Goal: Task Accomplishment & Management: Manage account settings

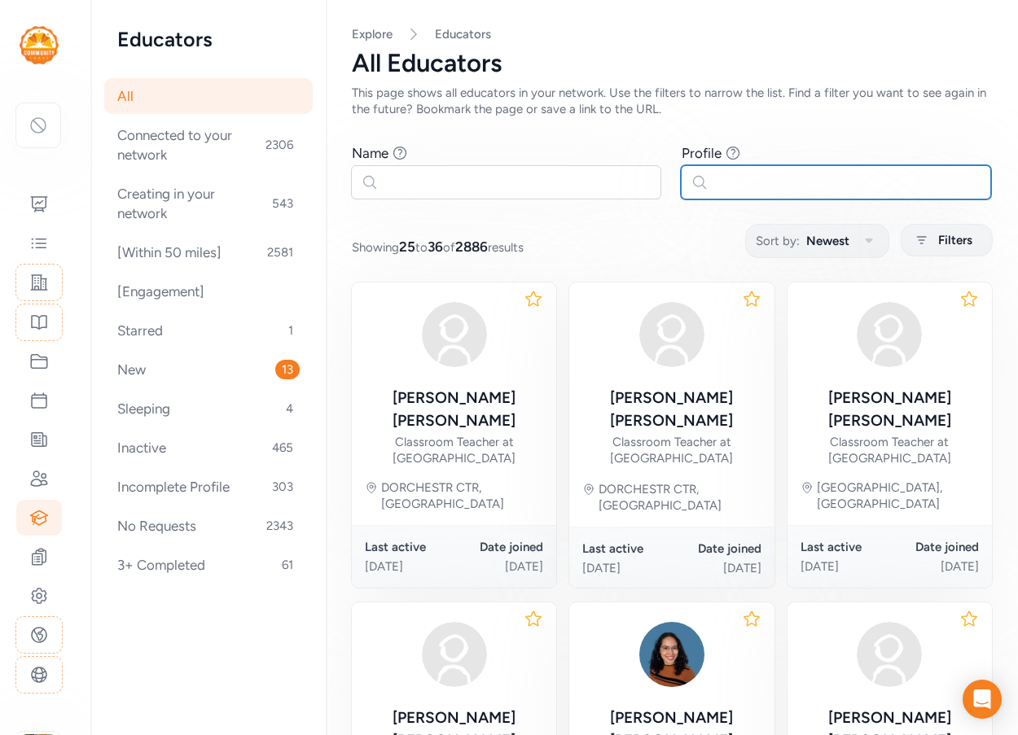
click at [747, 194] on input "text" at bounding box center [836, 182] width 310 height 34
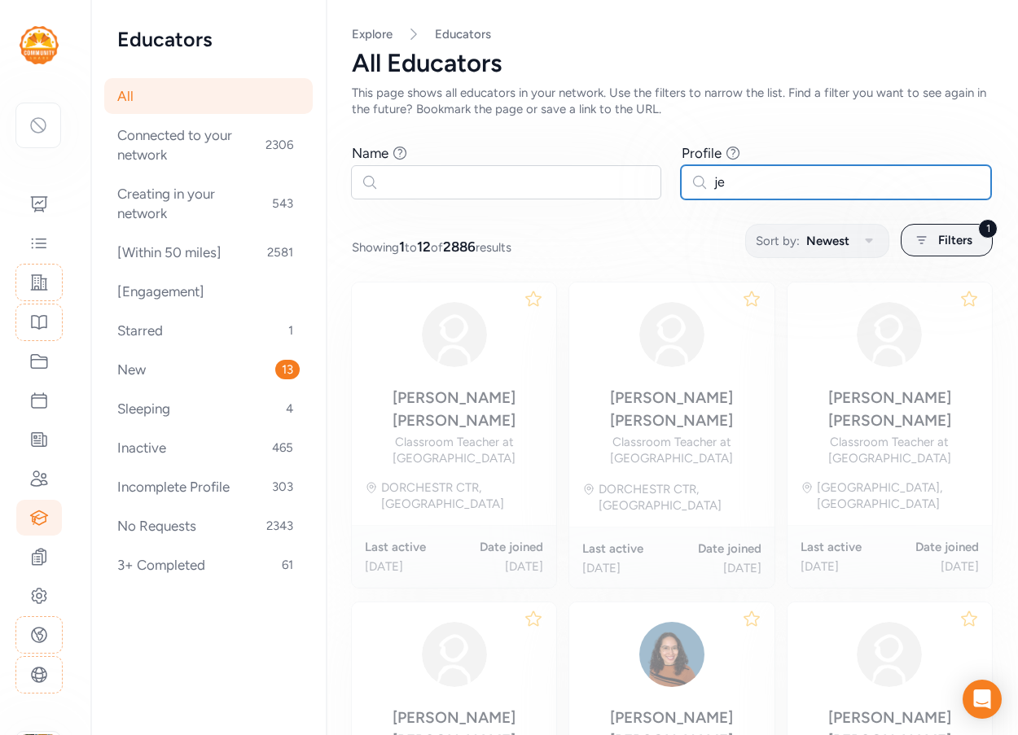
type input "j"
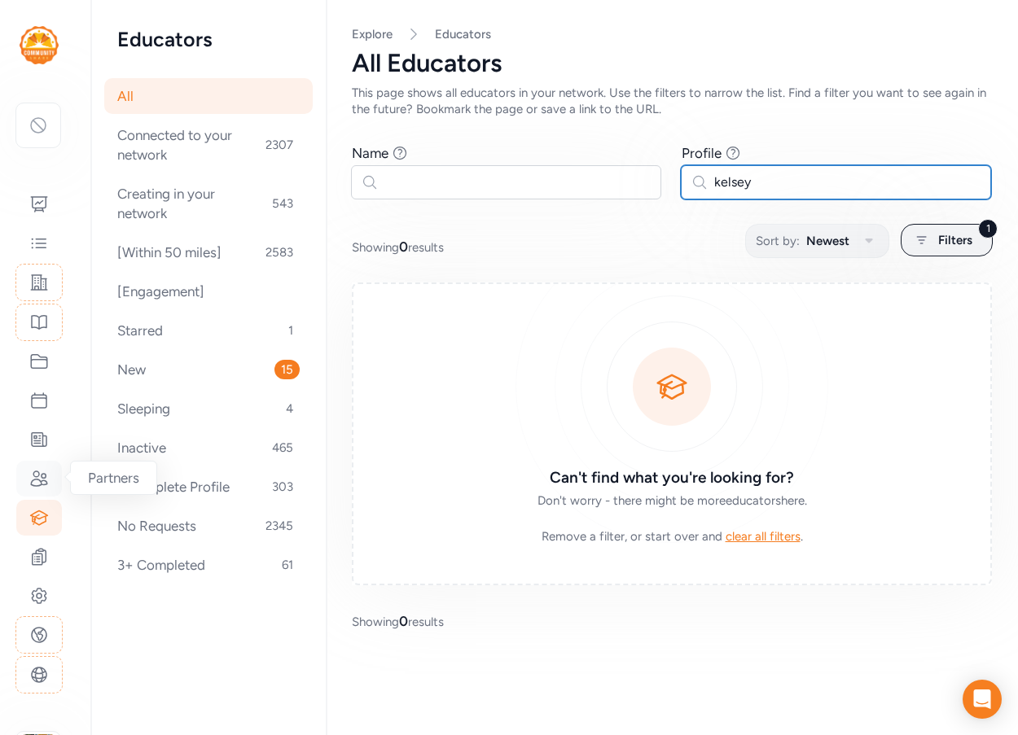
type input "kelsey"
click at [39, 479] on icon at bounding box center [39, 479] width 20 height 20
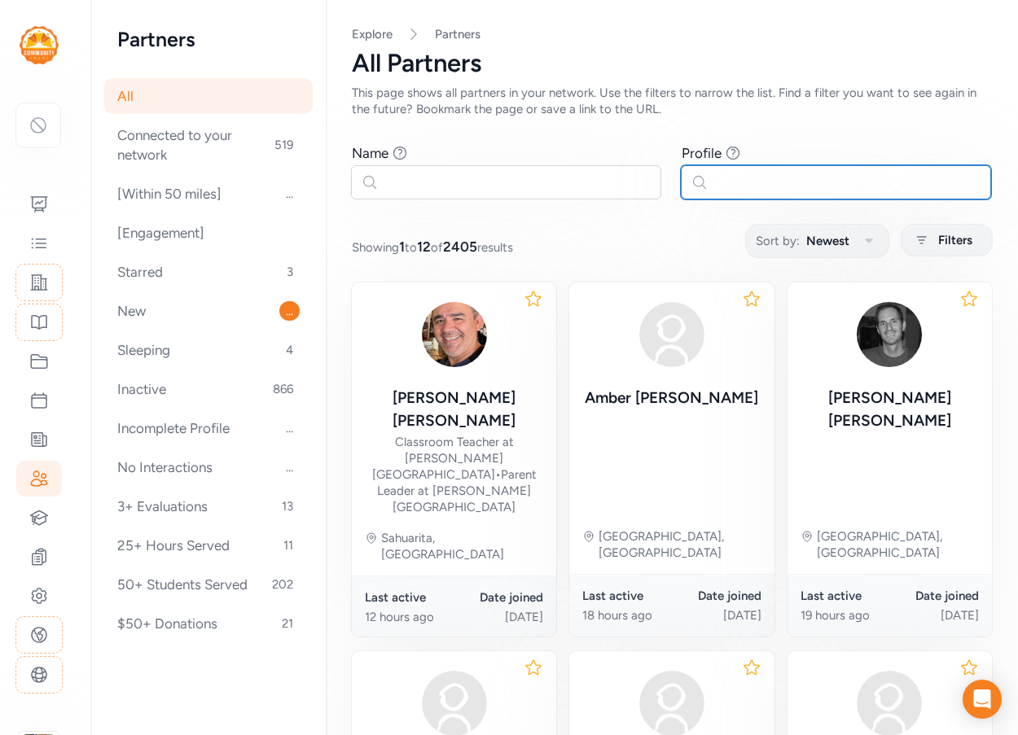
click at [756, 192] on input "text" at bounding box center [836, 182] width 310 height 34
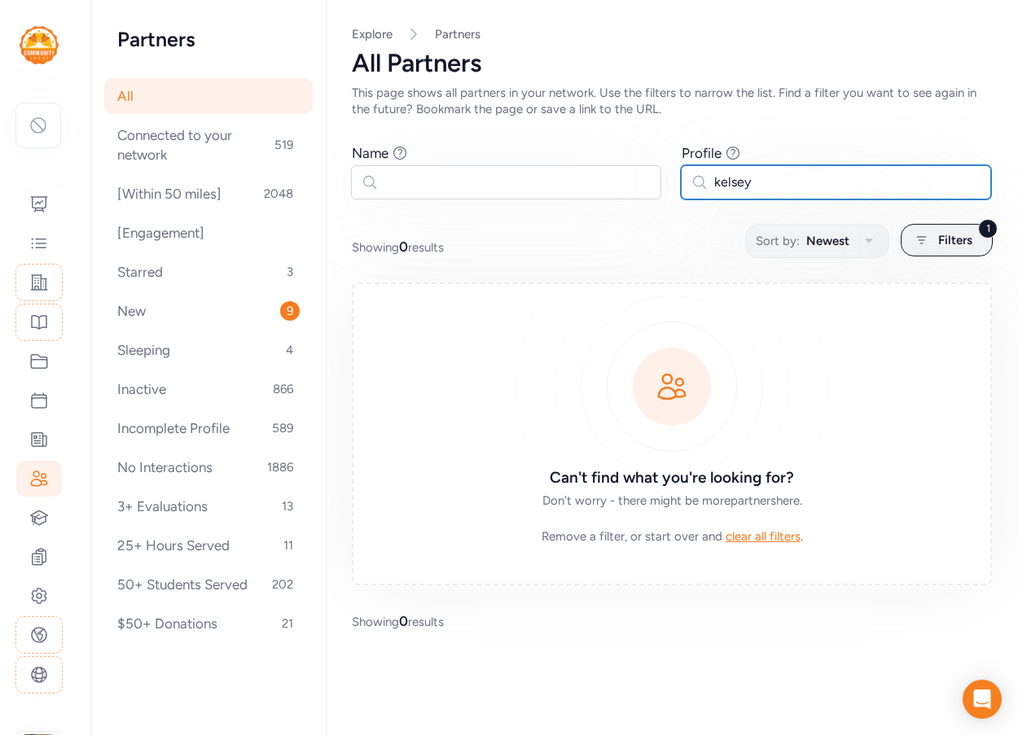
type input "kelsey"
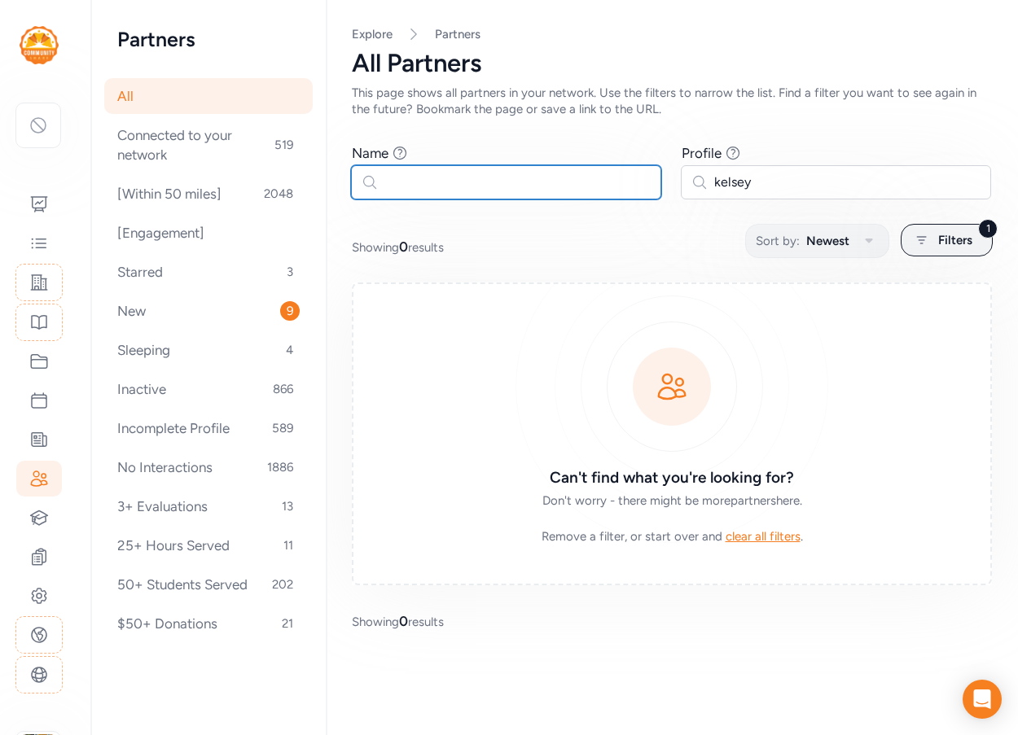
click at [437, 178] on input "text" at bounding box center [506, 182] width 310 height 34
click at [40, 524] on icon at bounding box center [39, 518] width 17 height 14
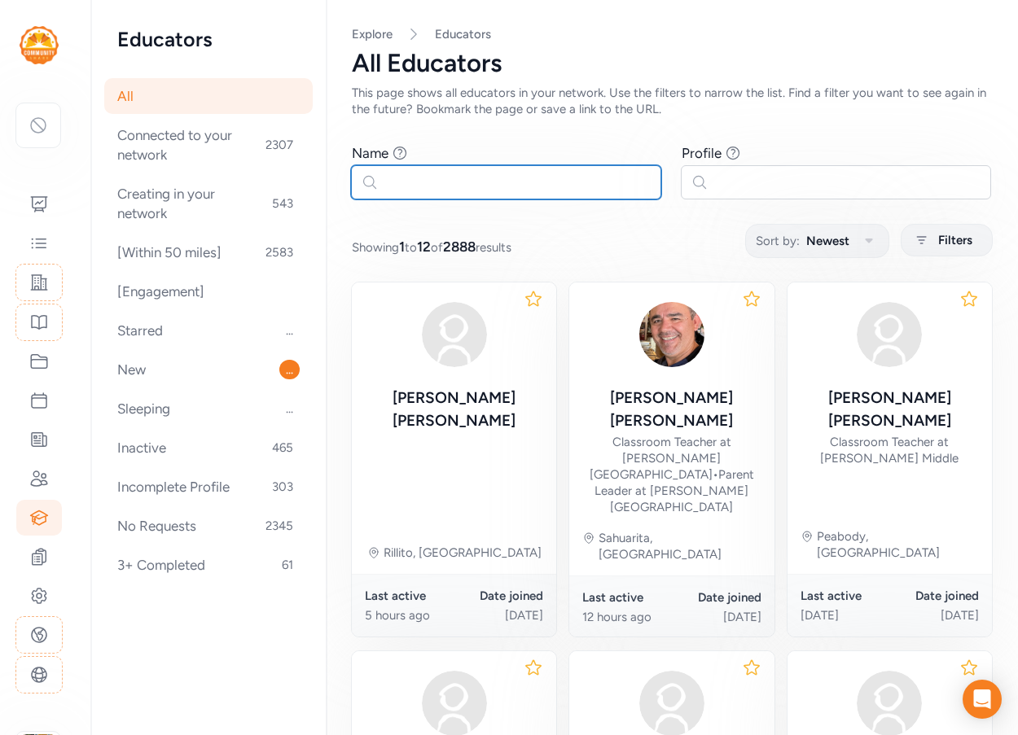
click at [517, 189] on input "text" at bounding box center [506, 182] width 310 height 34
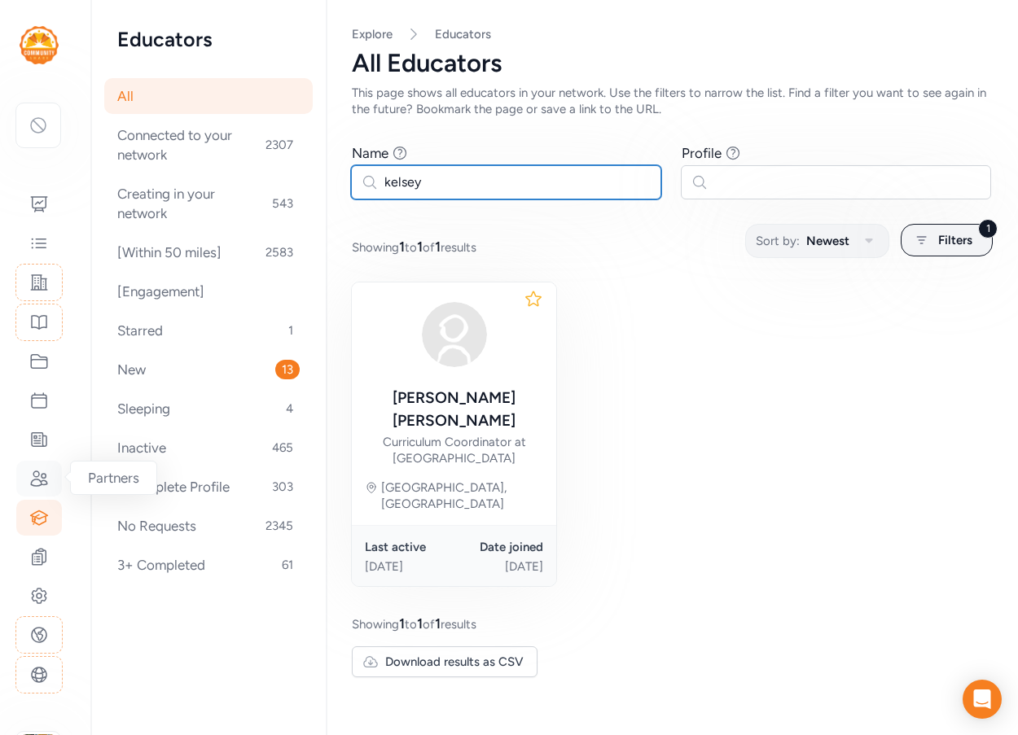
type input "kelsey"
click at [42, 480] on icon at bounding box center [39, 479] width 20 height 20
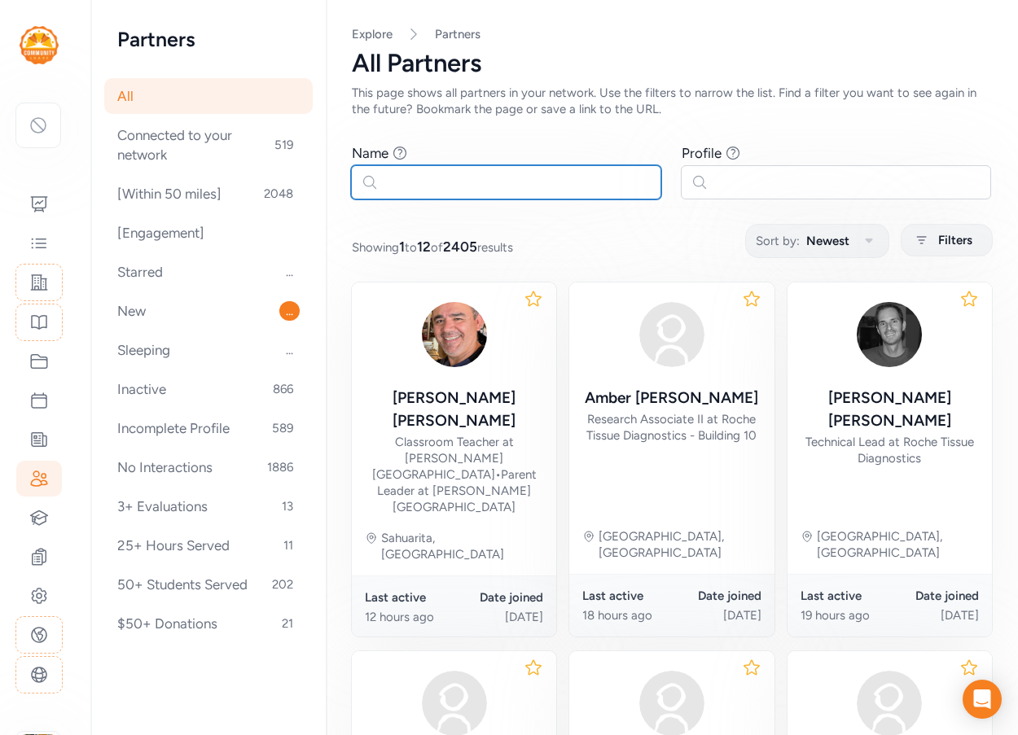
click at [463, 182] on input "text" at bounding box center [506, 182] width 310 height 34
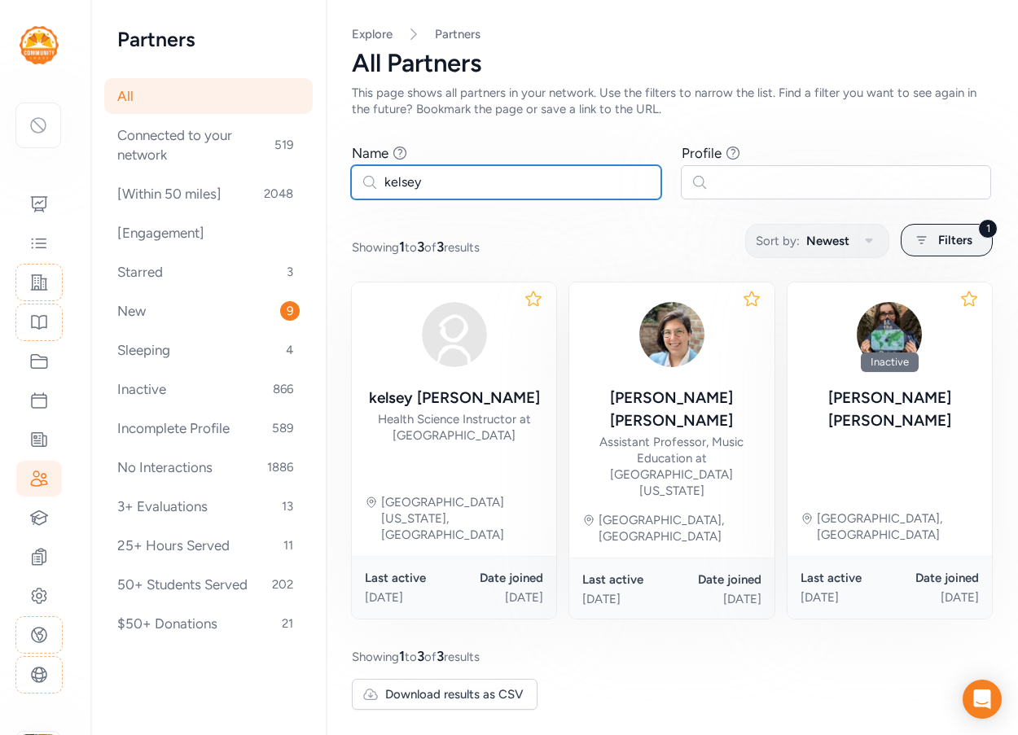
type input "kelsey"
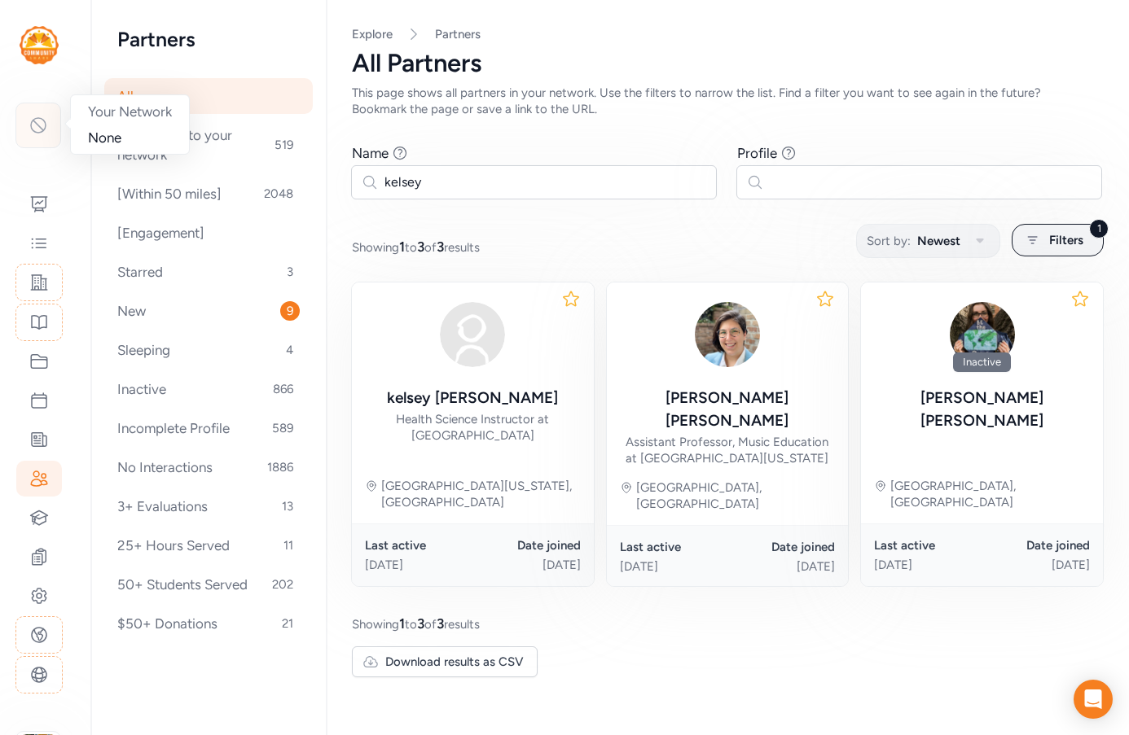
click at [37, 127] on icon at bounding box center [38, 126] width 20 height 20
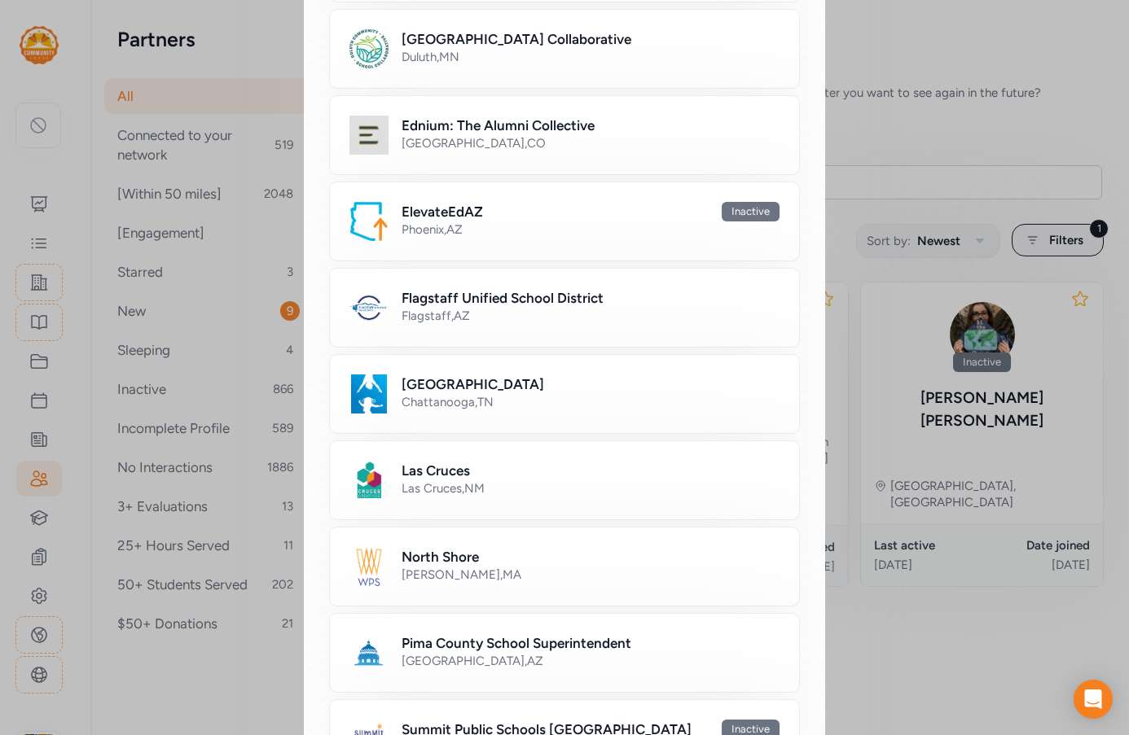
scroll to position [651, 0]
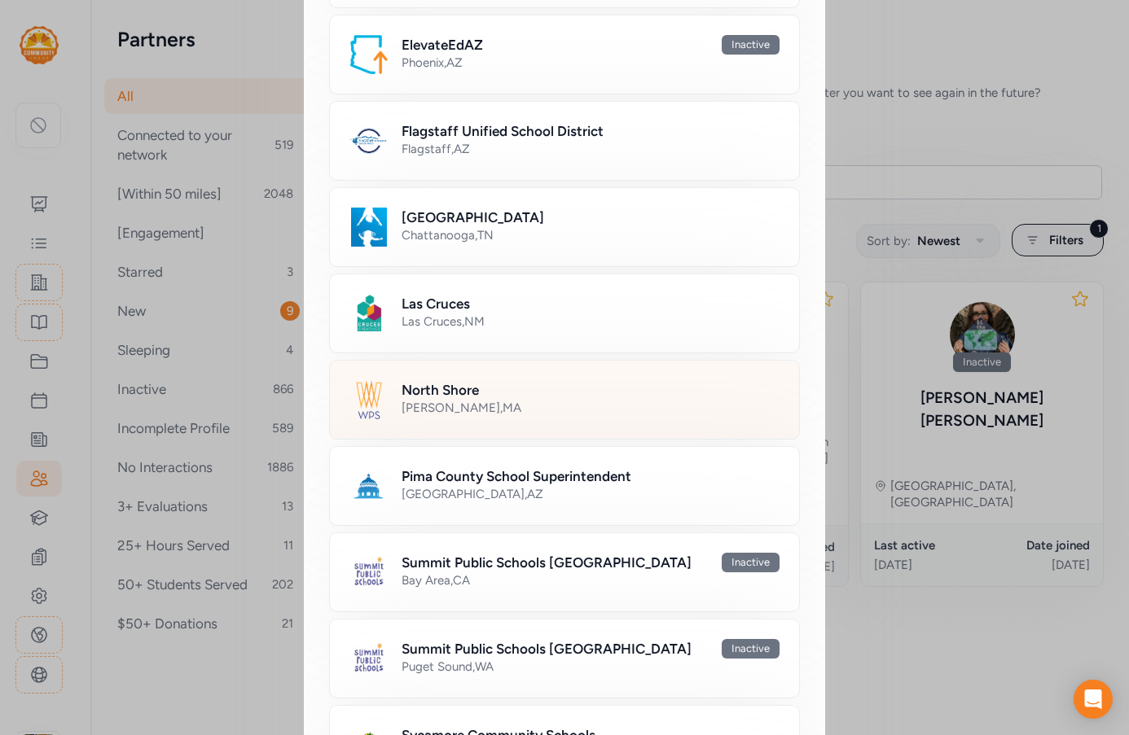
click at [467, 412] on div "Newton , MA" at bounding box center [590, 408] width 378 height 16
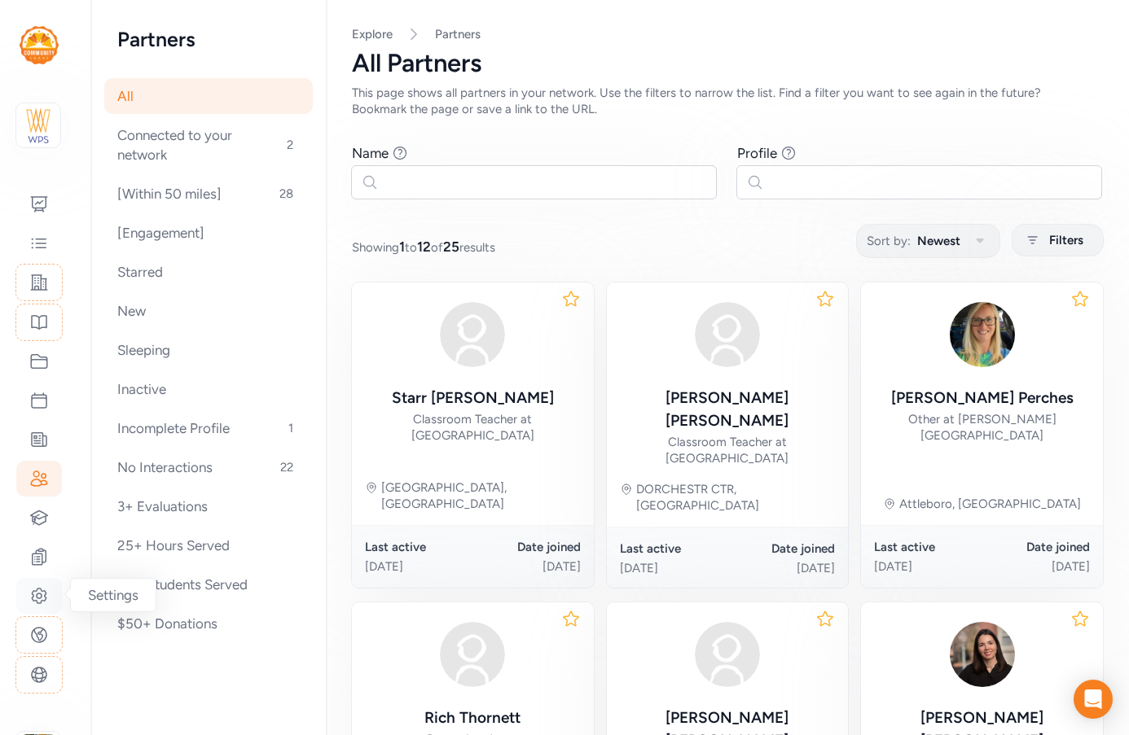
click at [40, 598] on icon at bounding box center [39, 596] width 20 height 20
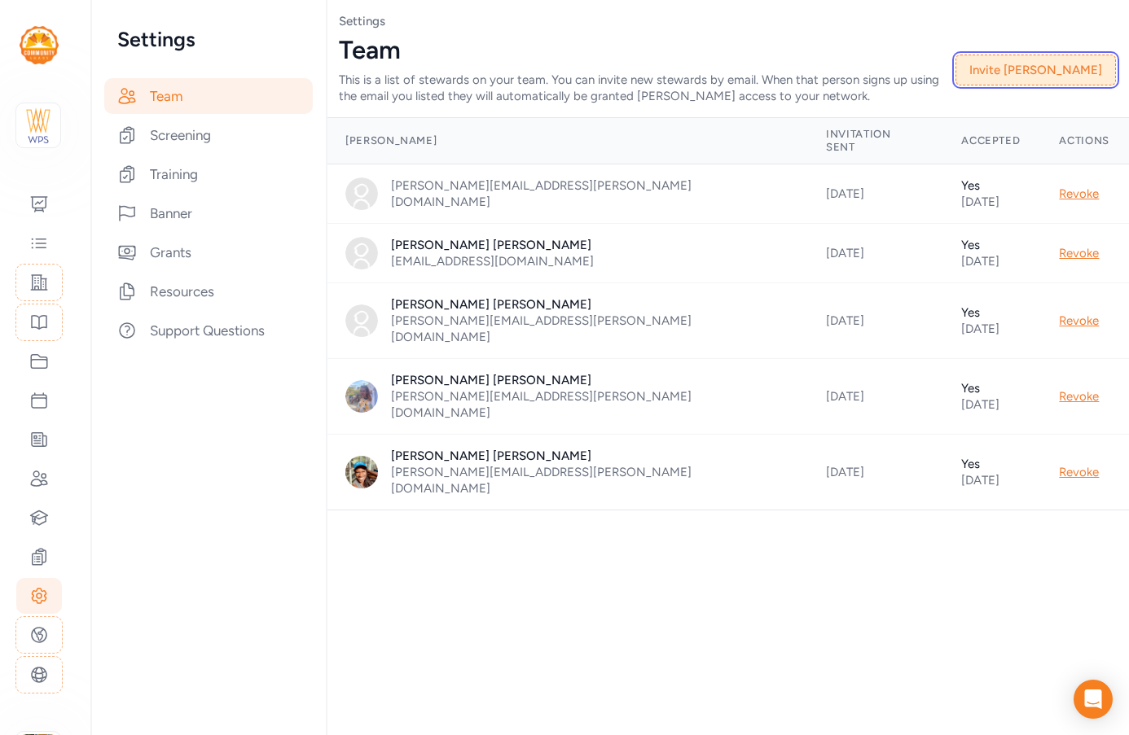
click at [1017, 75] on button "Invite Steward" at bounding box center [1035, 70] width 160 height 31
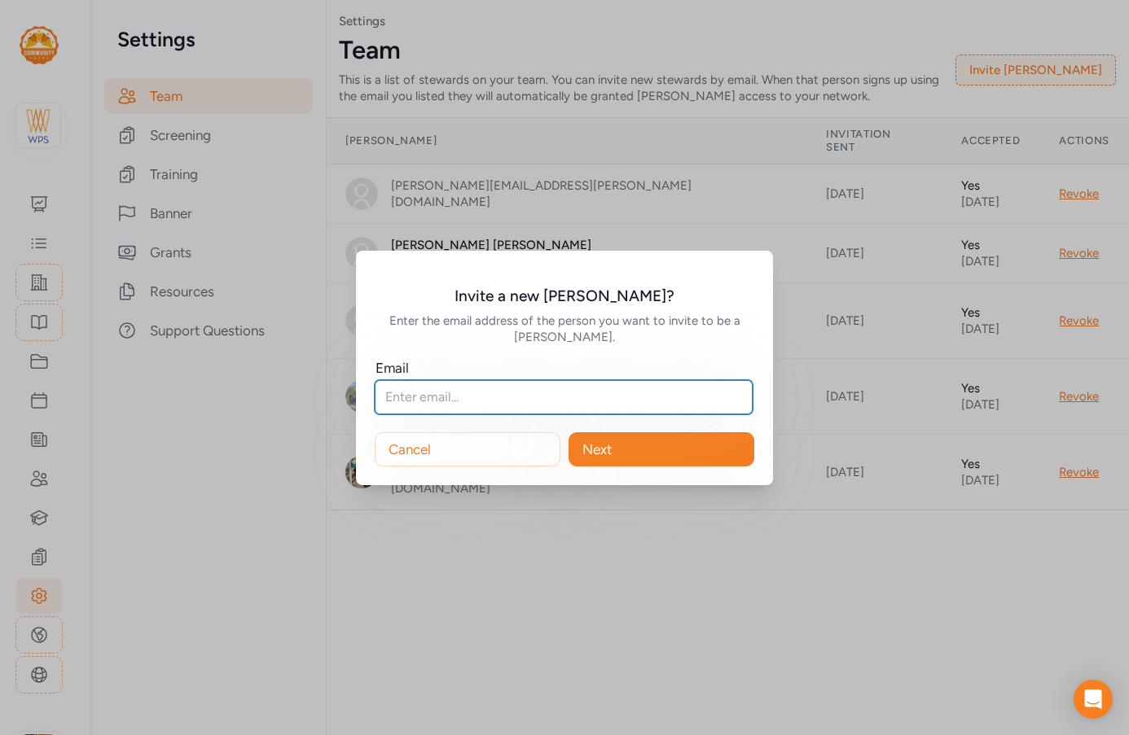
click at [405, 401] on input "text" at bounding box center [564, 397] width 378 height 34
paste input "kateshia.mcafee@wpsinstitute.org"
type input "kateshia.mcafee@wpsinstitute.org"
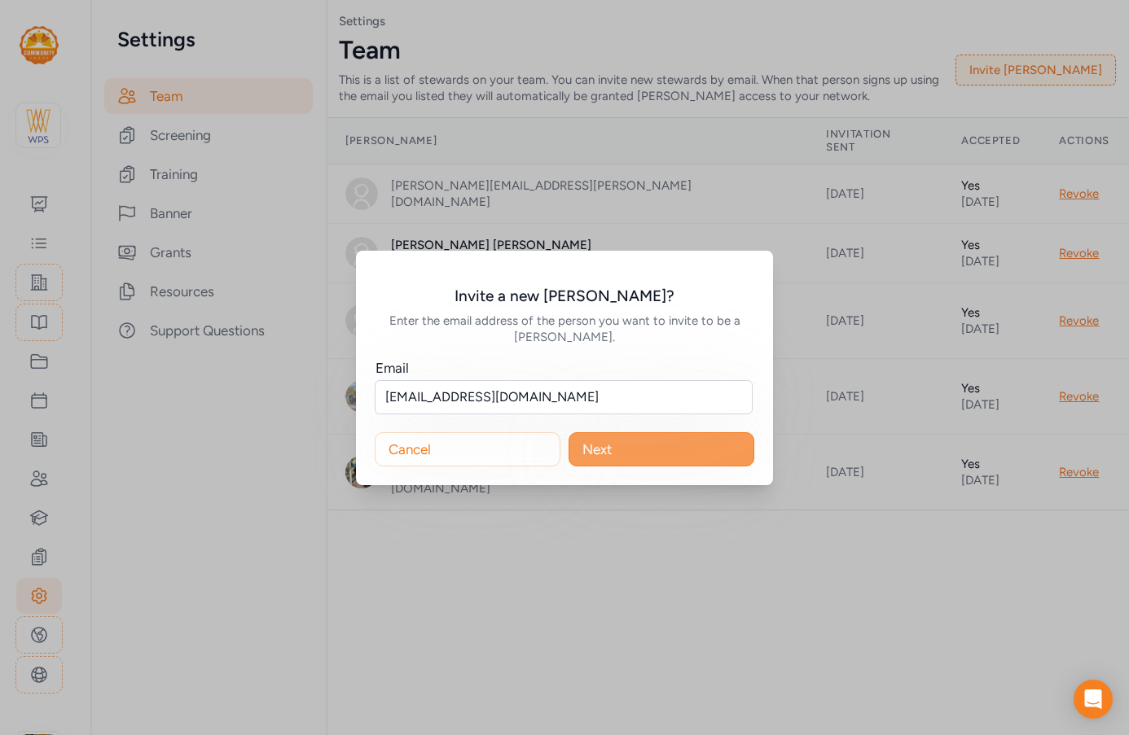
click at [606, 450] on span "Next" at bounding box center [596, 450] width 29 height 20
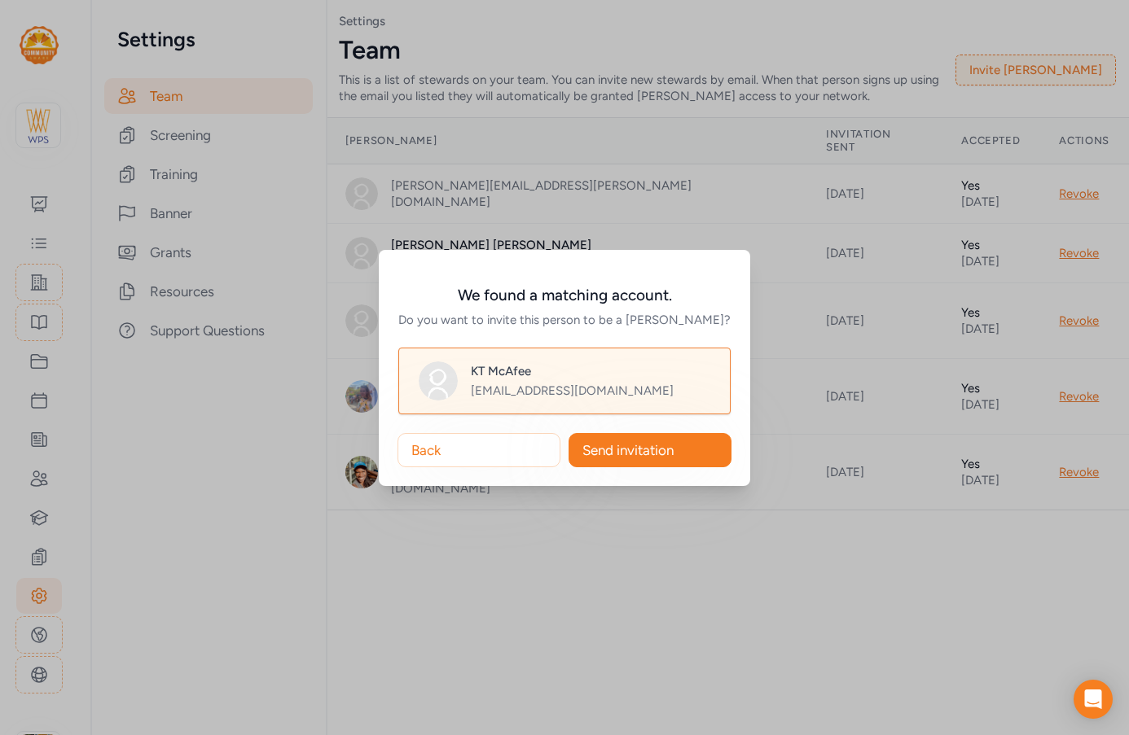
click at [606, 450] on span "Send invitation" at bounding box center [627, 450] width 91 height 20
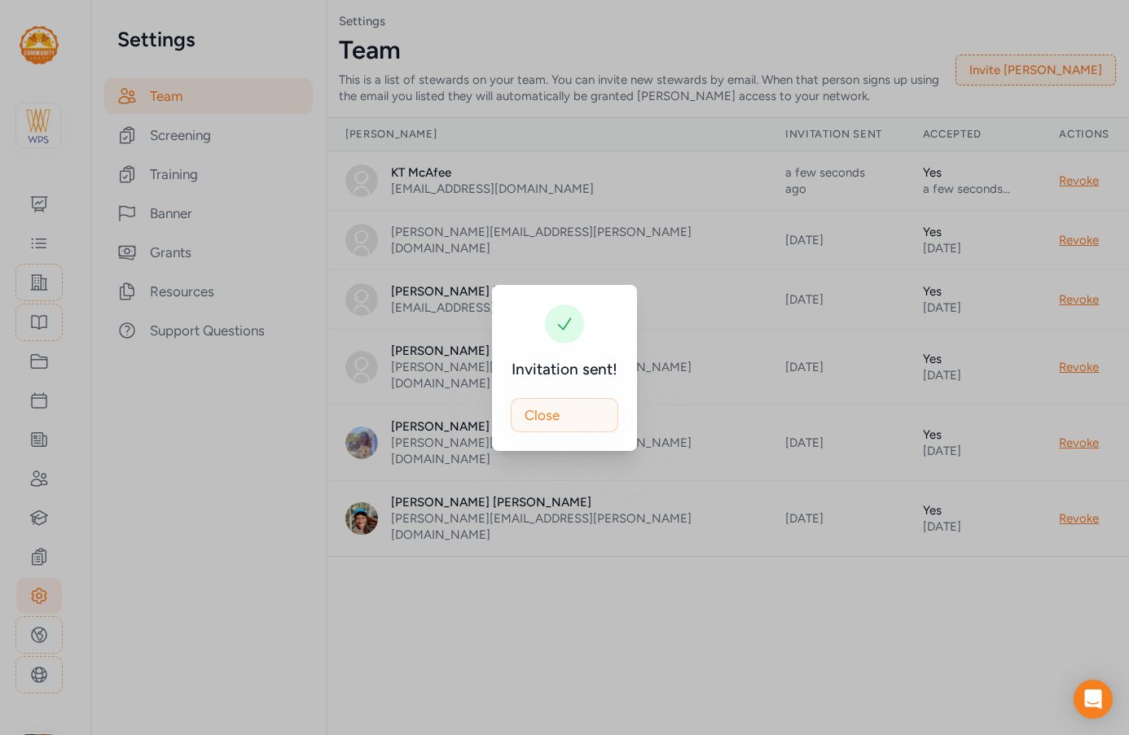
click at [550, 414] on span "Close" at bounding box center [541, 415] width 35 height 20
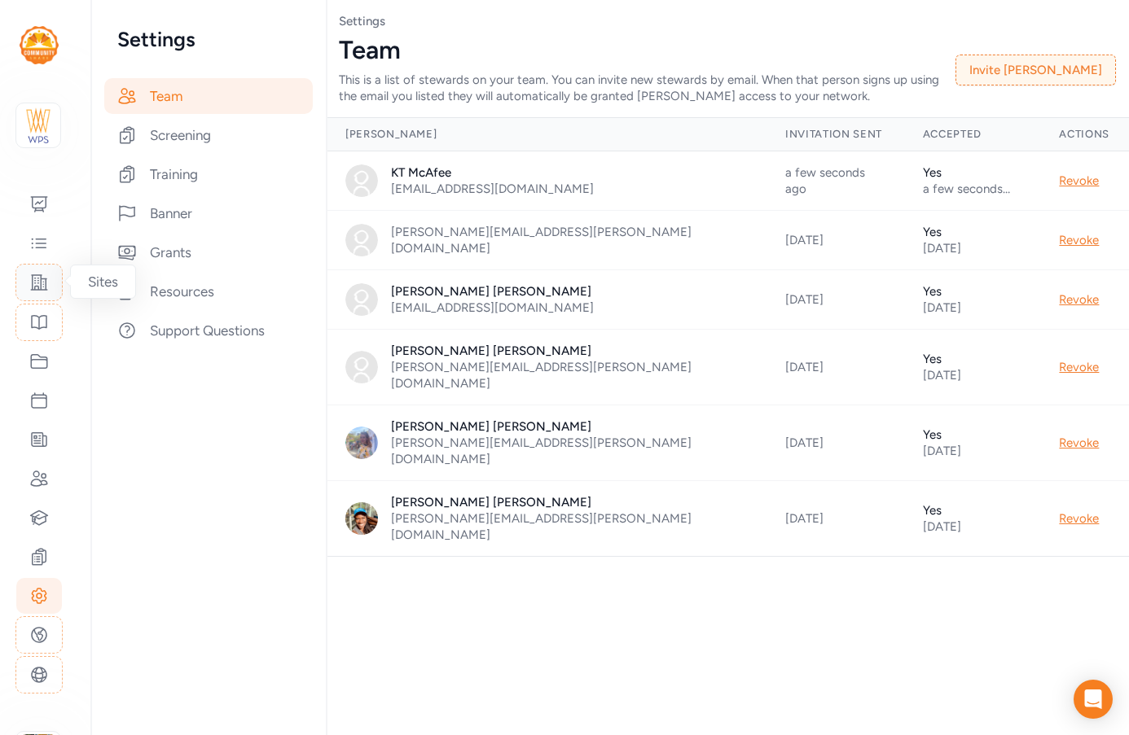
click at [42, 280] on icon at bounding box center [39, 283] width 20 height 20
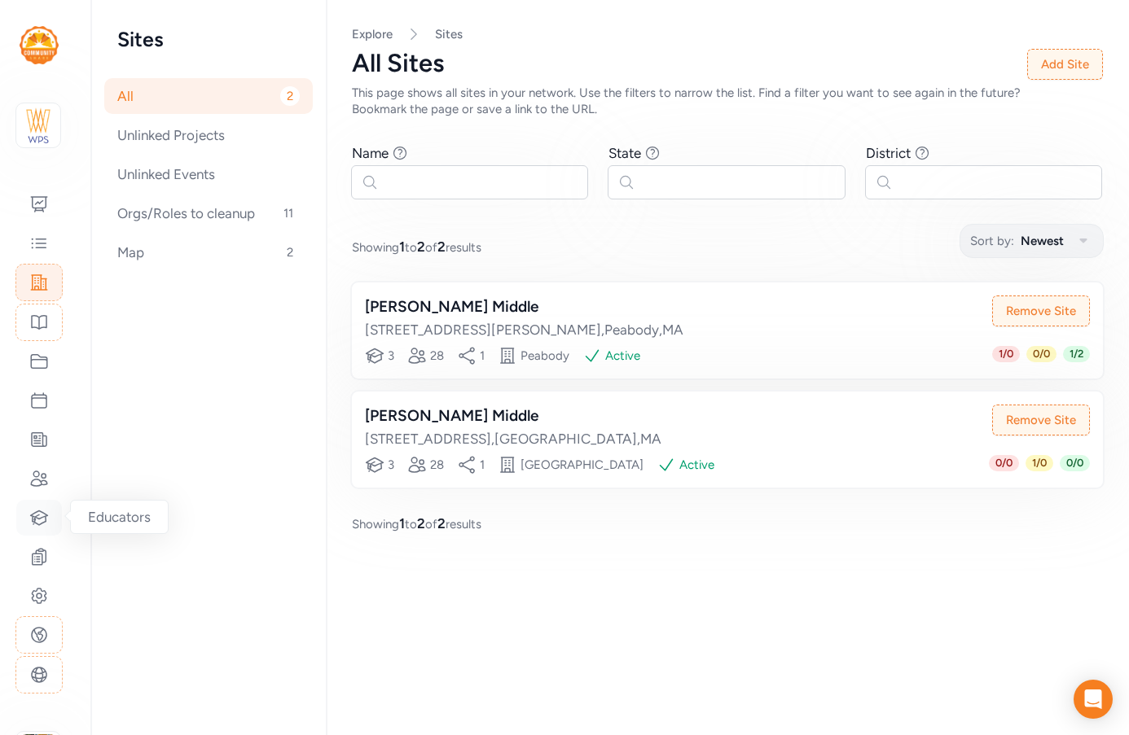
click at [36, 519] on icon at bounding box center [39, 518] width 17 height 14
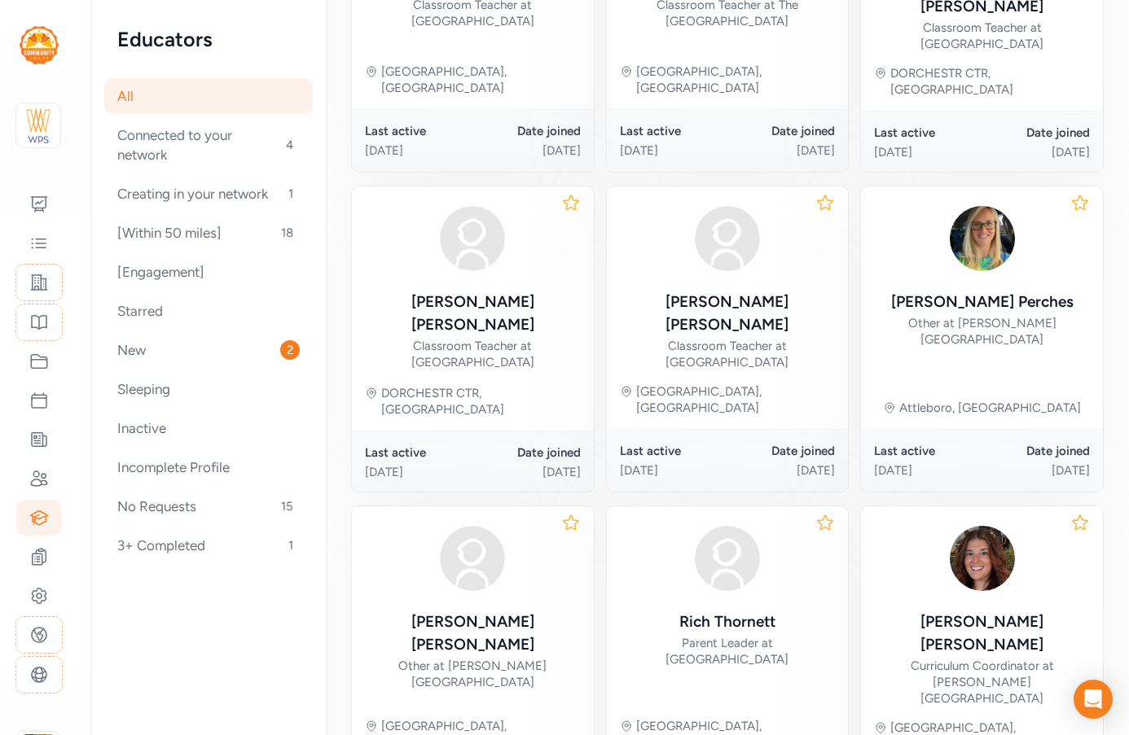
scroll to position [782, 0]
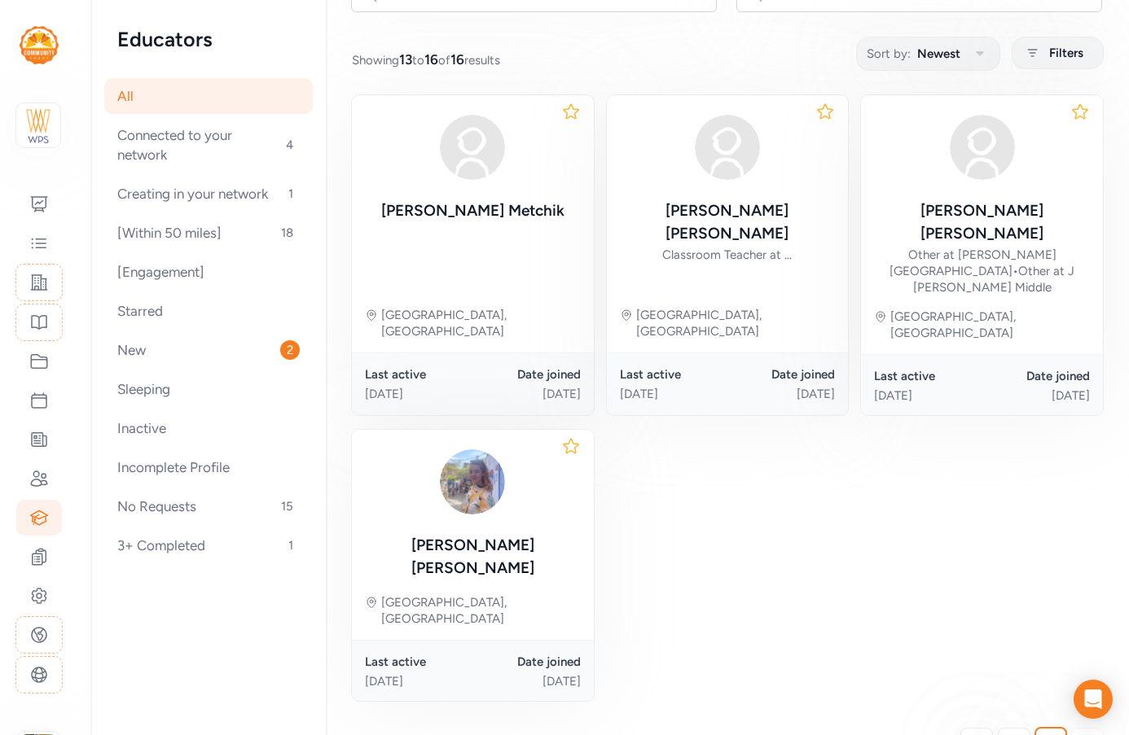
scroll to position [220, 0]
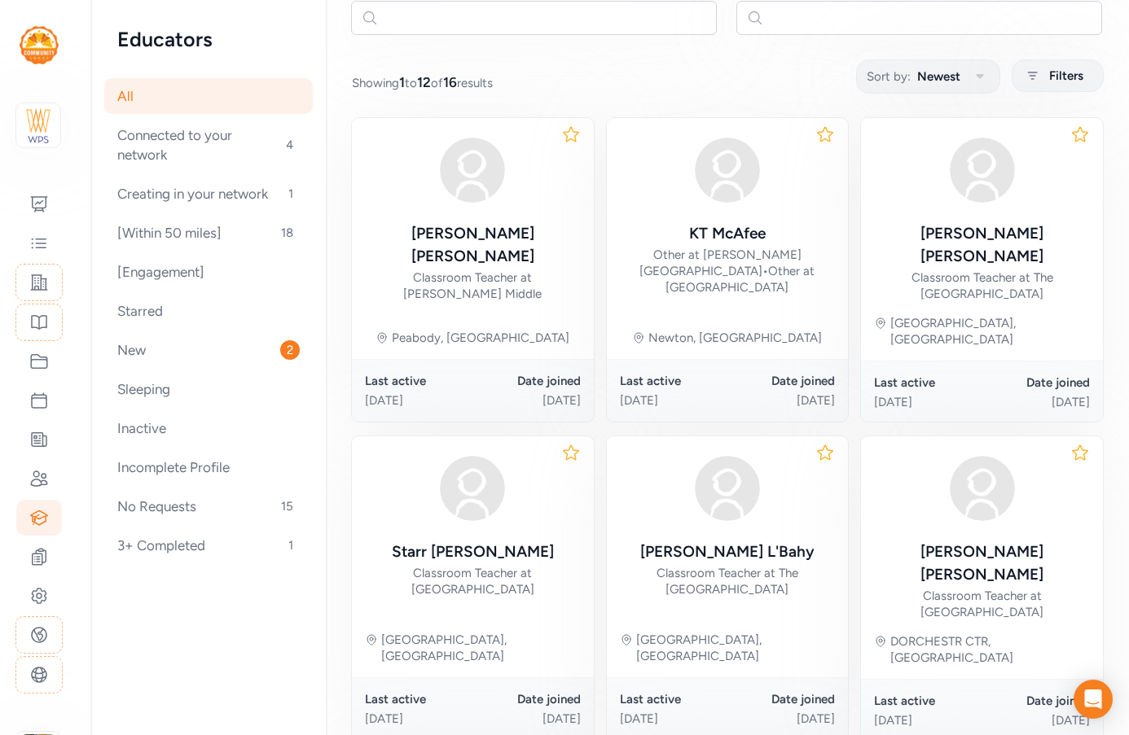
scroll to position [130, 0]
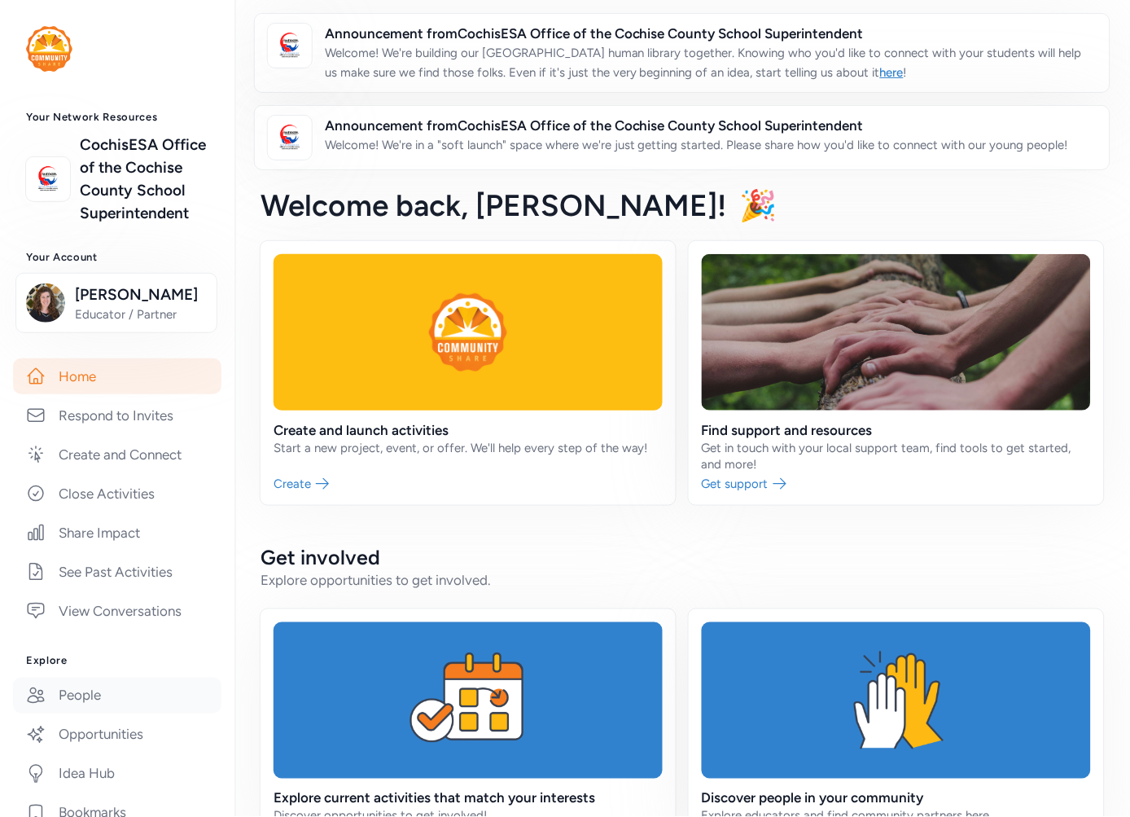
click at [103, 713] on link "People" at bounding box center [117, 695] width 208 height 36
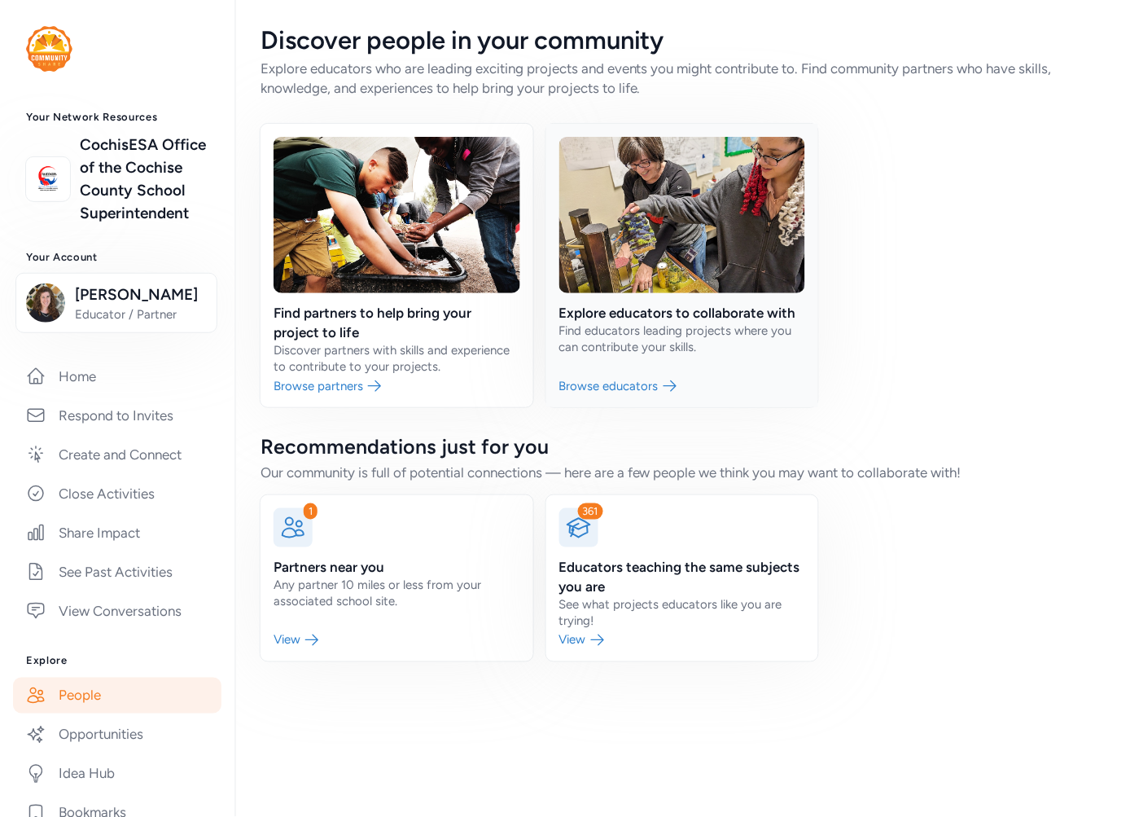
click at [747, 306] on link at bounding box center [682, 265] width 273 height 283
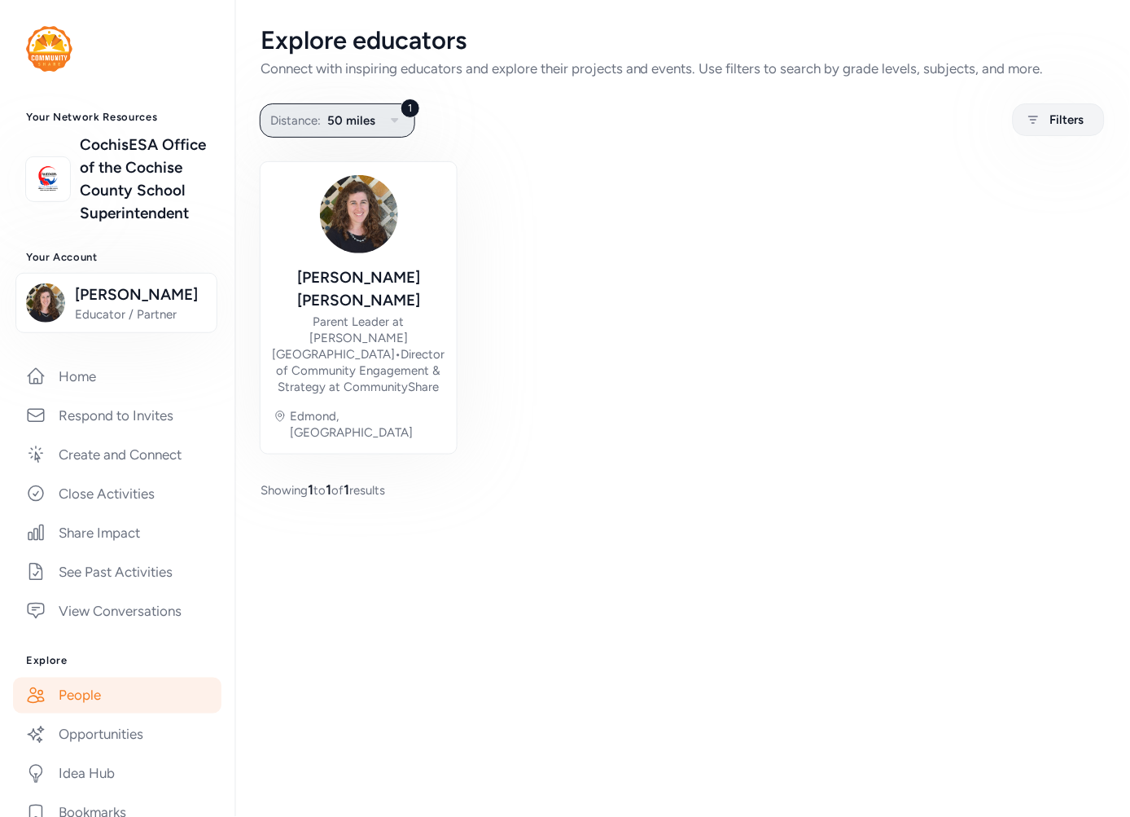
click at [355, 117] on span "50 miles" at bounding box center [351, 121] width 48 height 20
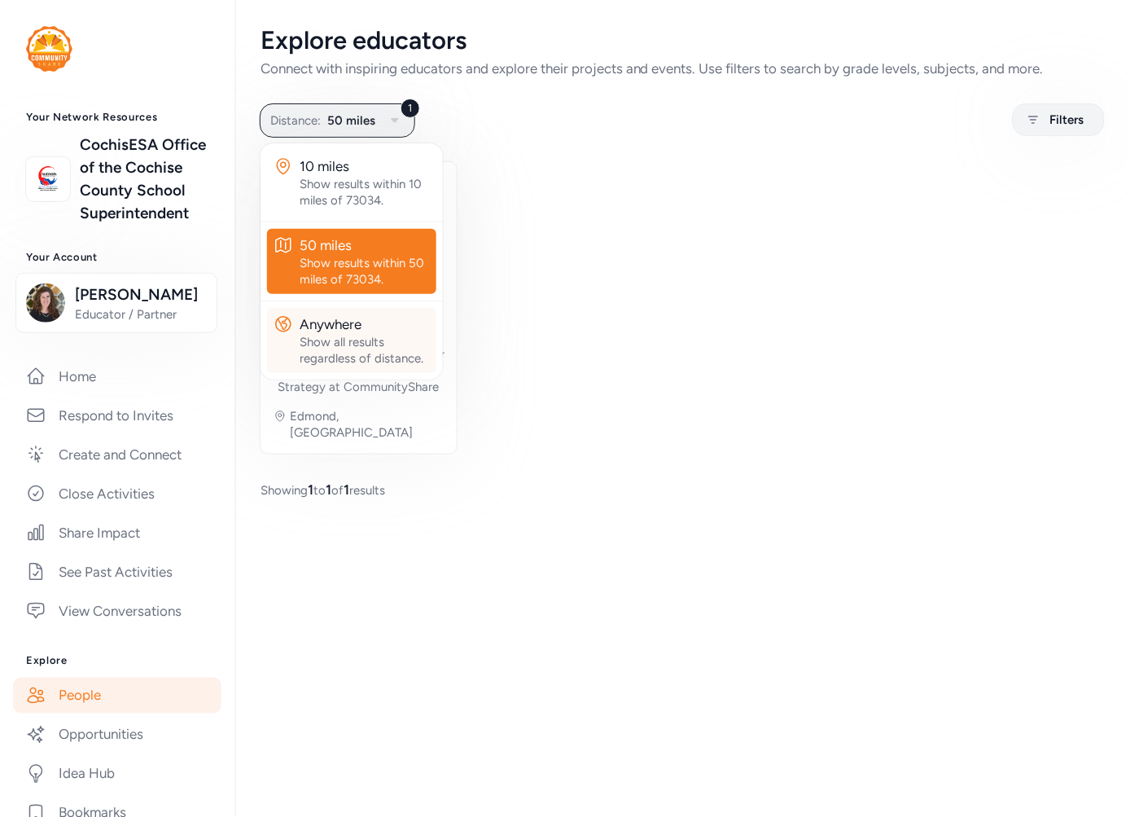
click at [371, 347] on div "Show all results regardless of distance." at bounding box center [365, 350] width 130 height 33
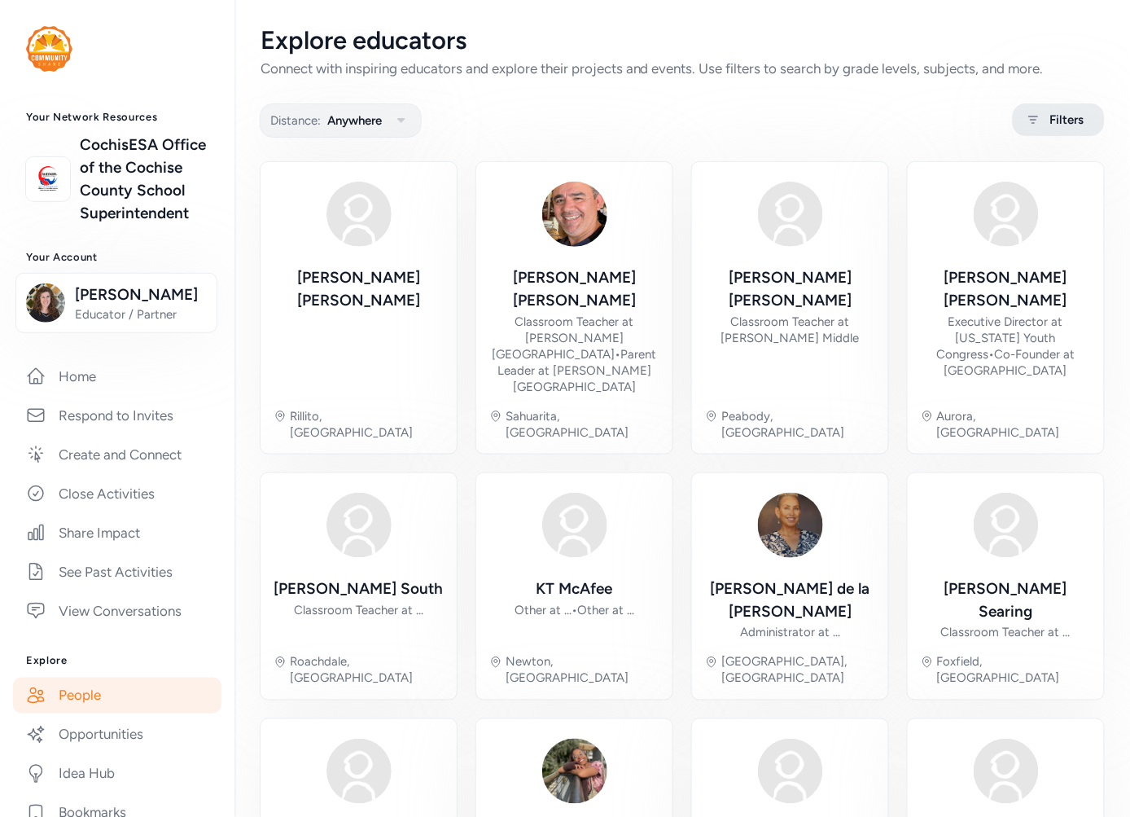
click at [1065, 117] on span "Filters" at bounding box center [1067, 120] width 34 height 20
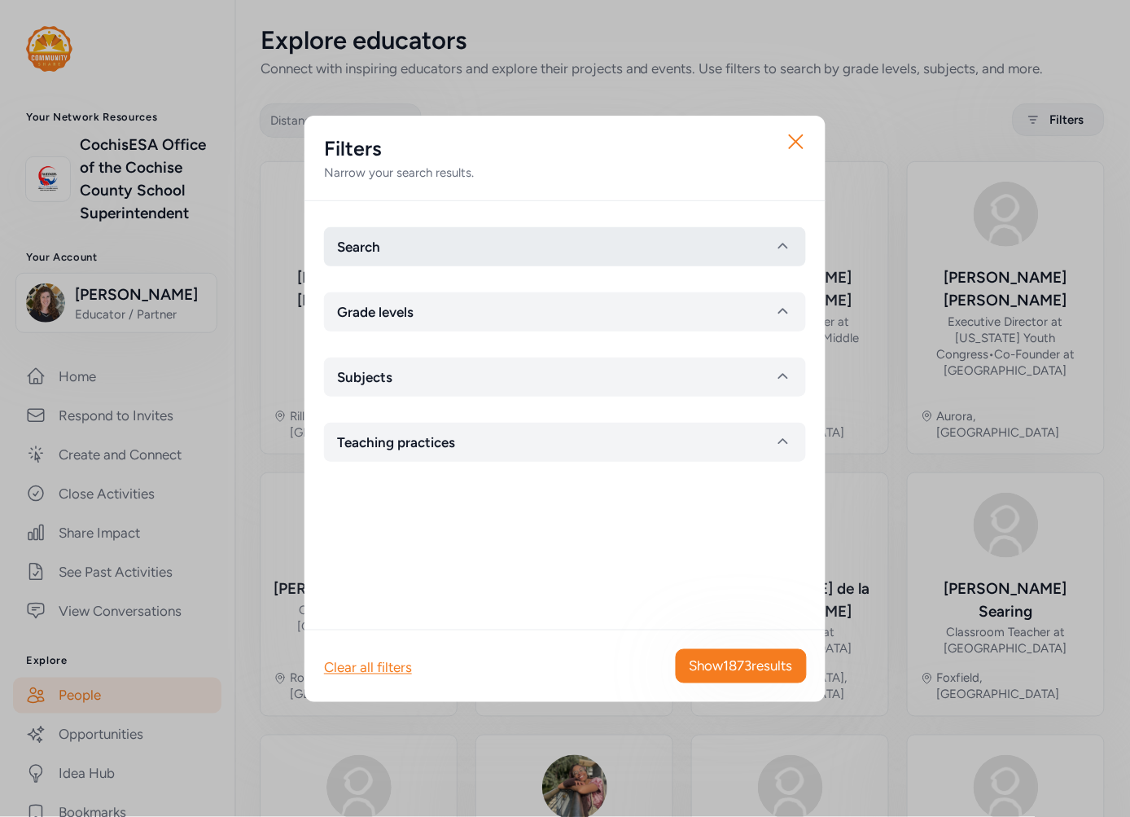
click at [378, 242] on span "Search" at bounding box center [358, 247] width 43 height 20
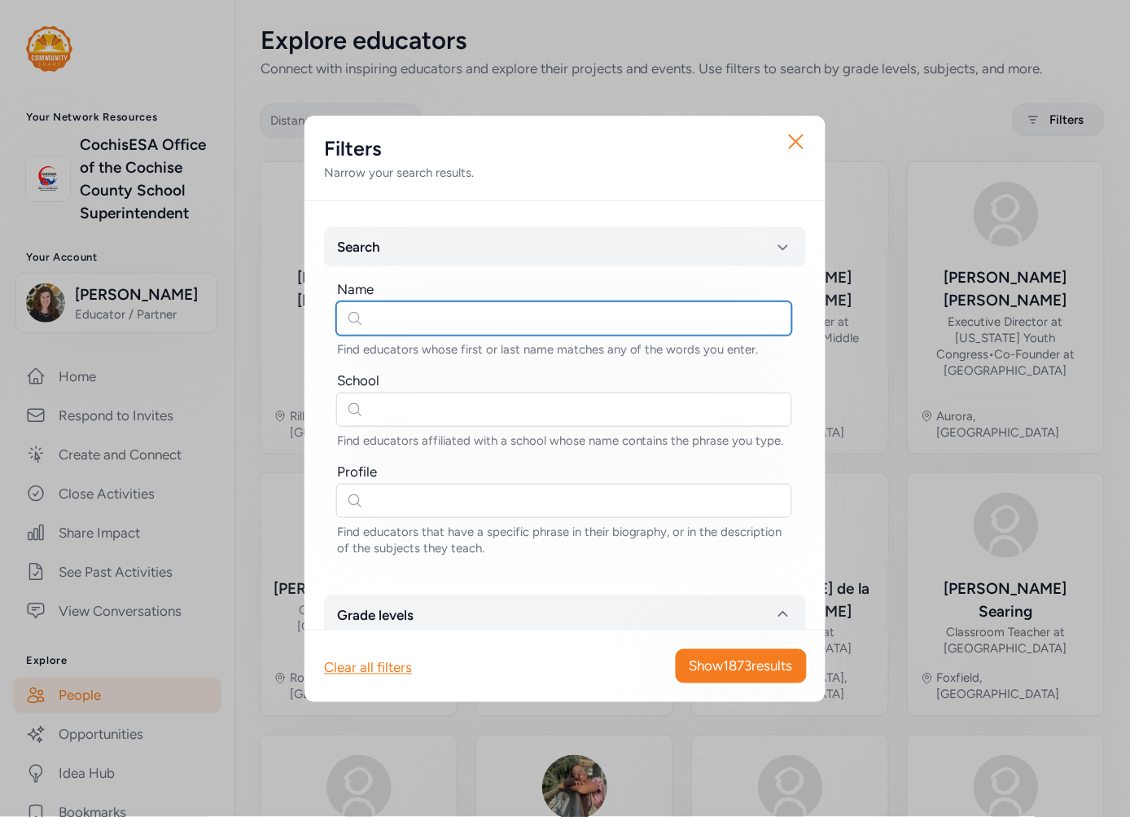
click at [388, 305] on input "text" at bounding box center [564, 318] width 456 height 34
type input "kelsey"
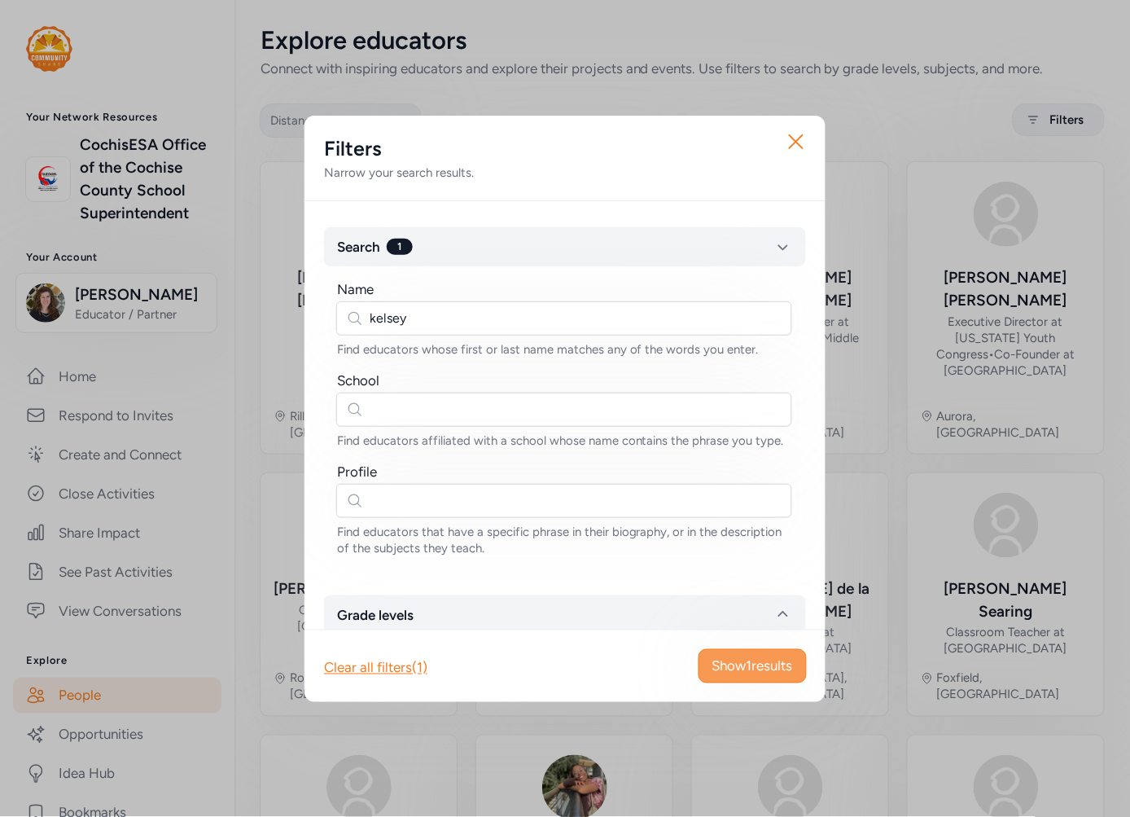
click at [736, 662] on span "Show 1 results" at bounding box center [752, 666] width 81 height 20
drag, startPoint x: 803, startPoint y: 138, endPoint x: 636, endPoint y: 110, distance: 169.3
click at [804, 138] on icon "button" at bounding box center [796, 142] width 26 height 26
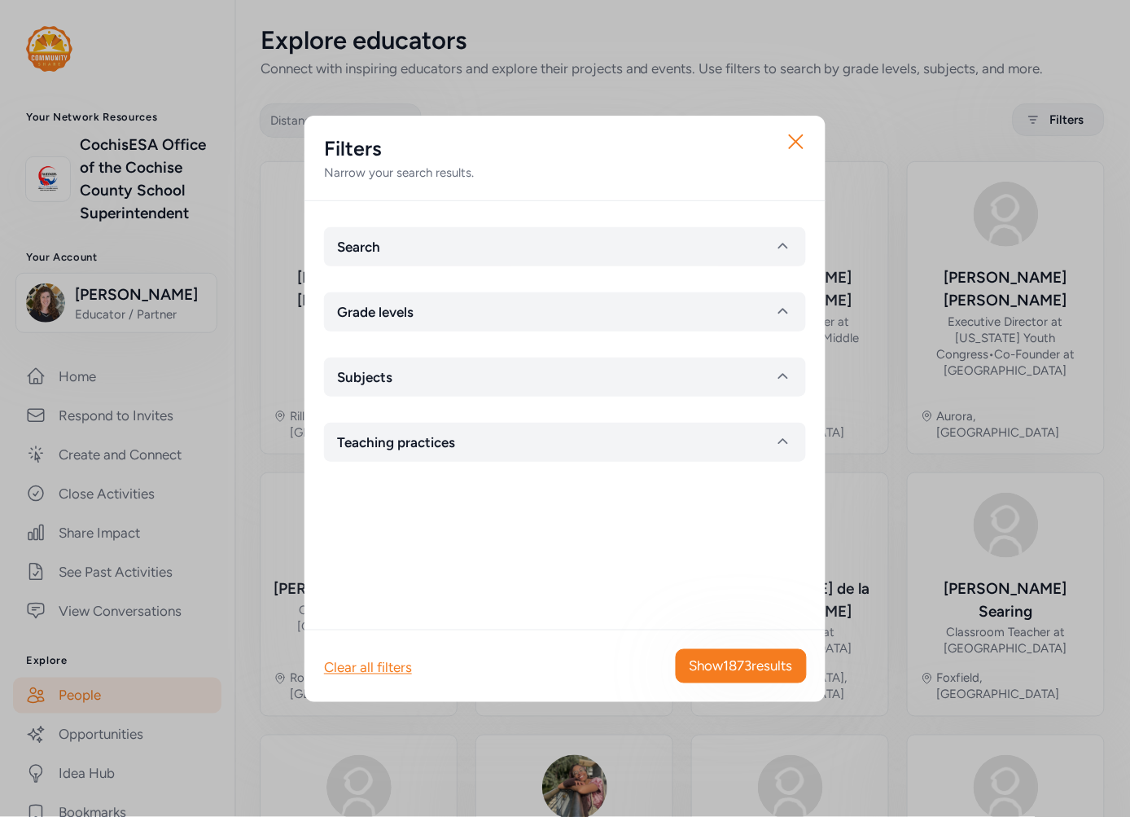
click at [63, 729] on div "Close Filters Narrow your search results. Search Grade levels Subjects Teaching…" at bounding box center [565, 408] width 1130 height 817
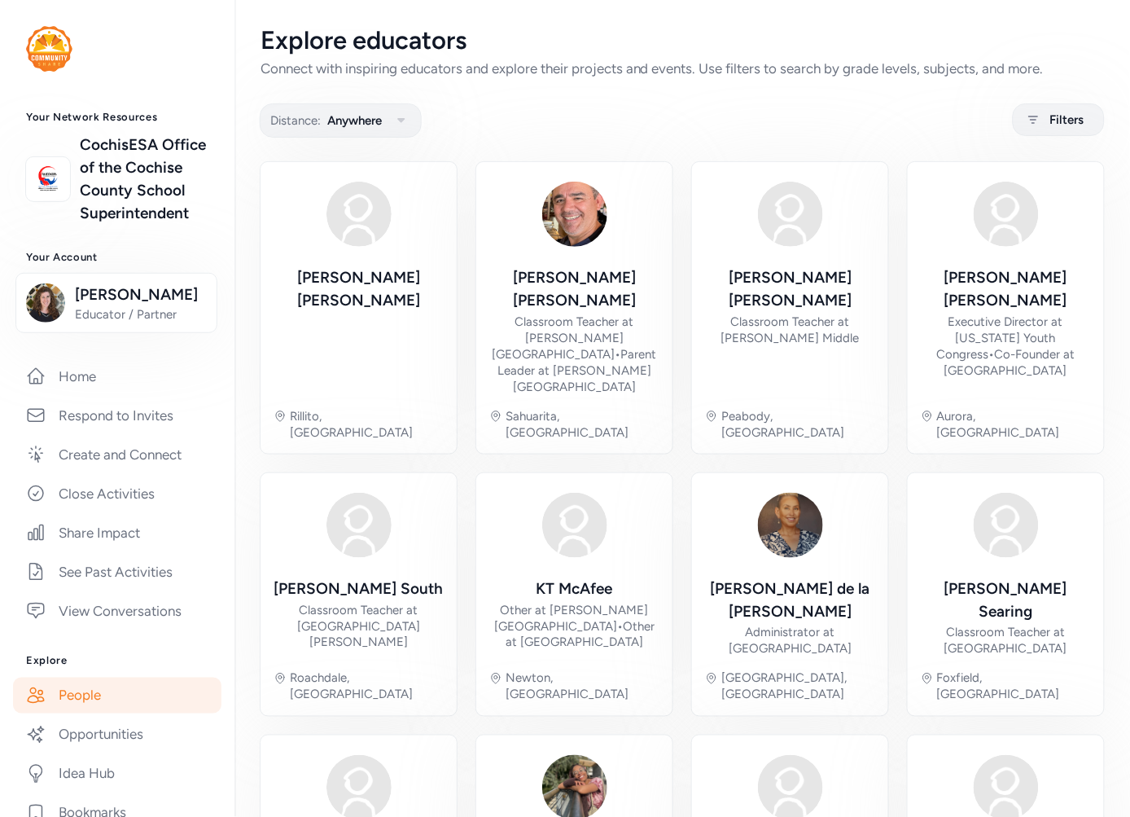
click at [61, 713] on link "People" at bounding box center [117, 695] width 208 height 36
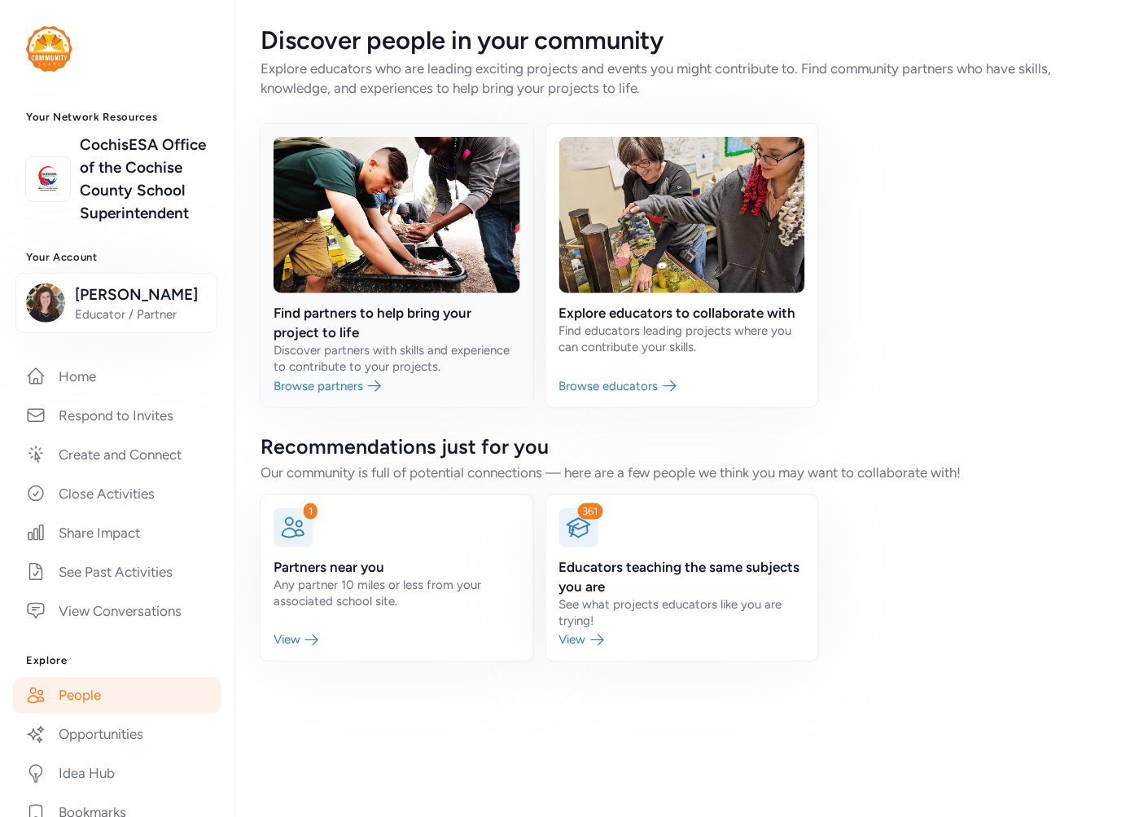
click at [335, 265] on link at bounding box center [397, 265] width 273 height 283
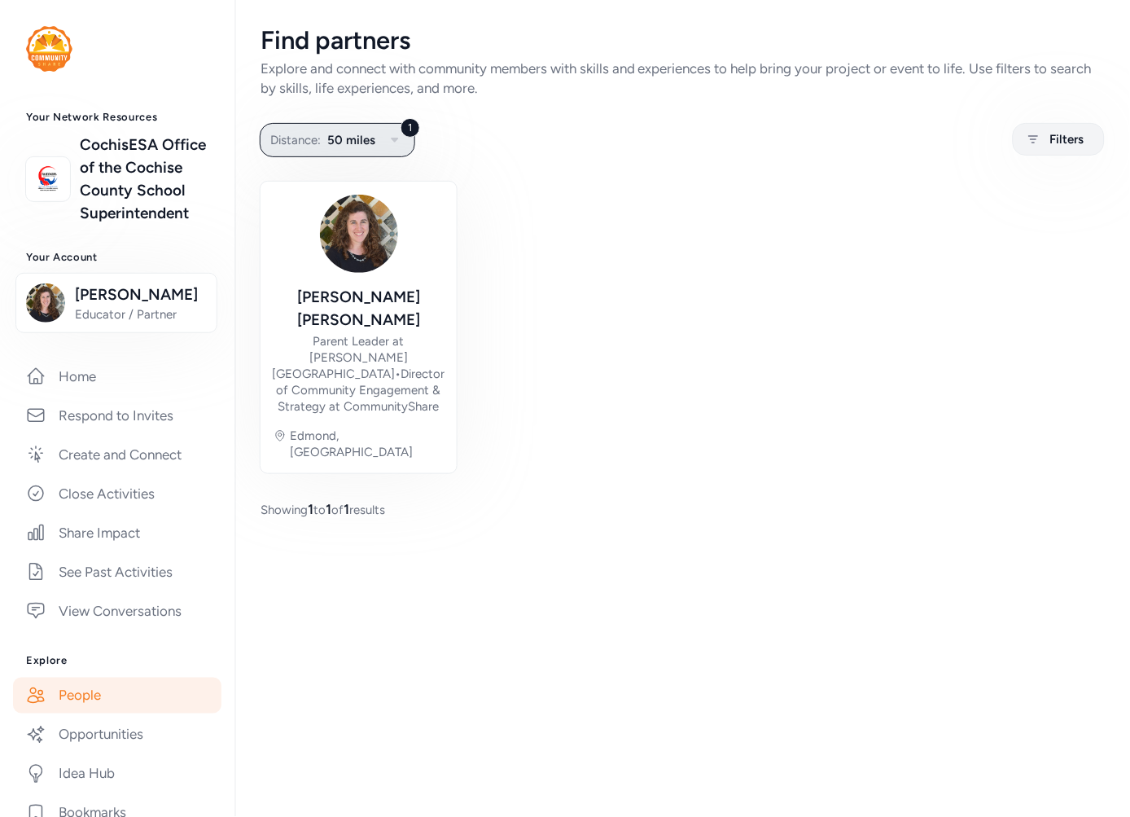
click at [319, 147] on span "Distance:" at bounding box center [295, 140] width 50 height 20
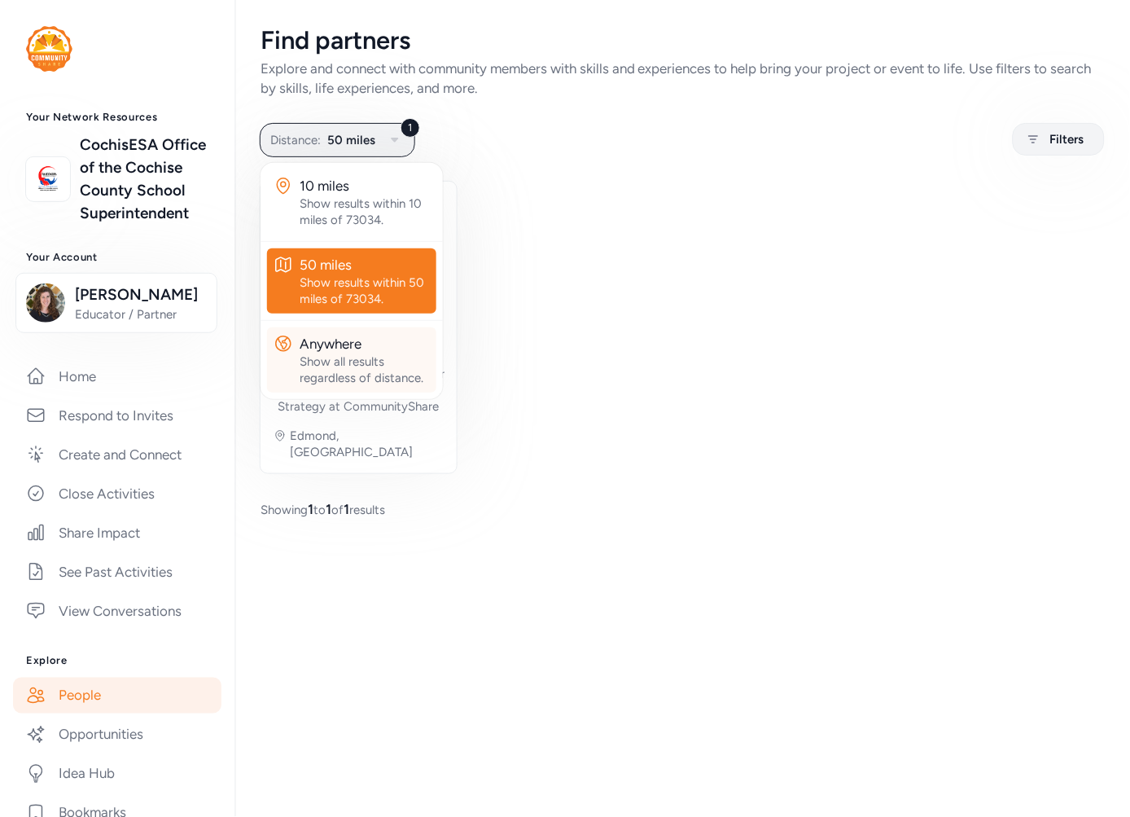
click at [338, 357] on div "Show all results regardless of distance." at bounding box center [365, 369] width 130 height 33
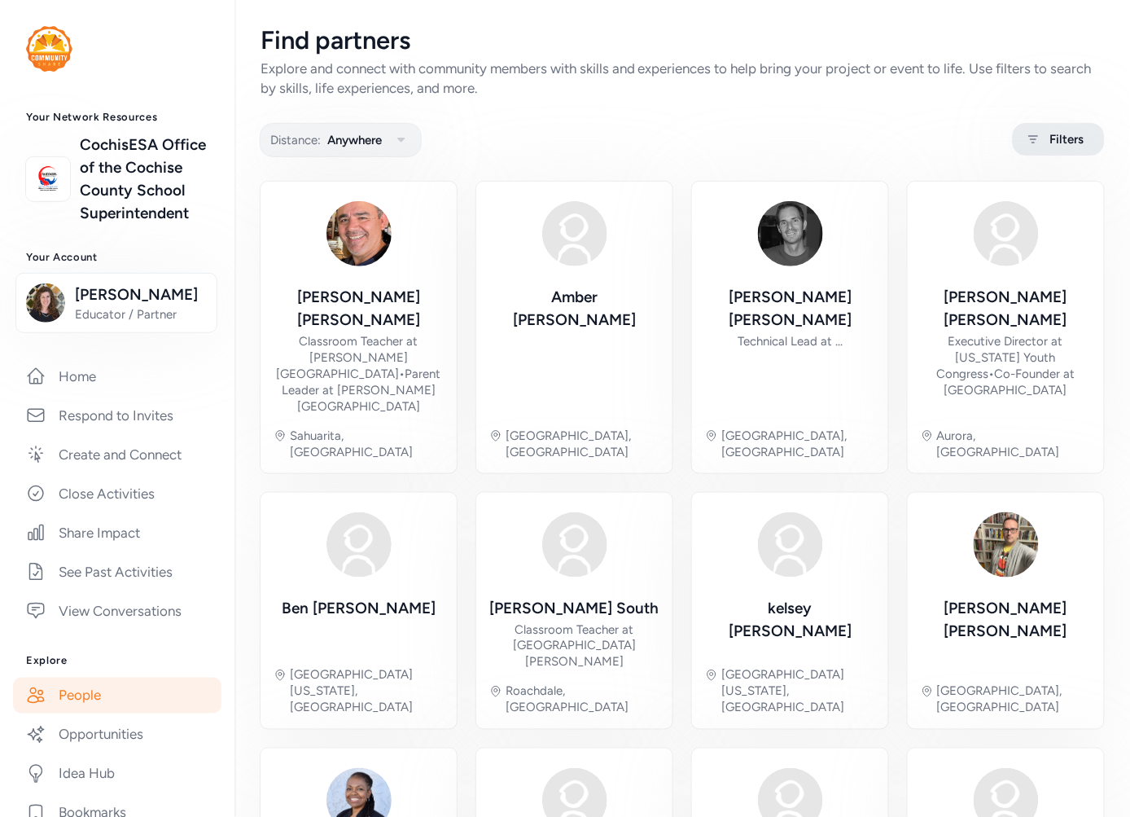
click at [1059, 137] on span "Filters" at bounding box center [1067, 139] width 34 height 20
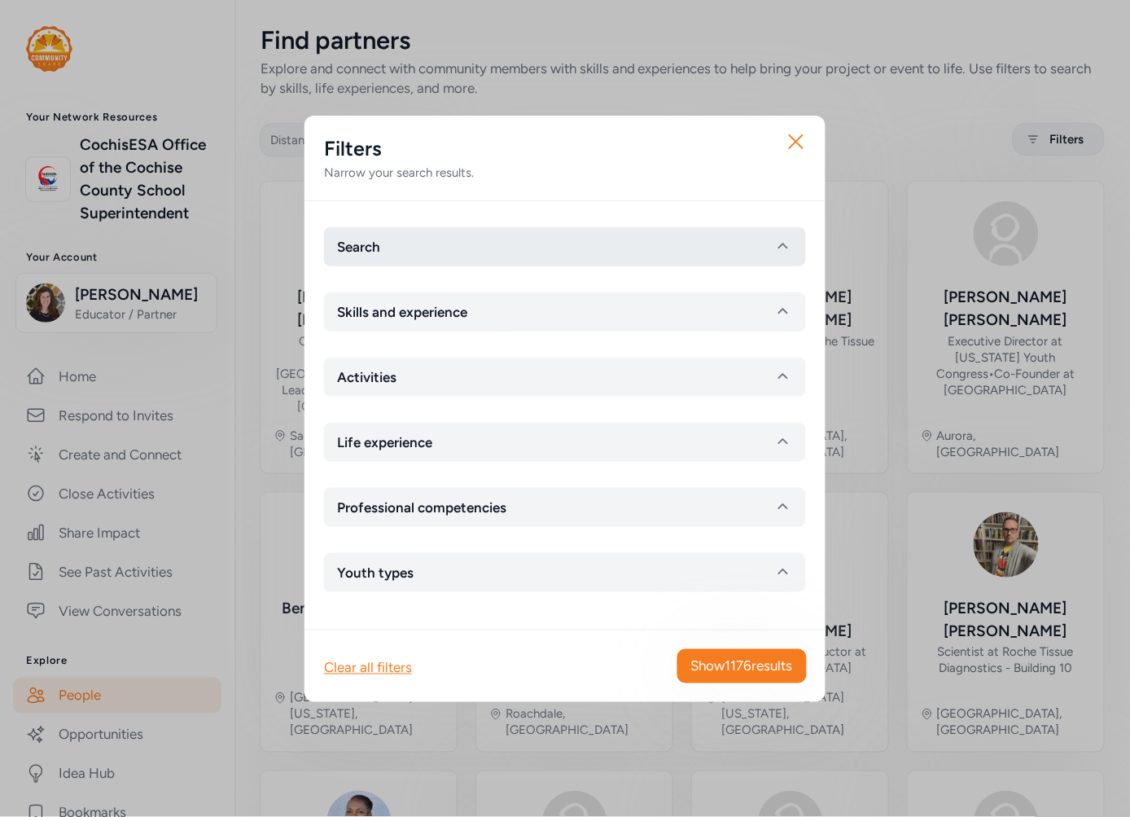
click at [467, 248] on button "Search" at bounding box center [565, 246] width 482 height 39
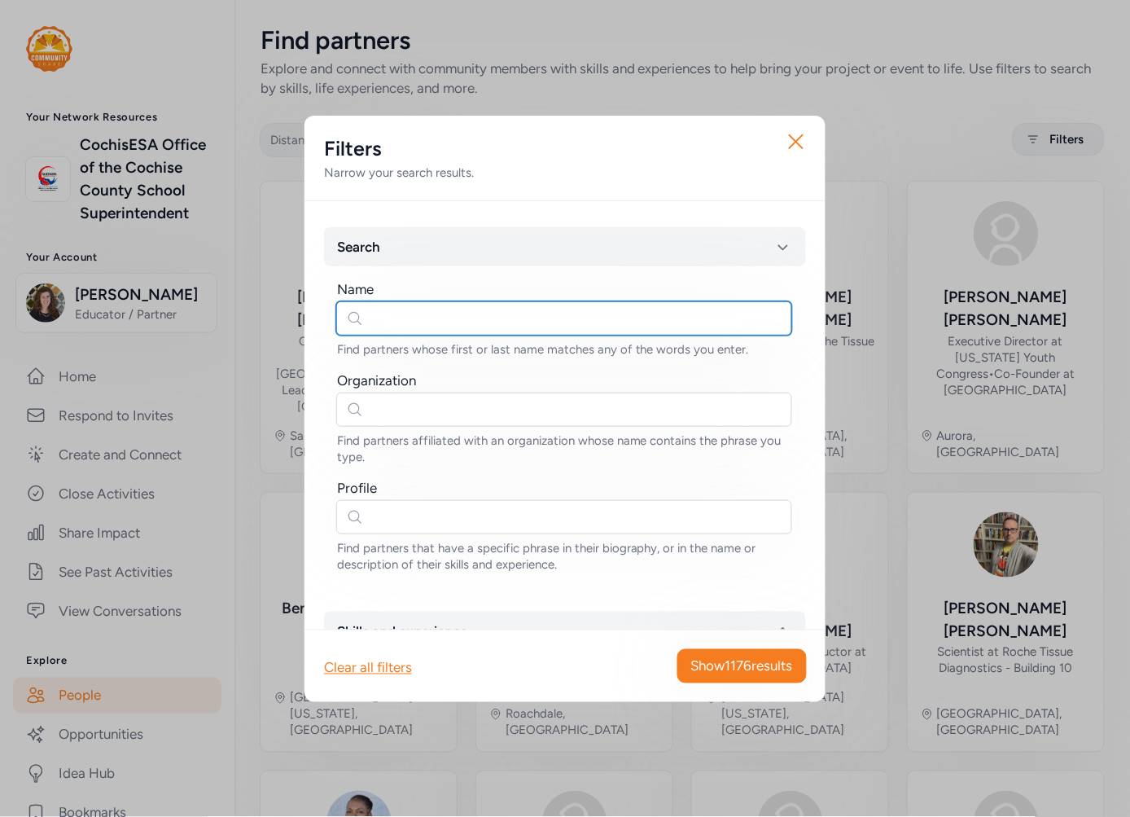
click at [408, 309] on input "text" at bounding box center [564, 318] width 456 height 34
type input "kelsey"
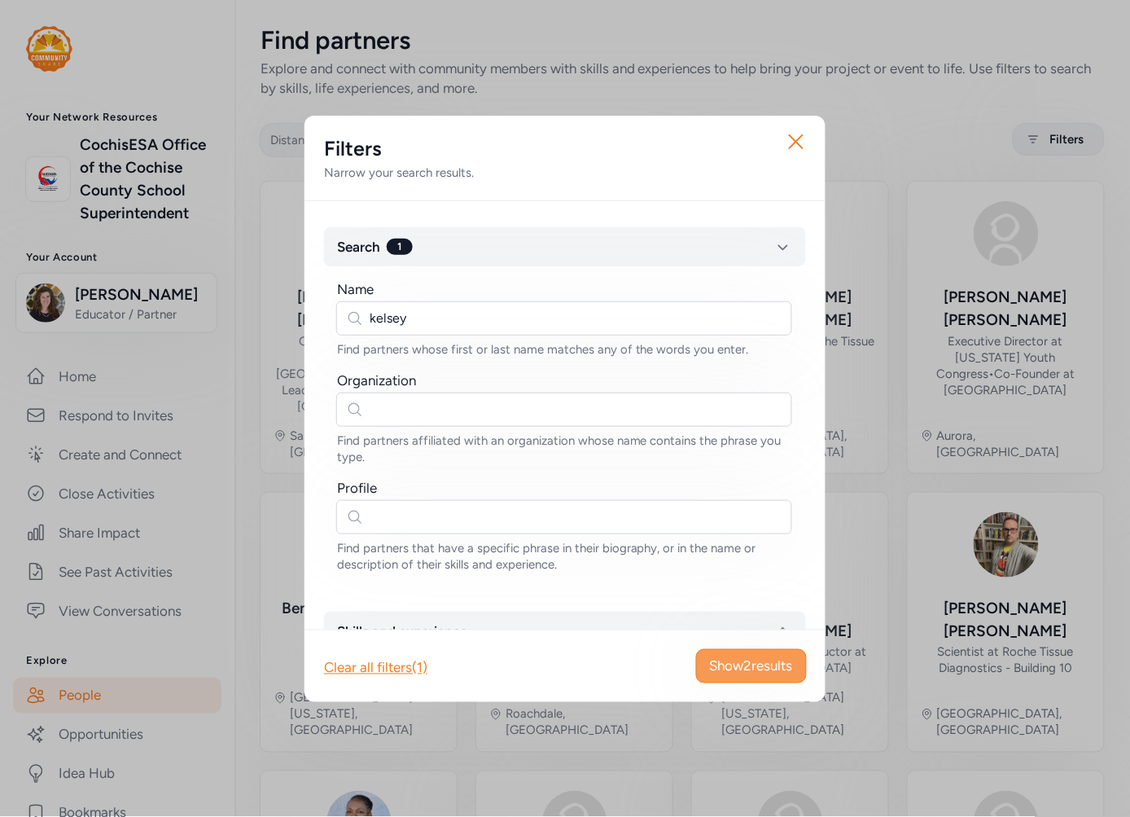
click at [762, 682] on button "Show 2 results" at bounding box center [751, 666] width 111 height 34
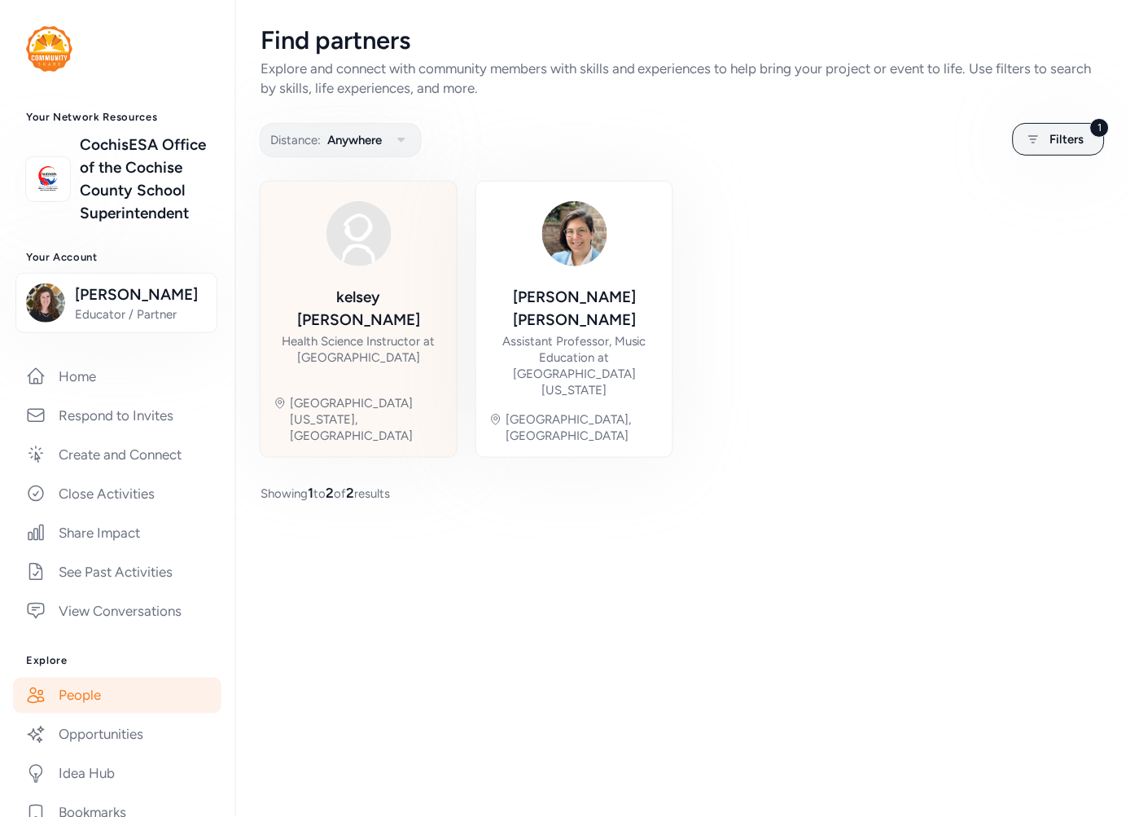
click at [418, 333] on div "Health Science Instructor at Bullitt East High School" at bounding box center [359, 349] width 170 height 33
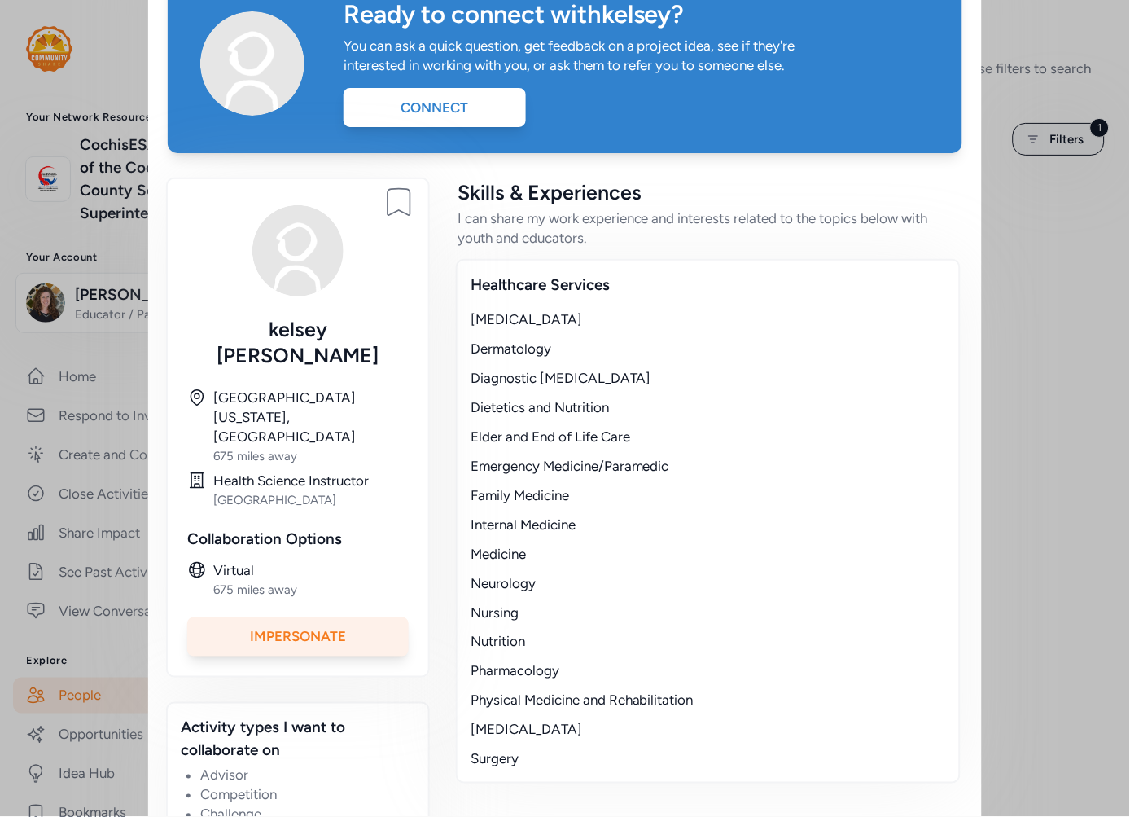
scroll to position [194, 0]
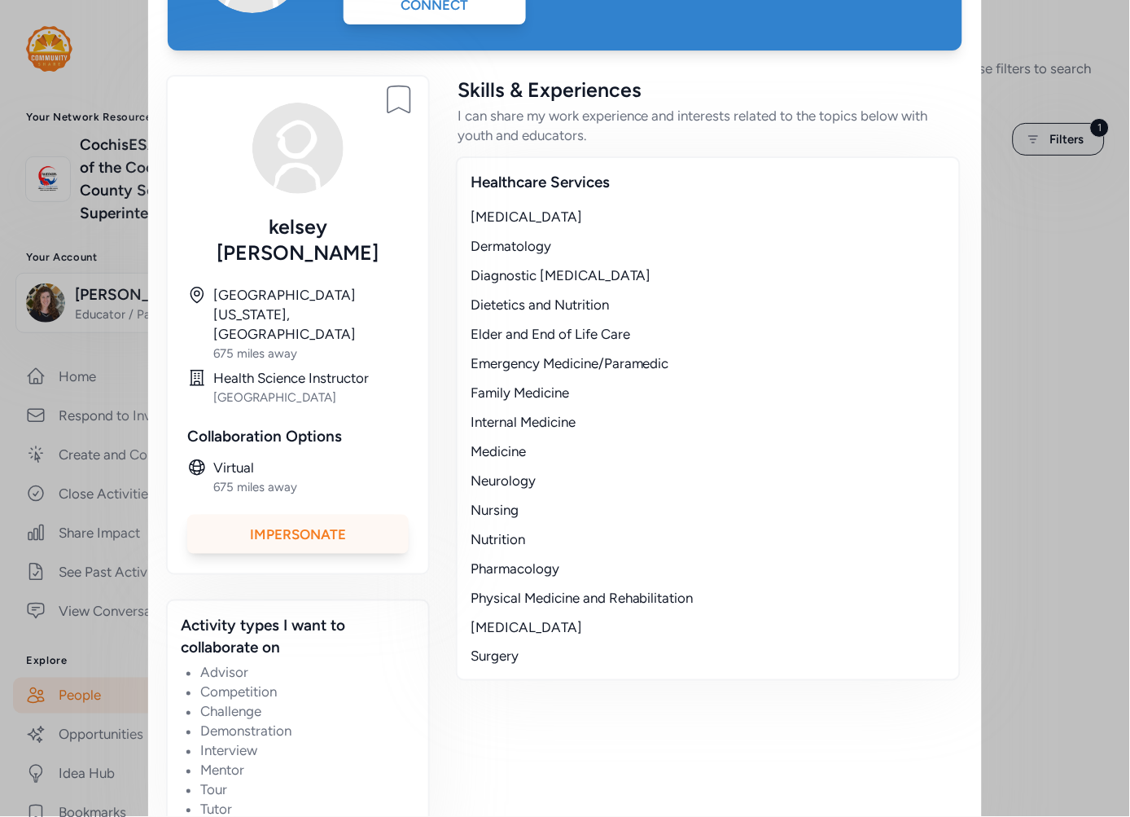
click at [251, 515] on div "Impersonate" at bounding box center [297, 534] width 221 height 39
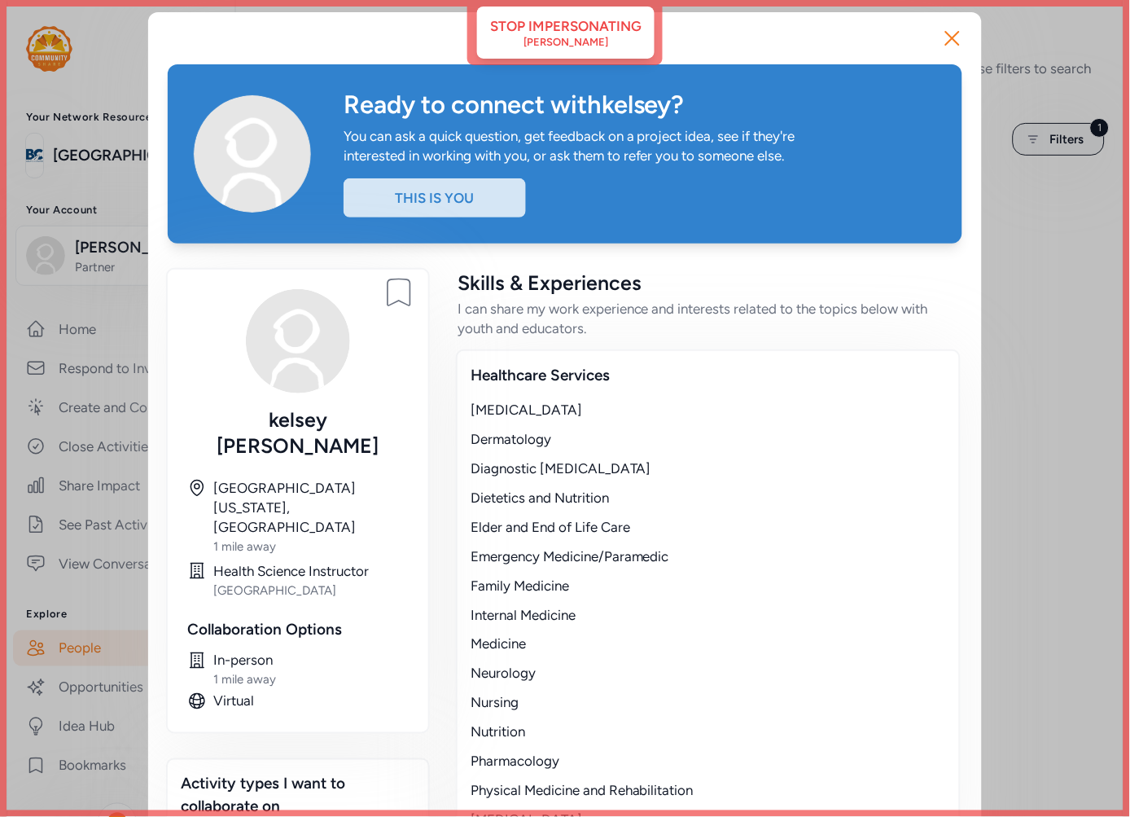
scroll to position [0, 0]
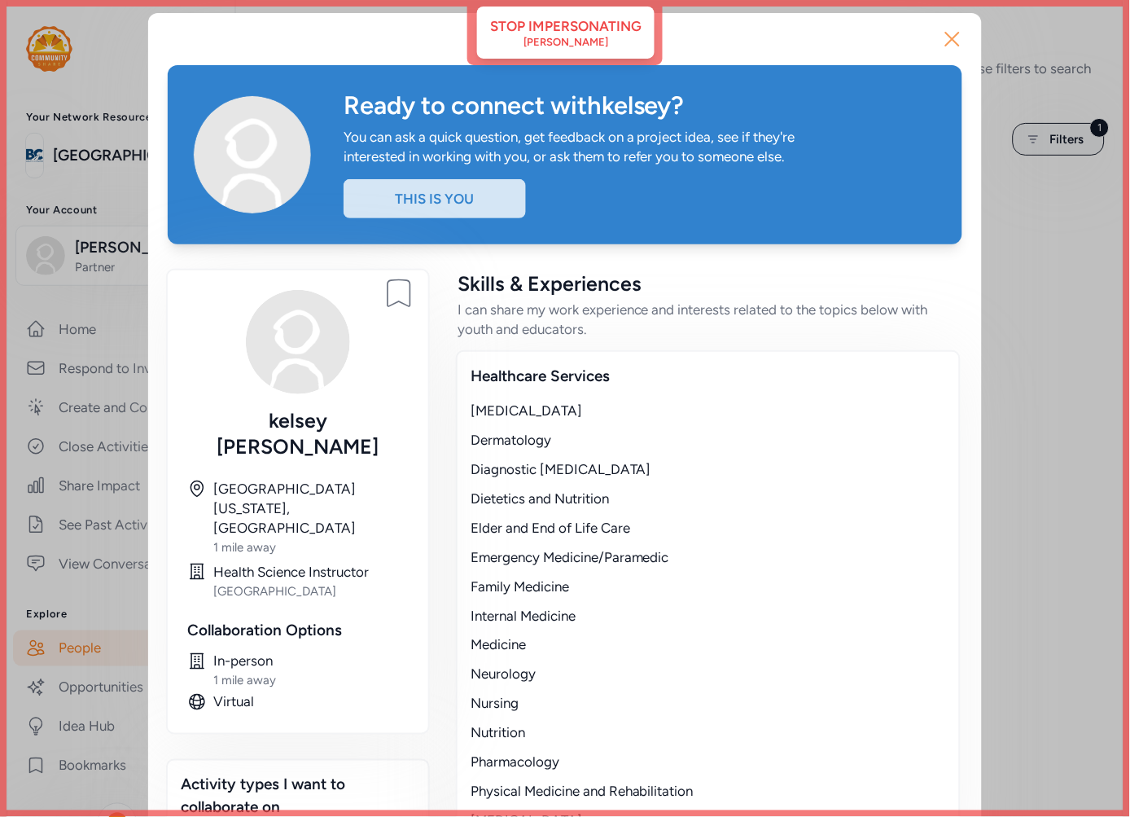
click at [941, 38] on icon "button" at bounding box center [953, 39] width 26 height 26
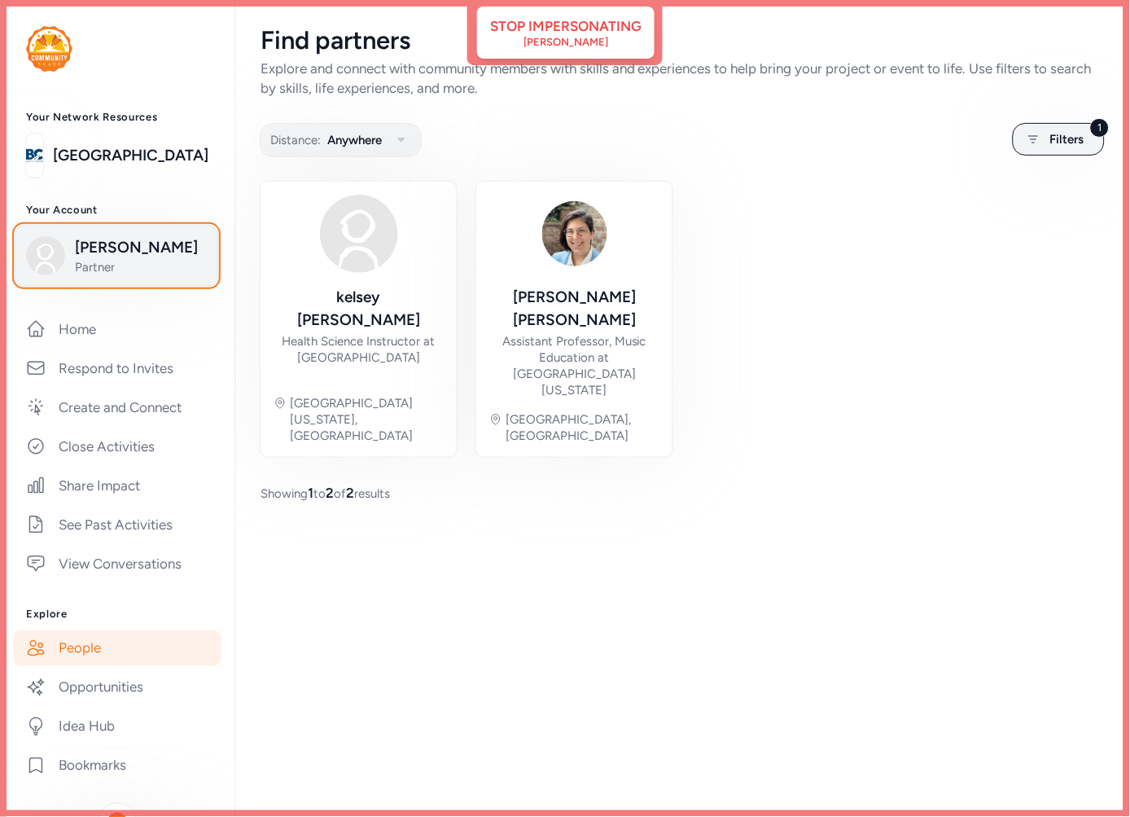
click at [106, 250] on span "kelsey Mattingly" at bounding box center [141, 247] width 132 height 23
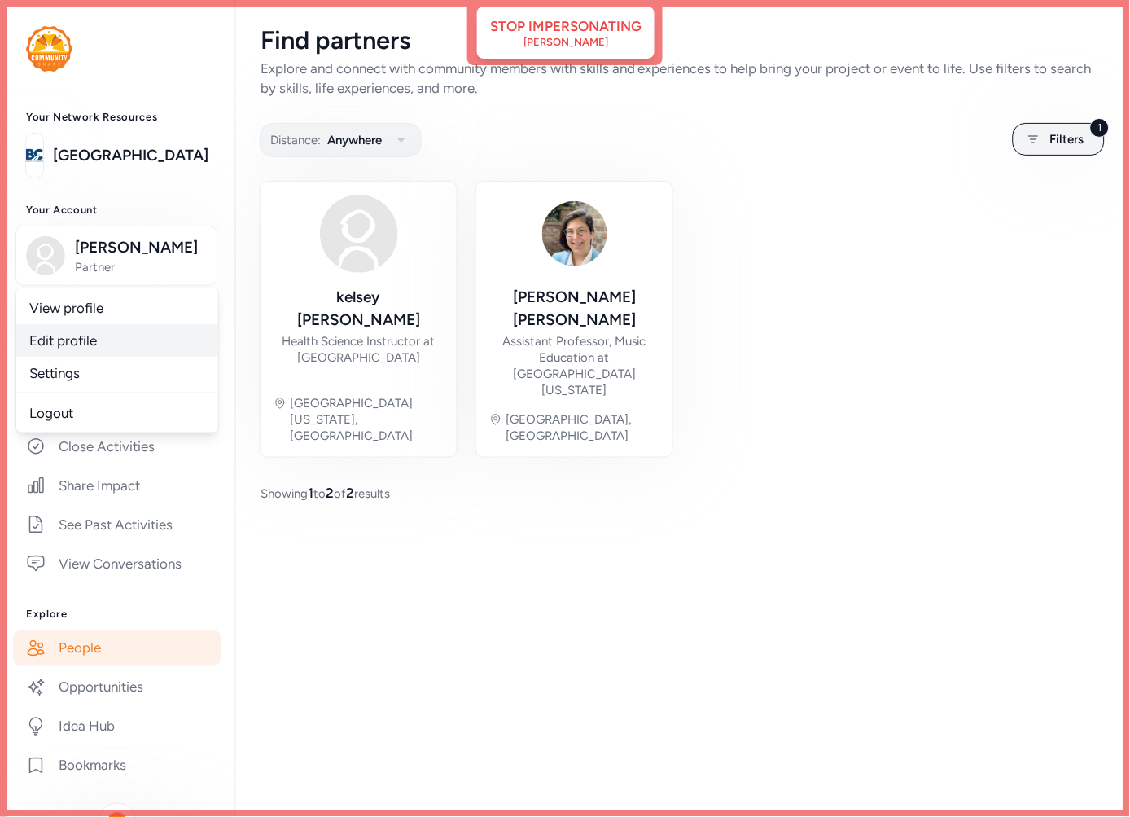
click at [85, 335] on link "Edit profile" at bounding box center [117, 340] width 202 height 33
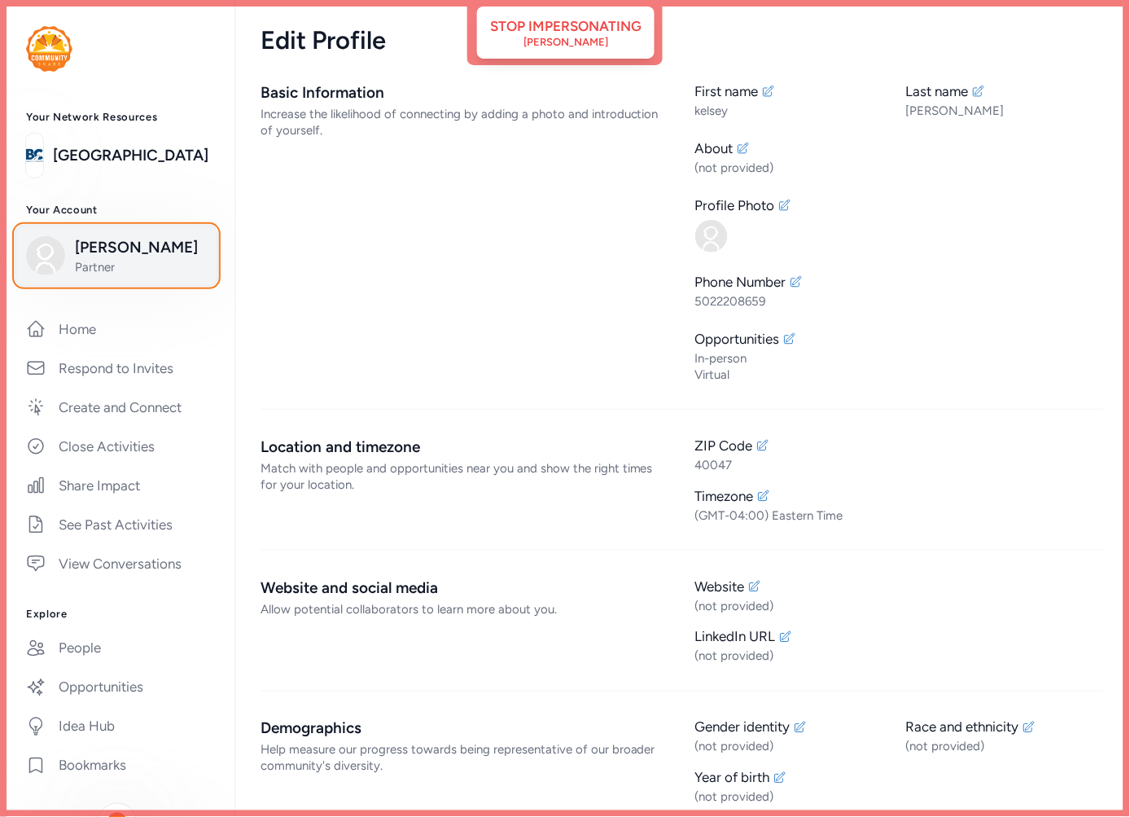
click at [93, 259] on span "kelsey Mattingly" at bounding box center [141, 247] width 132 height 23
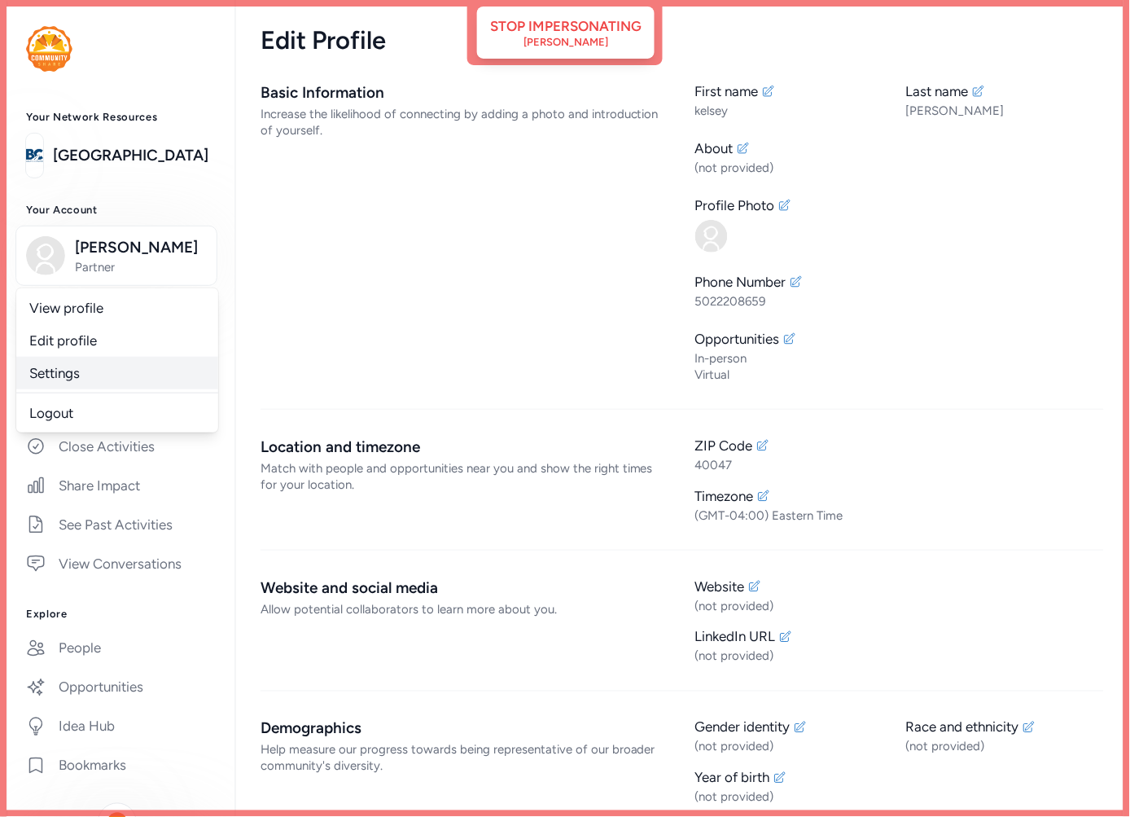
click at [92, 370] on link "Settings" at bounding box center [117, 373] width 202 height 33
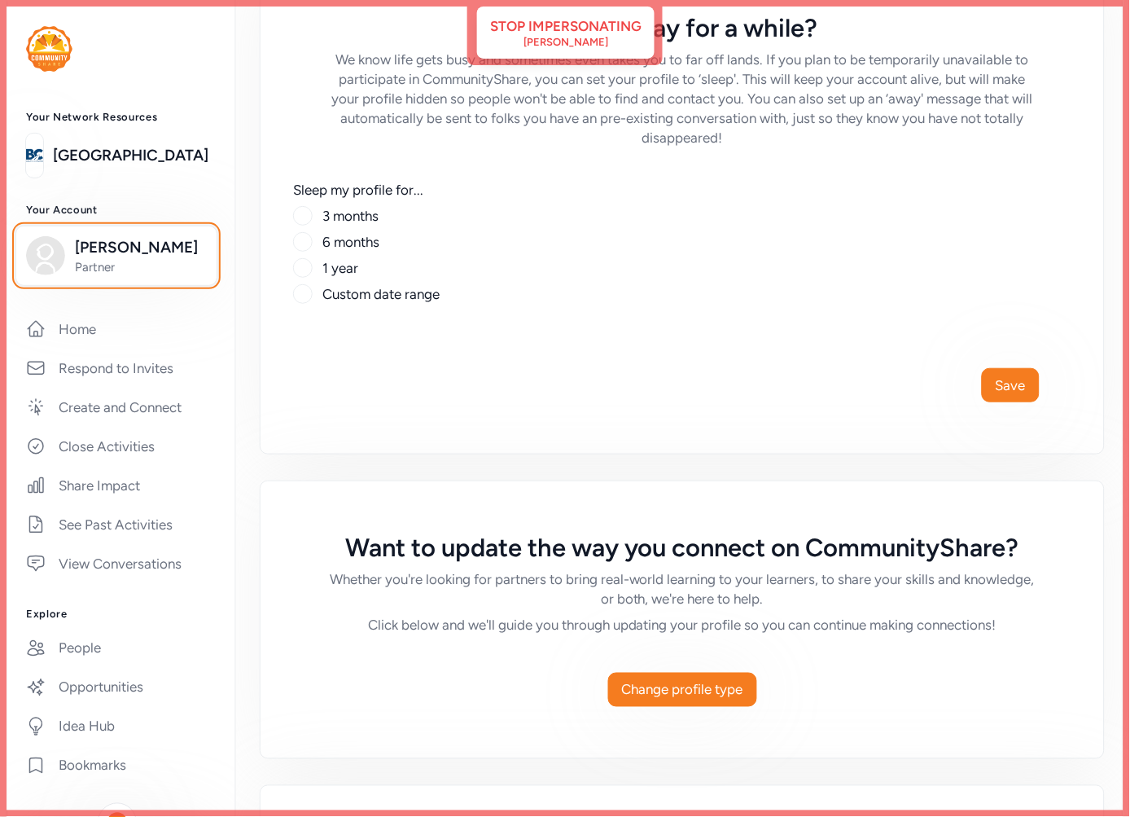
scroll to position [723, 0]
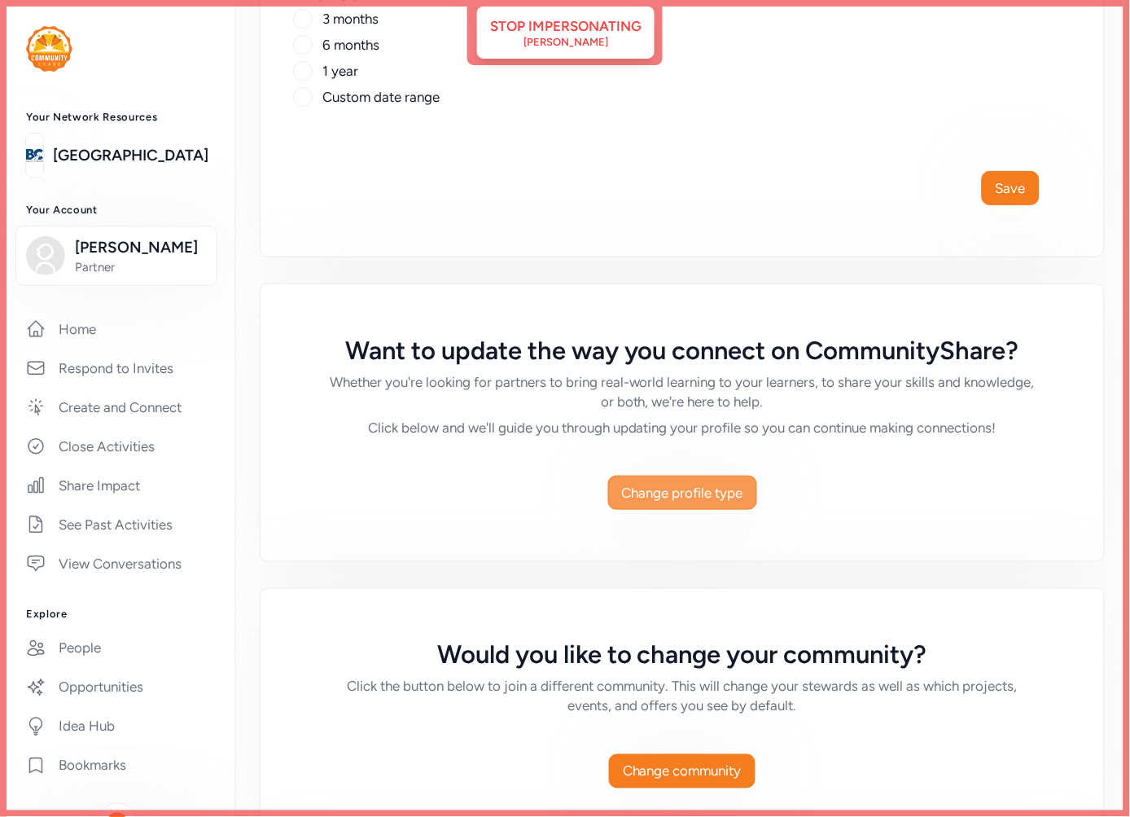
click at [727, 489] on span "Change profile type" at bounding box center [682, 493] width 121 height 20
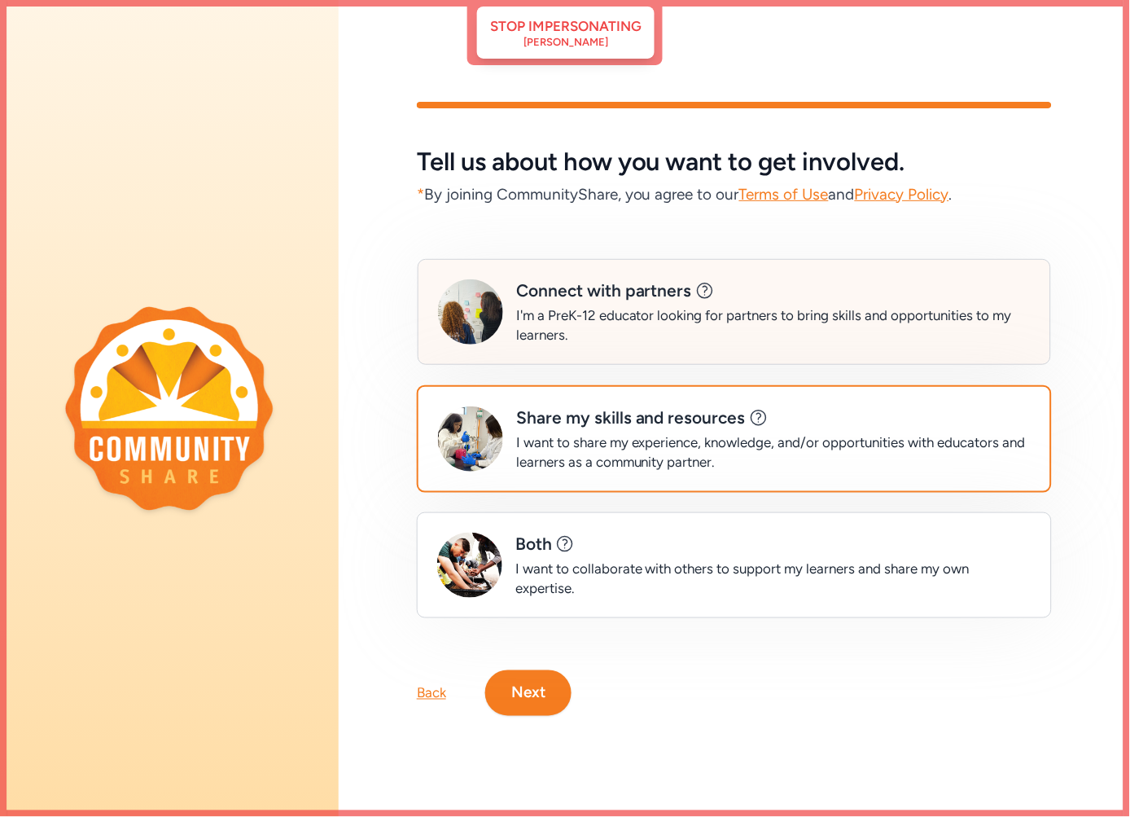
click at [696, 295] on div "Connect with partners This is a great starting point for PreK-12 teachers!" at bounding box center [773, 290] width 515 height 23
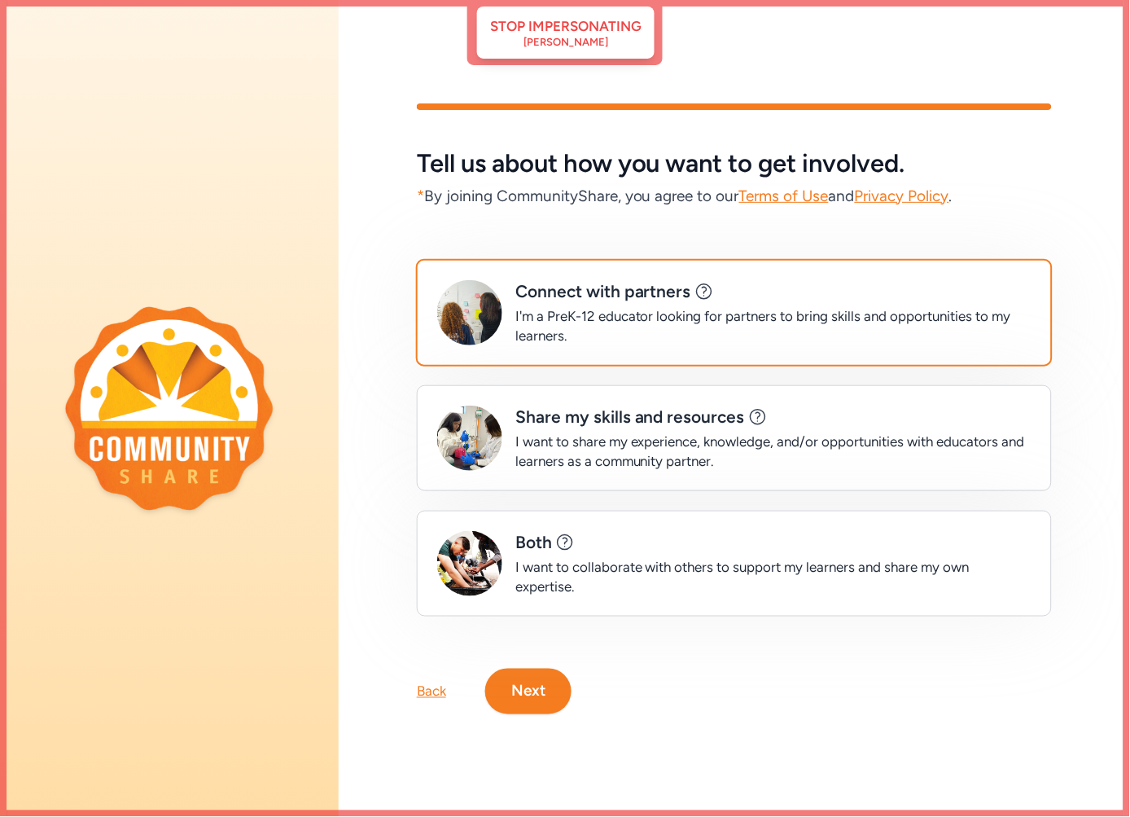
click at [521, 687] on button "Next" at bounding box center [528, 691] width 86 height 46
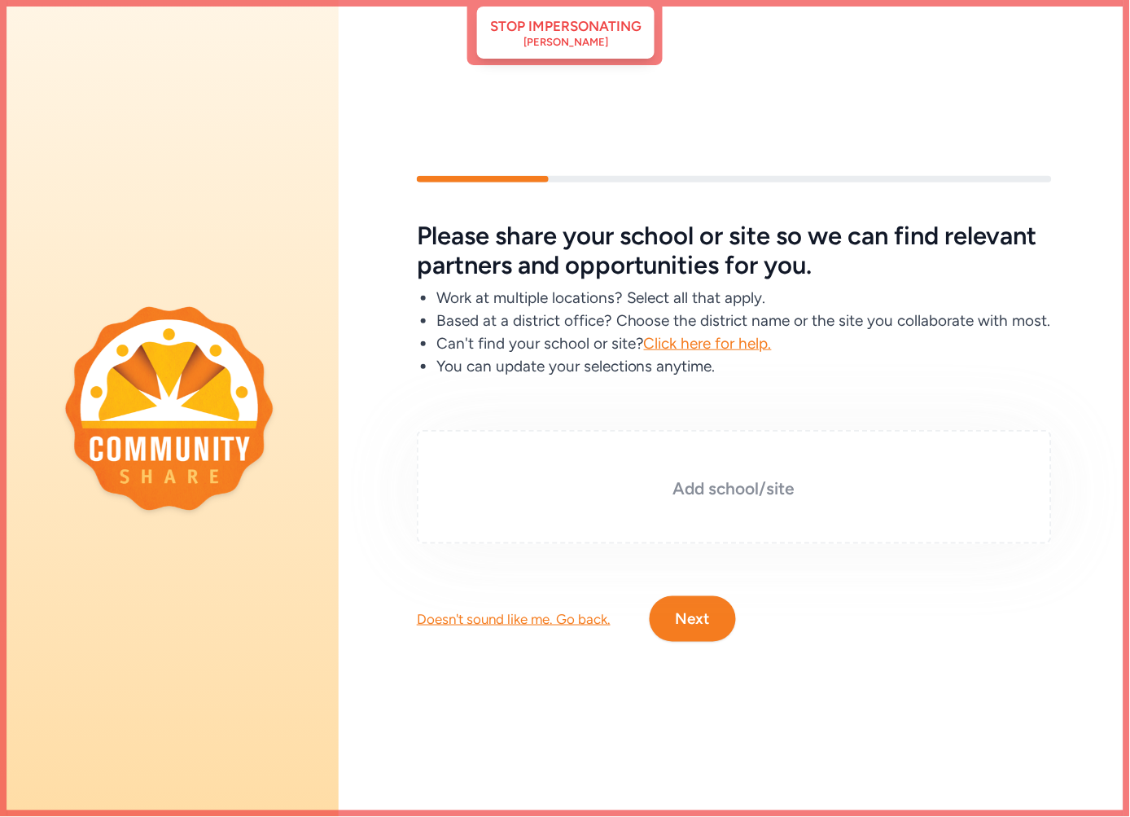
click at [673, 476] on div "Add school/site" at bounding box center [734, 487] width 635 height 114
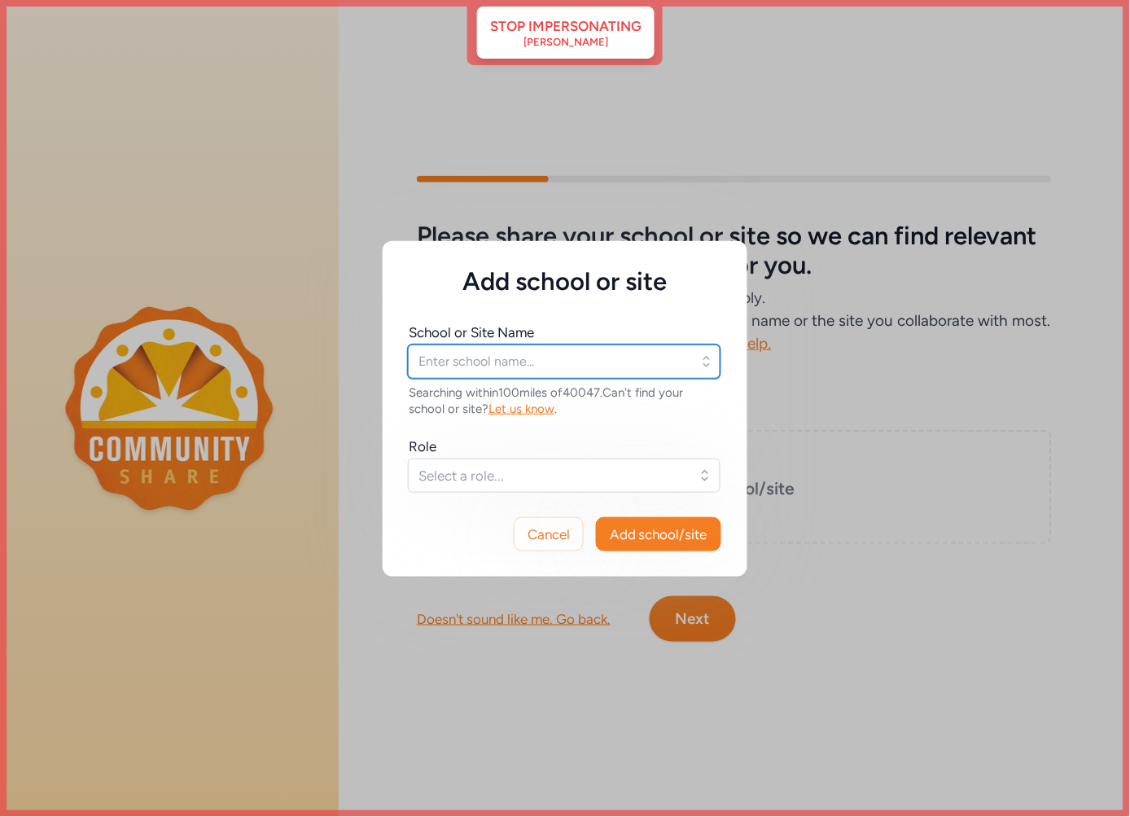
click at [516, 357] on input "text" at bounding box center [564, 361] width 313 height 34
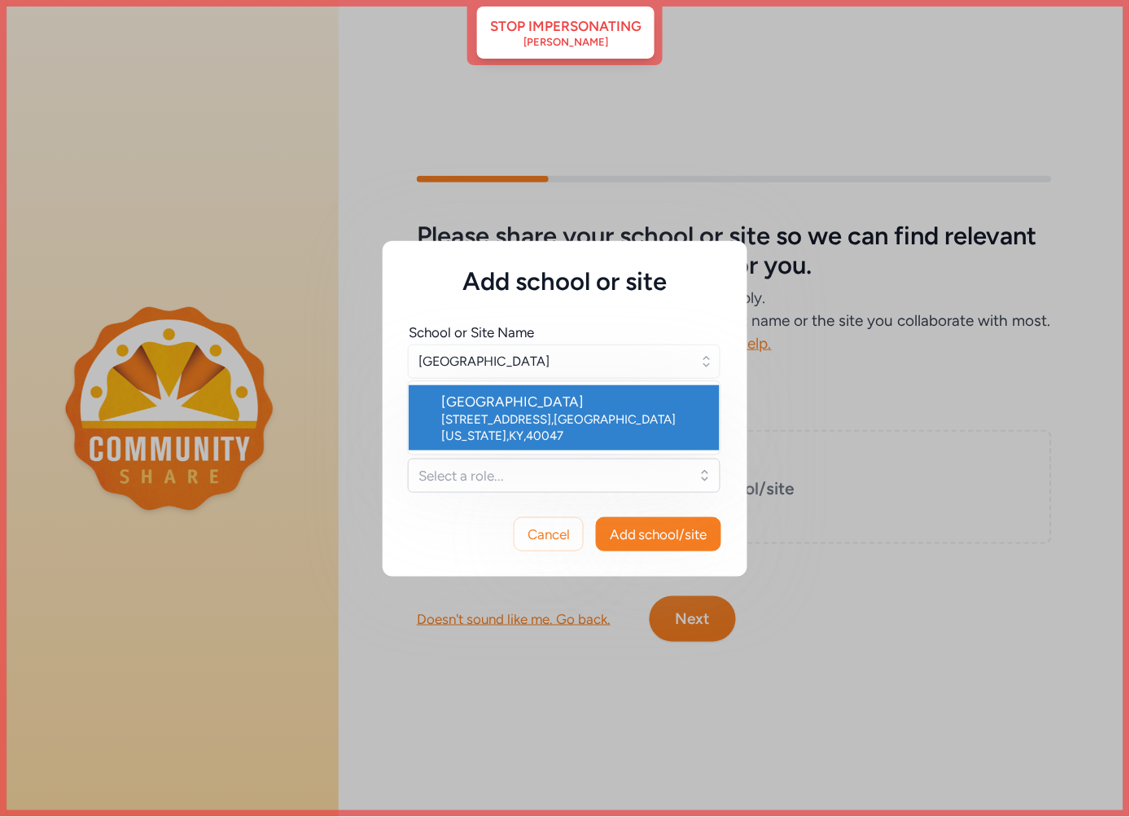
click at [518, 397] on div "Bullitt East High School" at bounding box center [573, 402] width 265 height 20
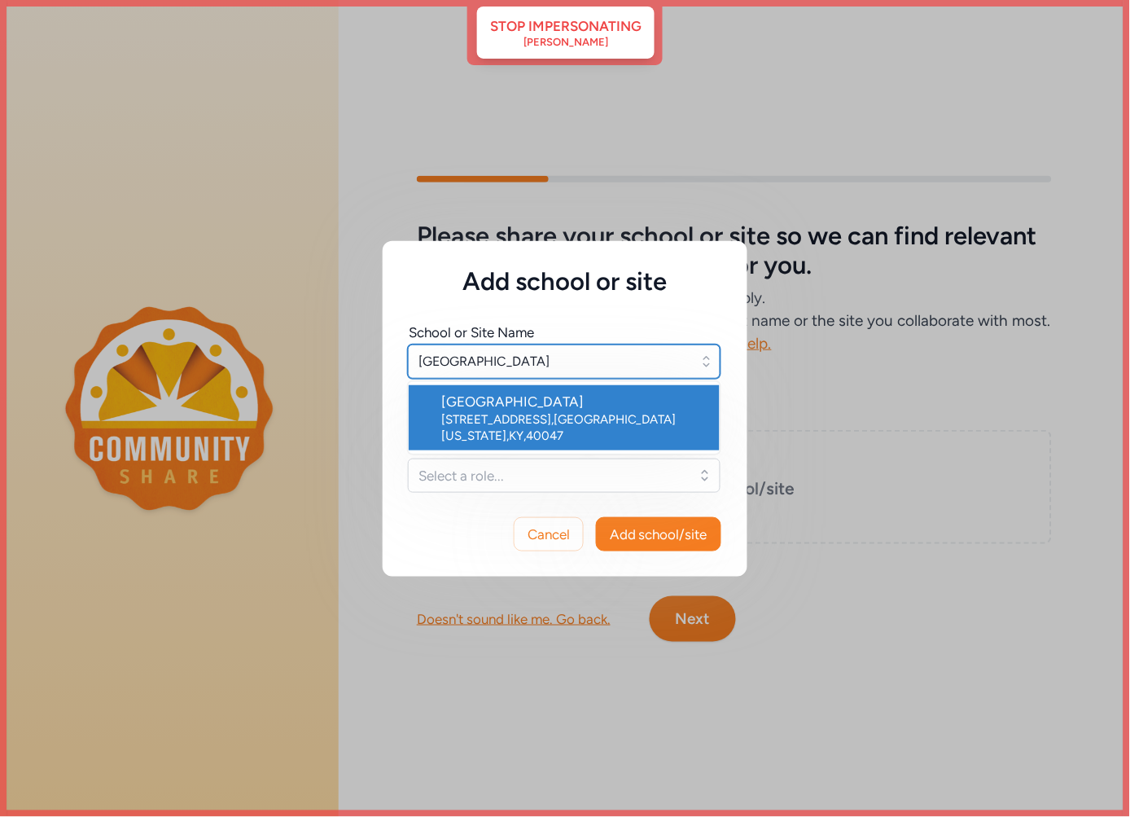
type input "Bullitt East High School"
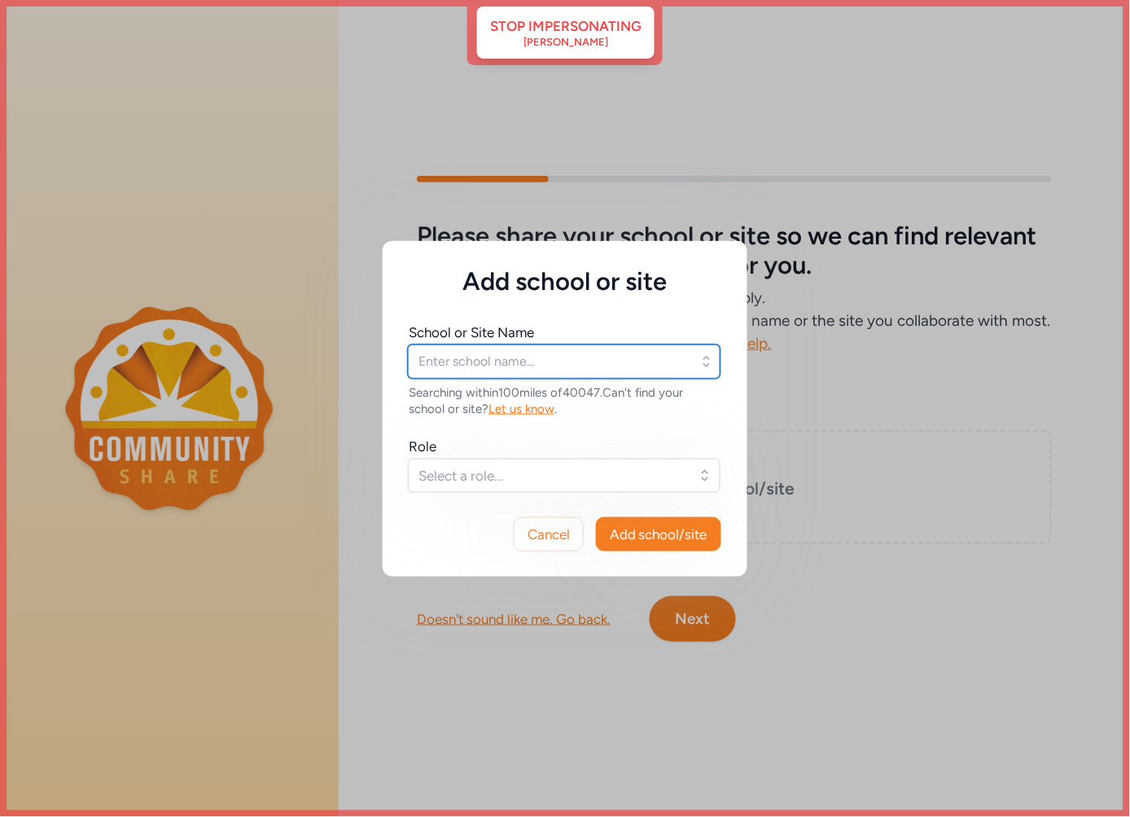
type input "Bullitt East High School"
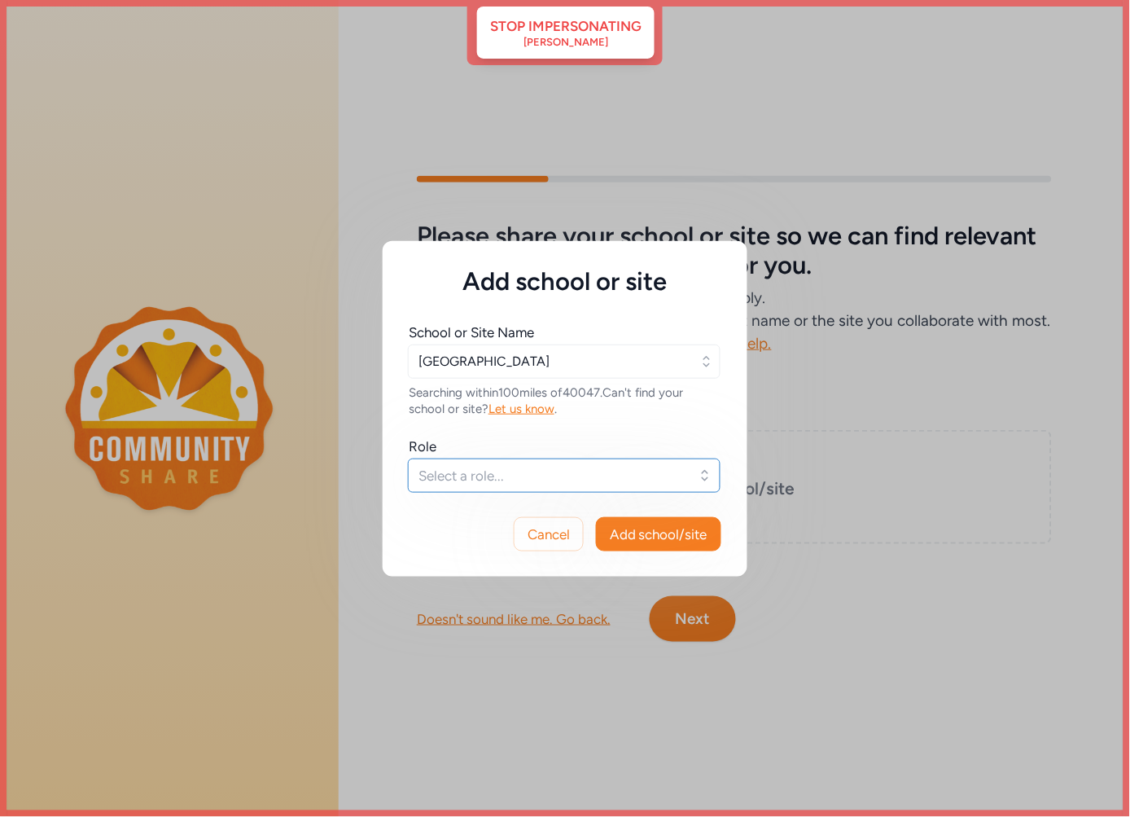
click at [519, 474] on span "Select a role..." at bounding box center [553, 476] width 269 height 20
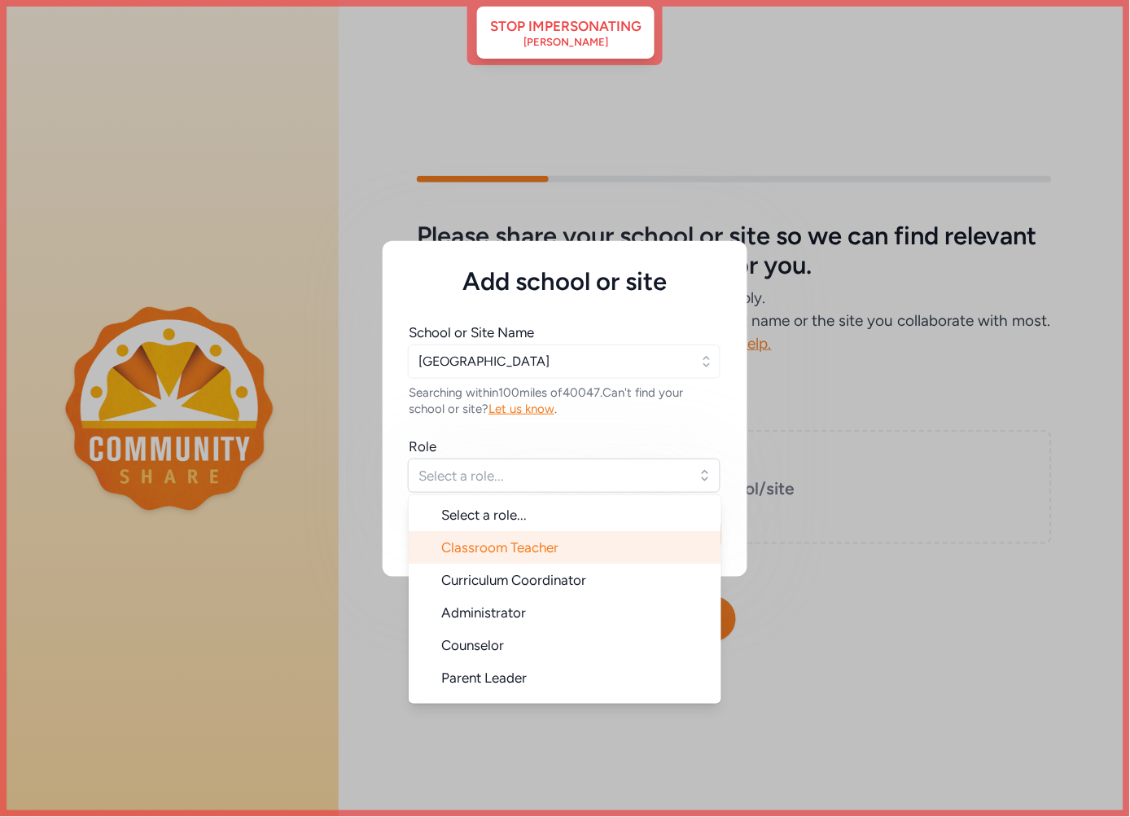
click at [515, 555] on li "Classroom Teacher" at bounding box center [565, 547] width 313 height 33
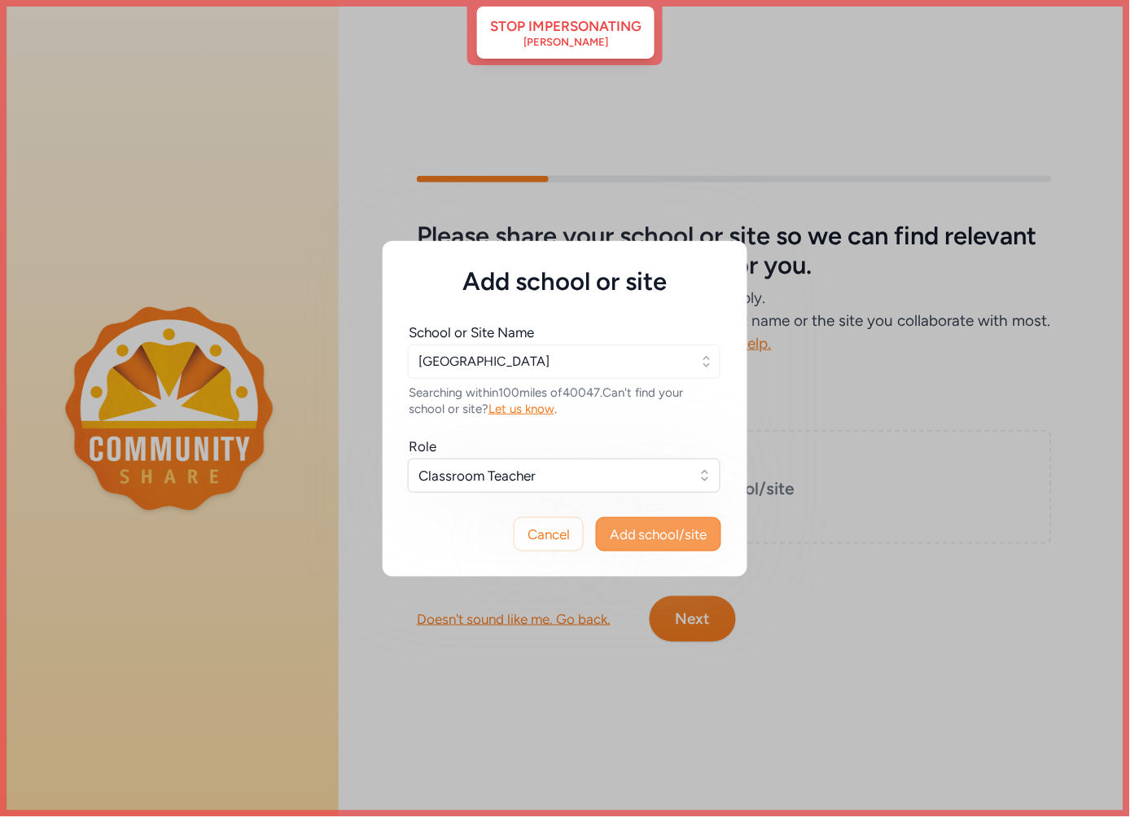
click at [669, 526] on span "Add school/site" at bounding box center [659, 534] width 98 height 20
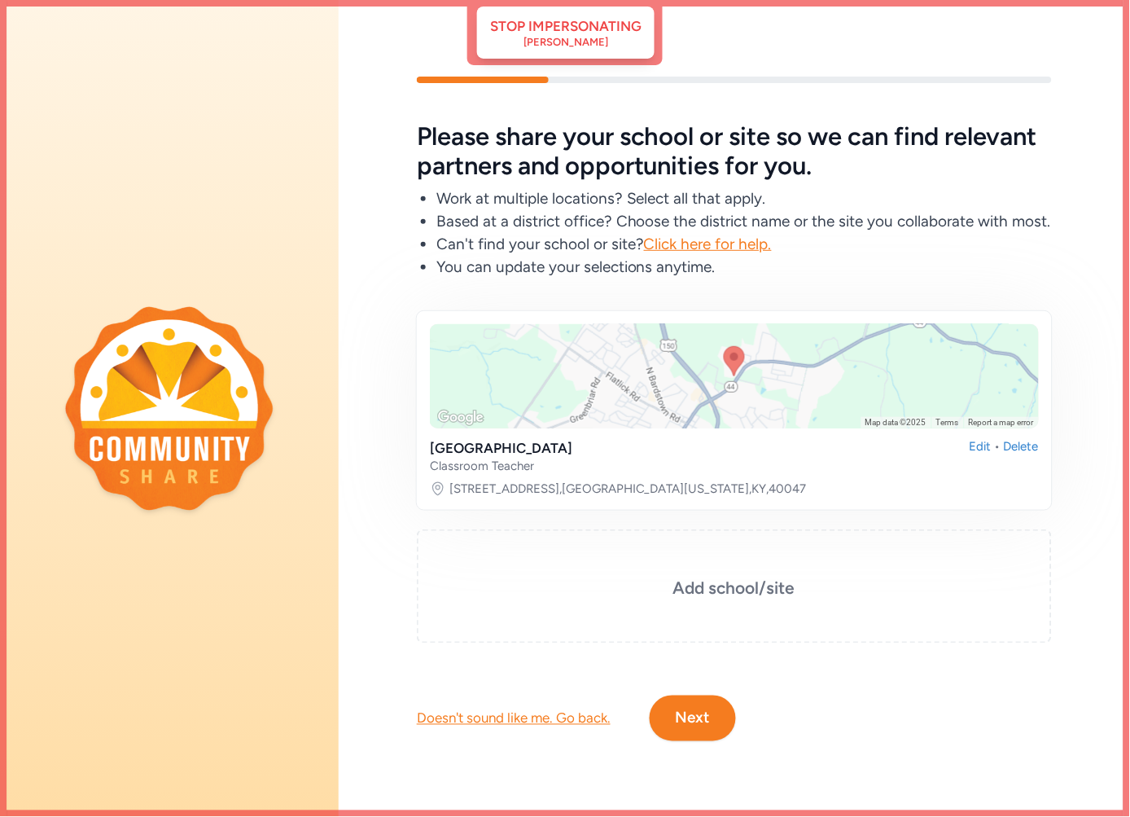
click at [706, 712] on button "Next" at bounding box center [693, 718] width 86 height 46
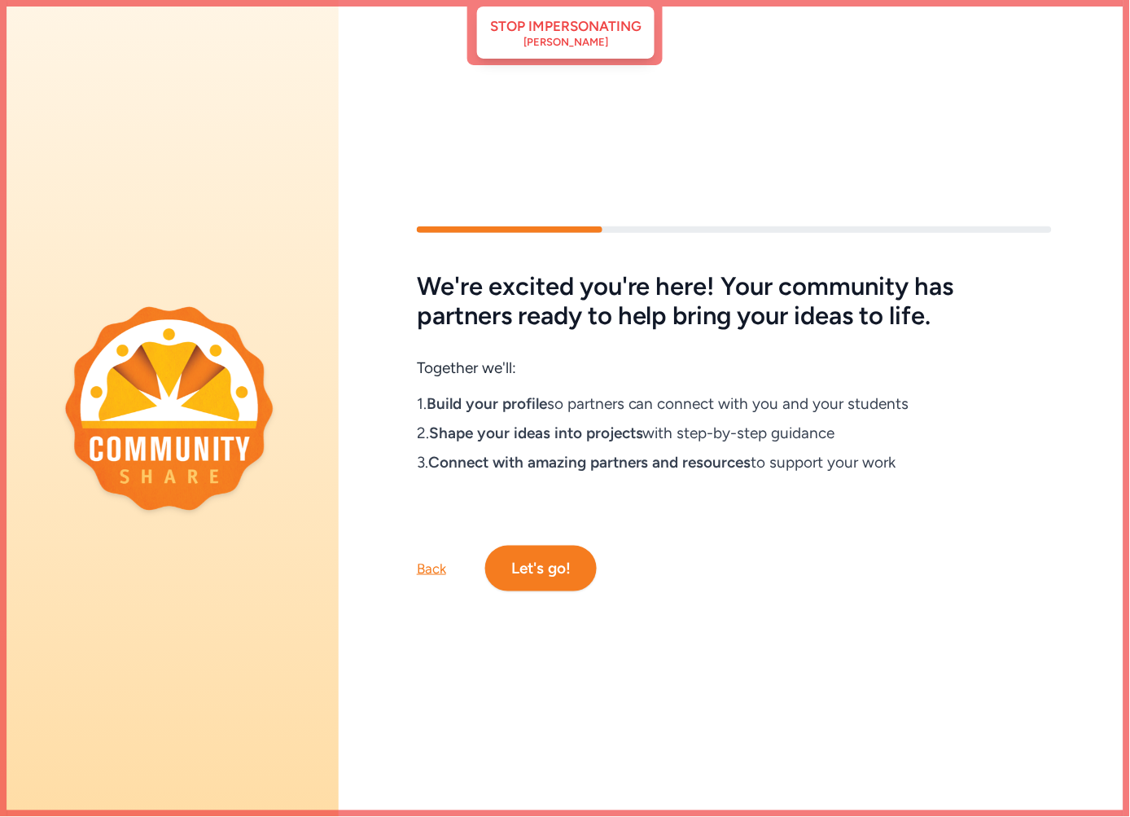
click at [549, 554] on button "Let's go!" at bounding box center [541, 569] width 112 height 46
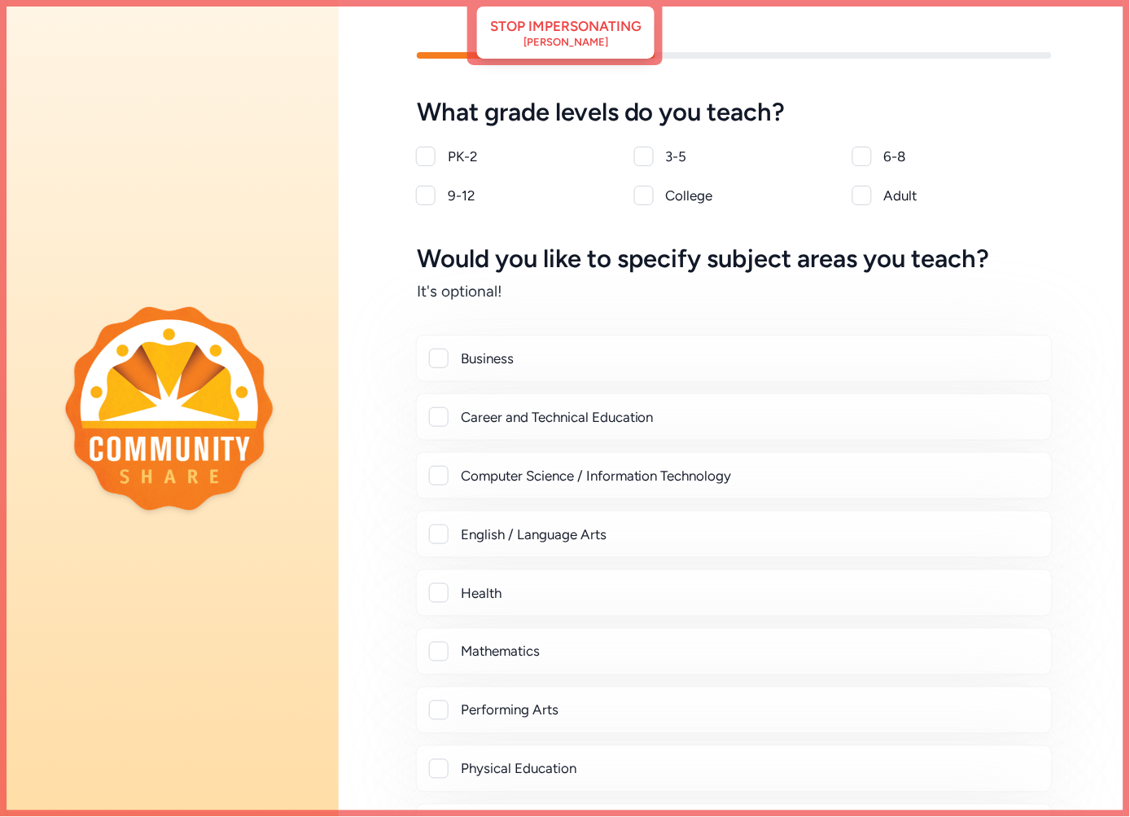
click at [426, 196] on div at bounding box center [426, 196] width 20 height 20
checkbox input "true"
click at [436, 414] on div at bounding box center [439, 417] width 20 height 20
checkbox input "true"
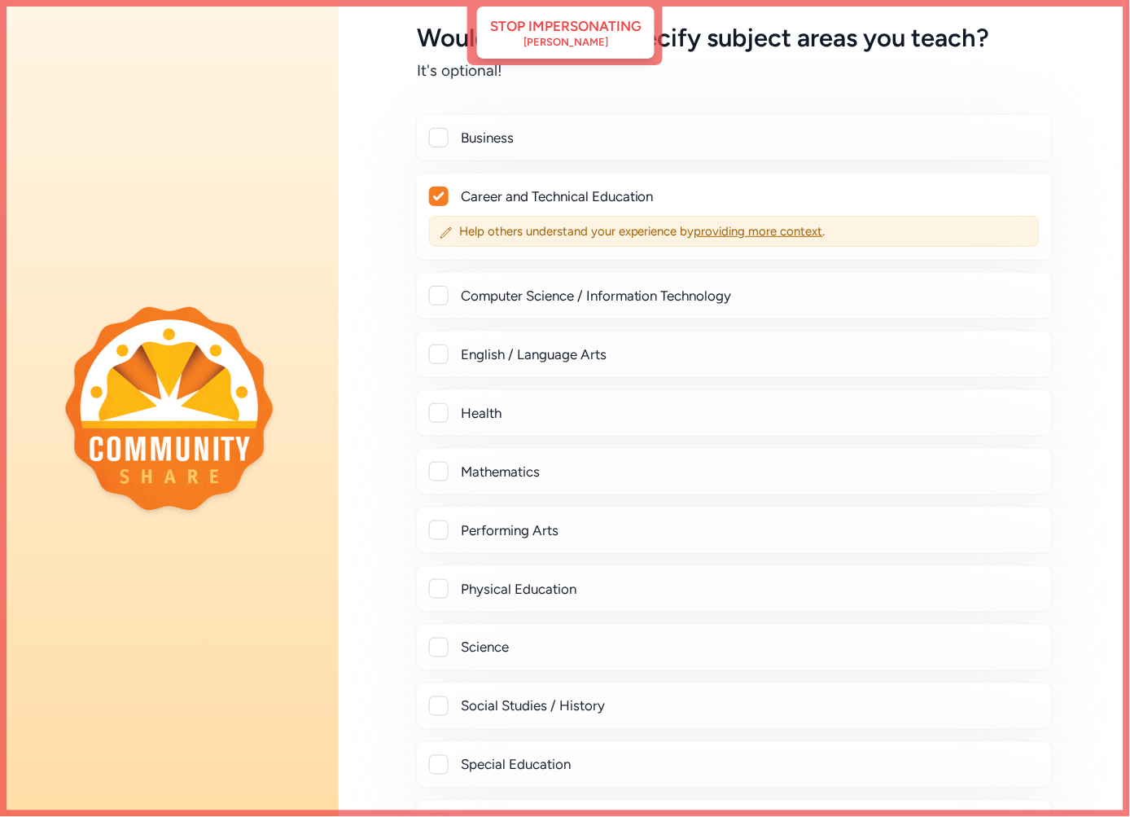
scroll to position [271, 0]
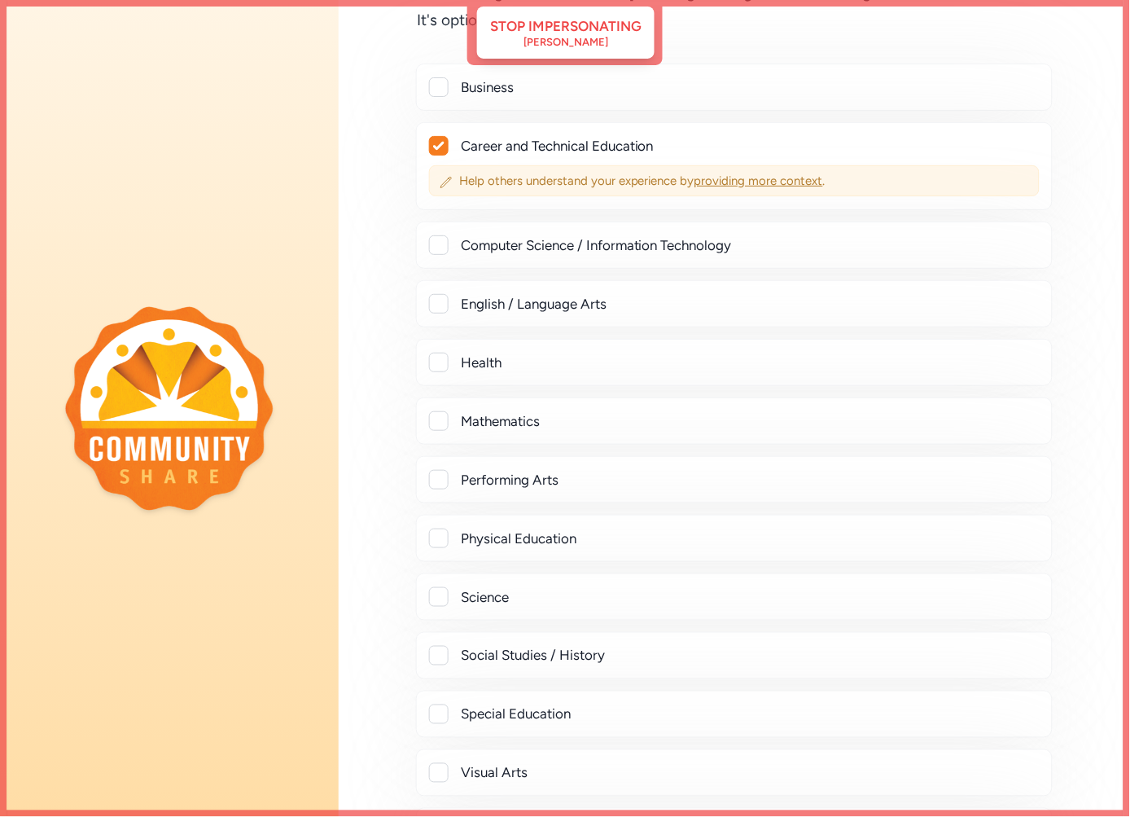
click at [750, 180] on span "providing more context" at bounding box center [759, 180] width 129 height 15
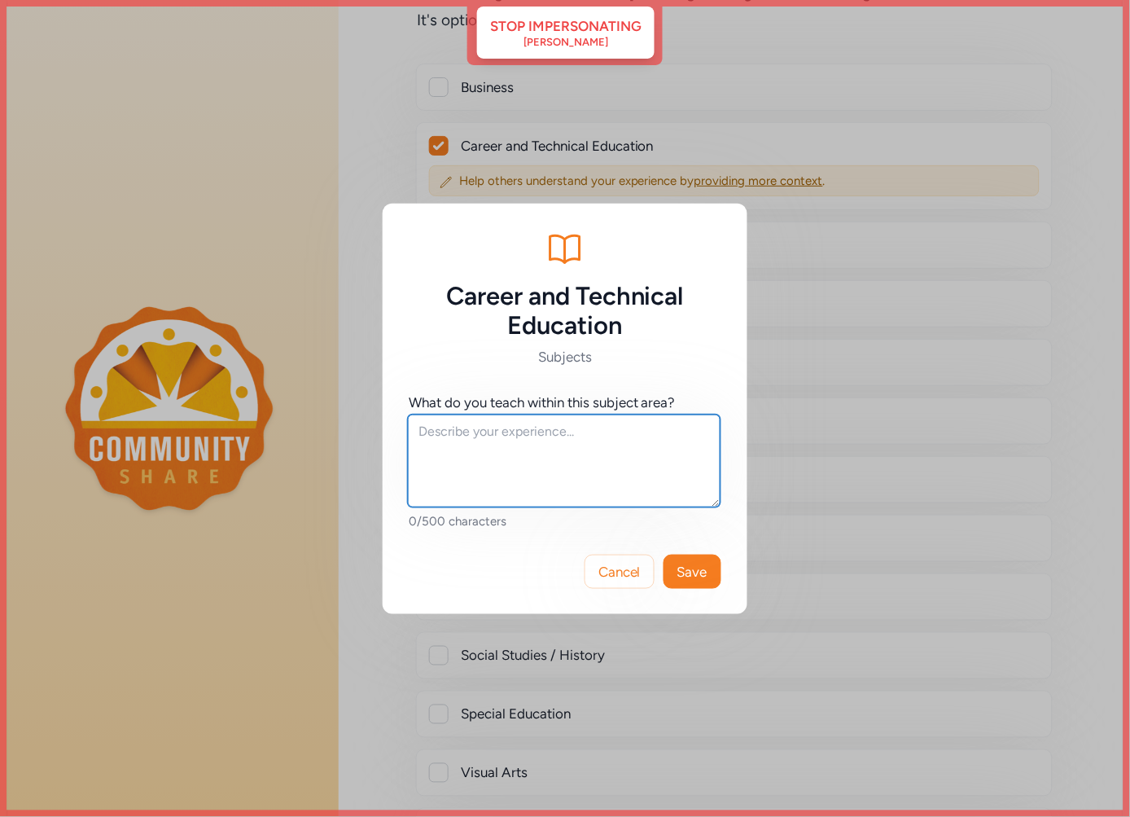
click at [497, 452] on textarea at bounding box center [564, 460] width 313 height 93
type textarea "Health Sciences"
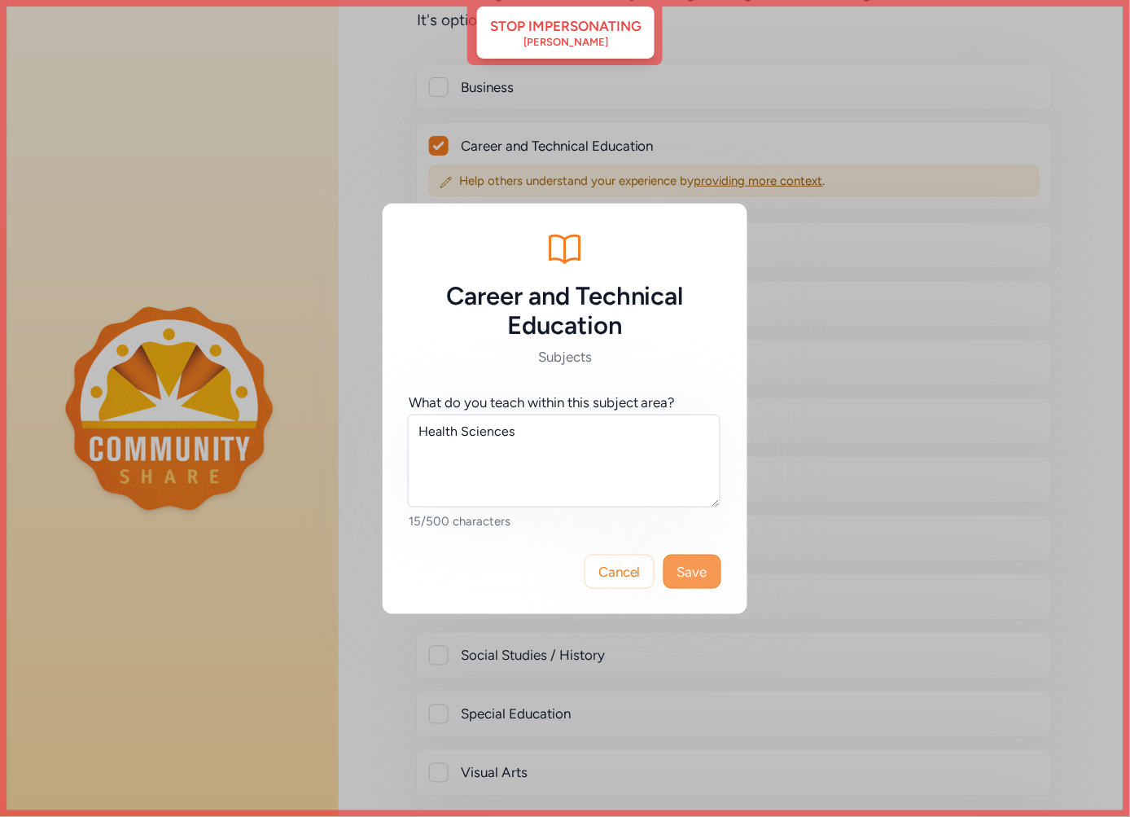
click at [701, 579] on span "Save" at bounding box center [692, 572] width 30 height 20
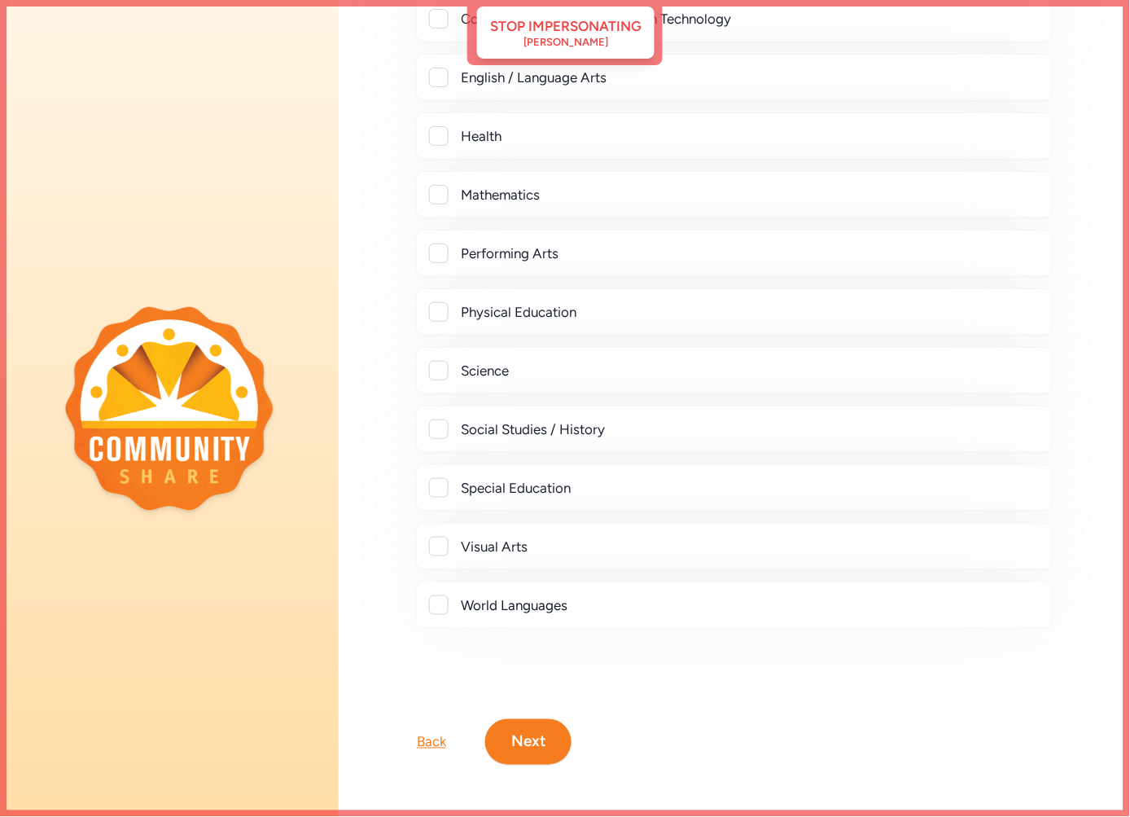
scroll to position [513, 0]
click at [540, 719] on button "Next" at bounding box center [528, 742] width 86 height 46
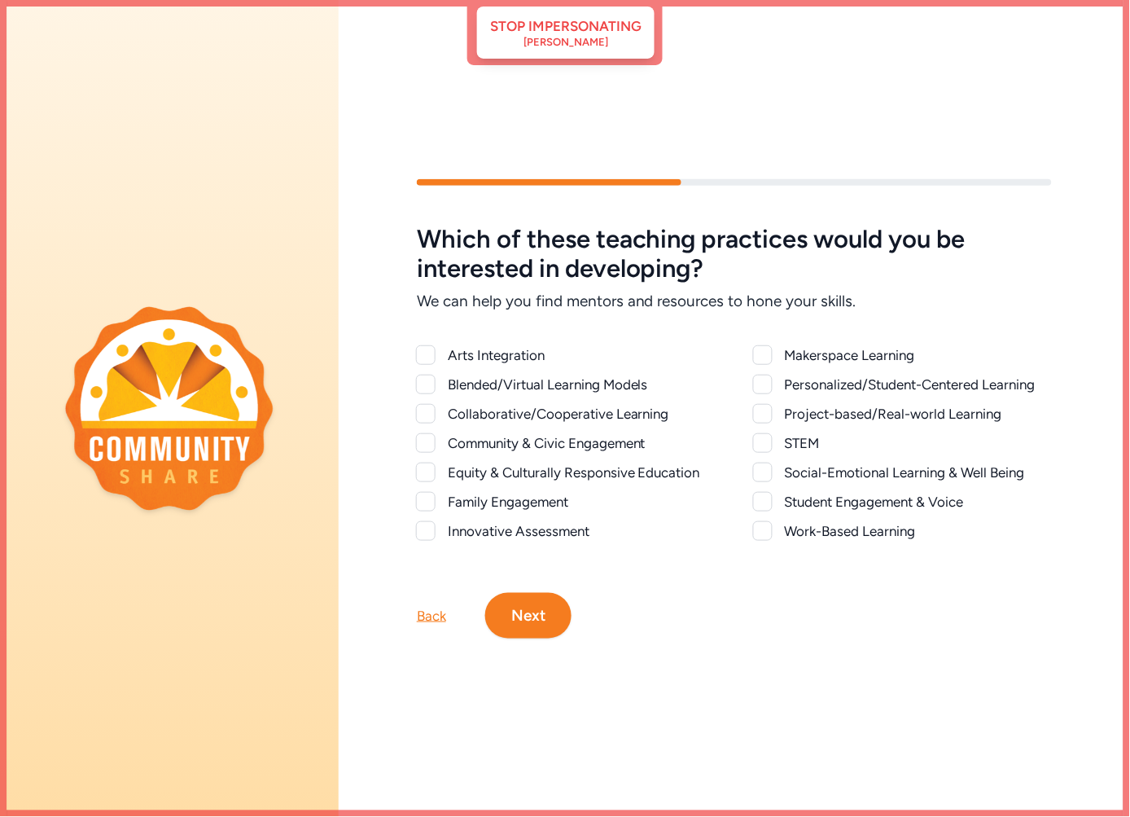
click at [519, 611] on button "Next" at bounding box center [528, 616] width 86 height 46
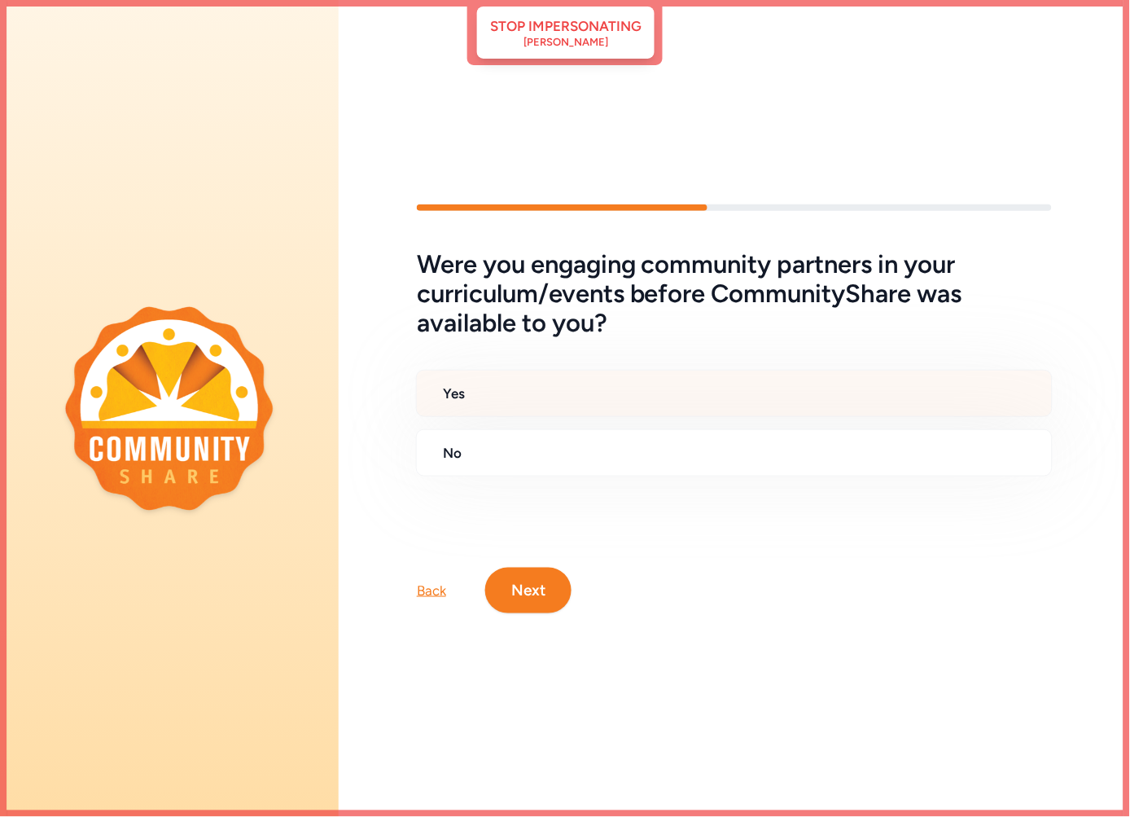
click at [474, 370] on div "Yes" at bounding box center [734, 393] width 637 height 47
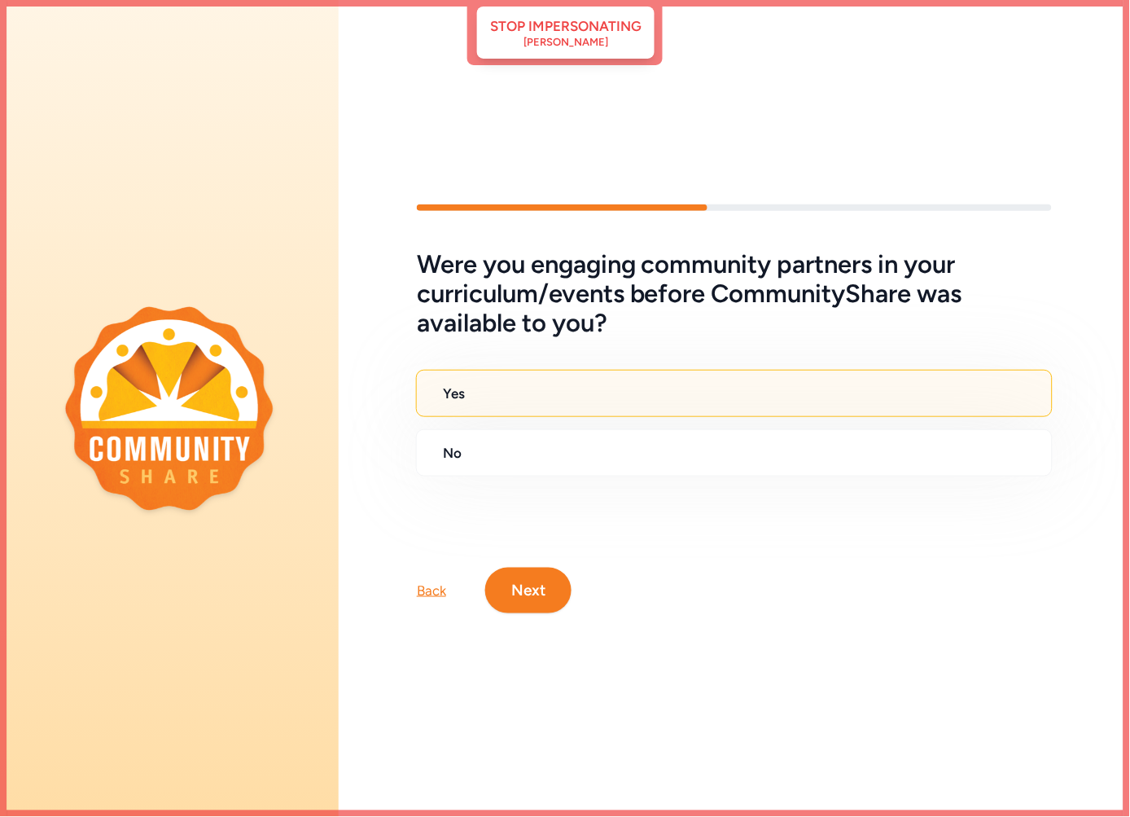
click at [529, 586] on button "Next" at bounding box center [528, 591] width 86 height 46
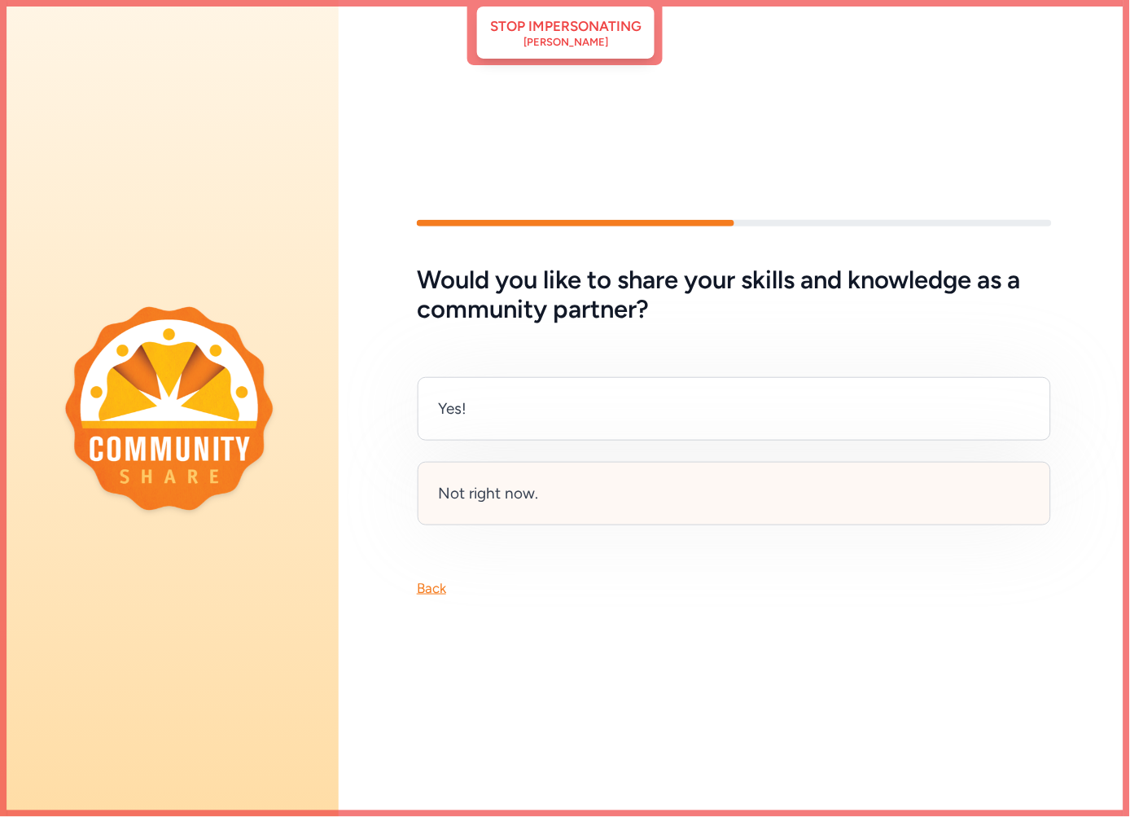
click at [482, 483] on div "Not right now." at bounding box center [488, 493] width 100 height 23
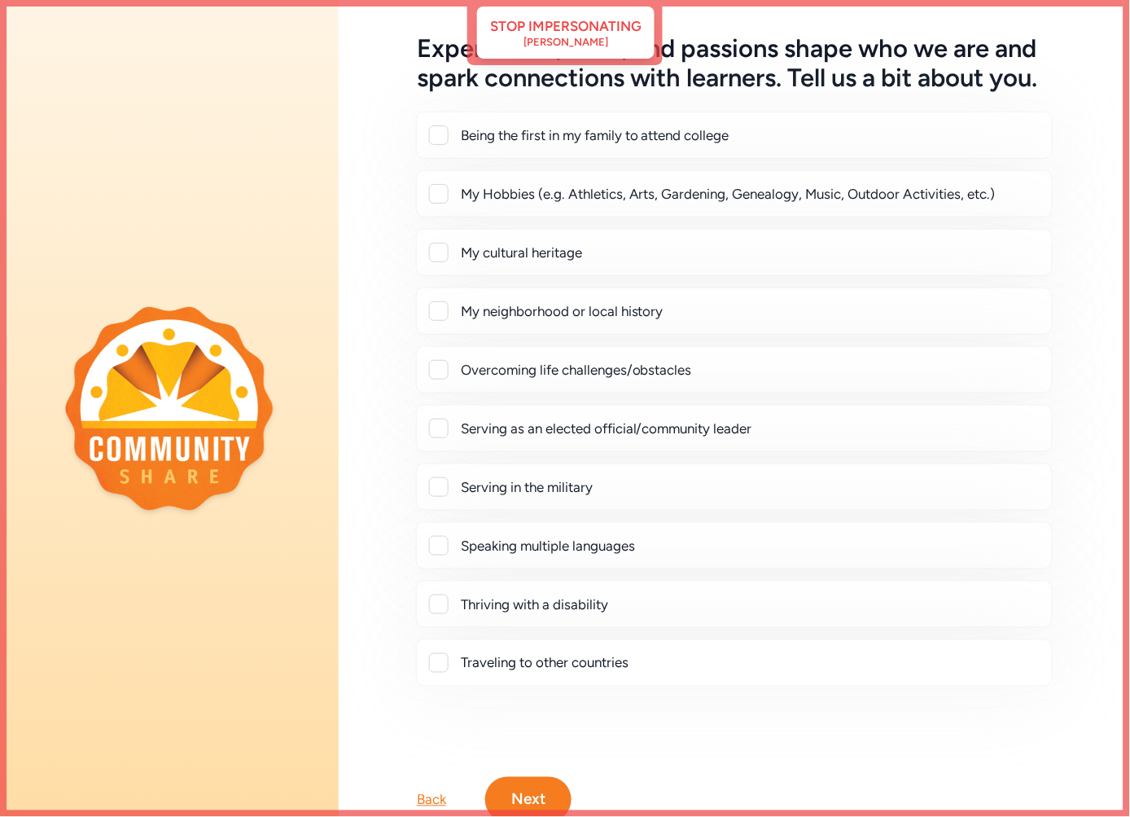
scroll to position [165, 0]
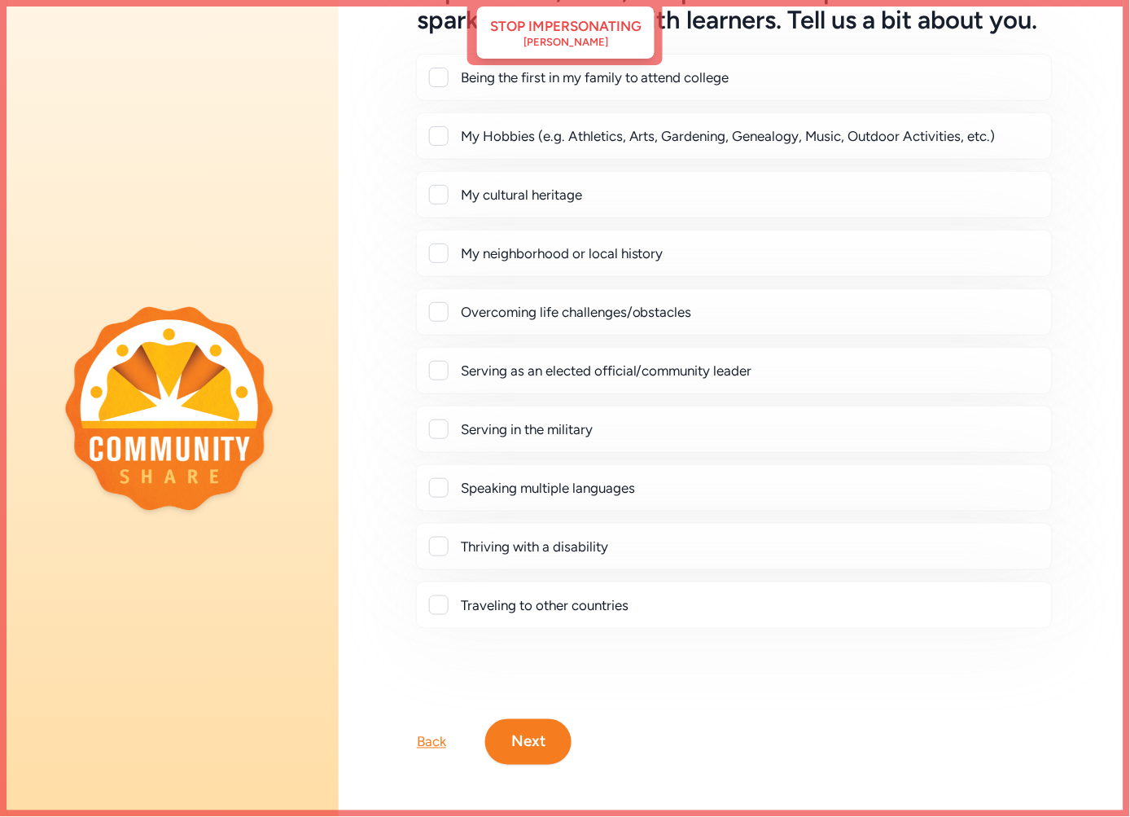
click at [550, 719] on button "Next" at bounding box center [528, 742] width 86 height 46
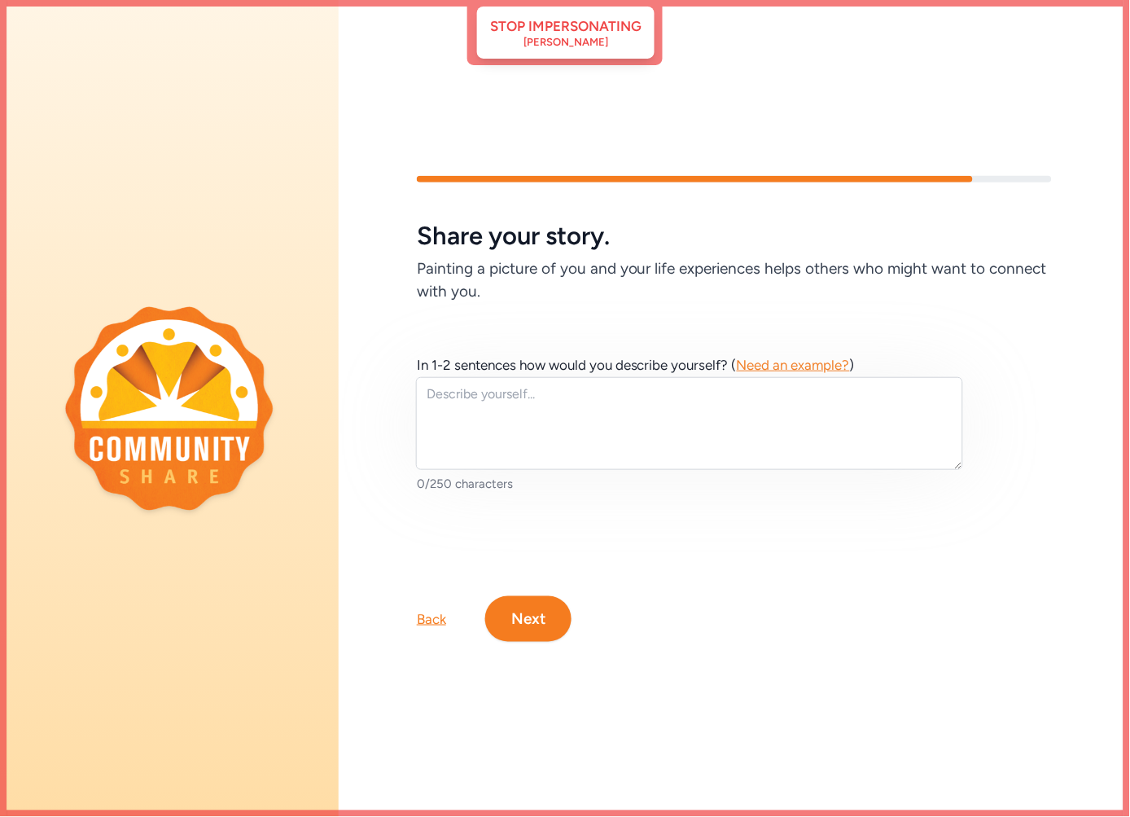
click at [546, 603] on button "Next" at bounding box center [528, 619] width 86 height 46
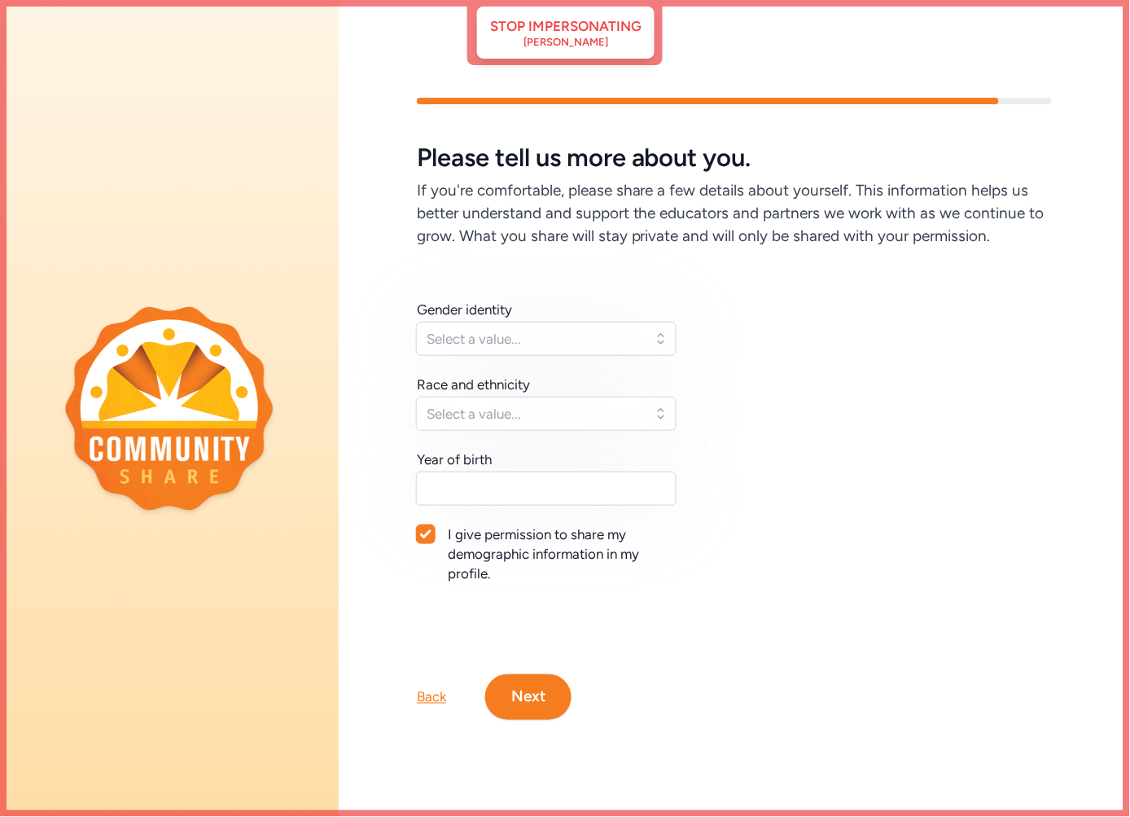
click at [539, 708] on button "Next" at bounding box center [528, 697] width 86 height 46
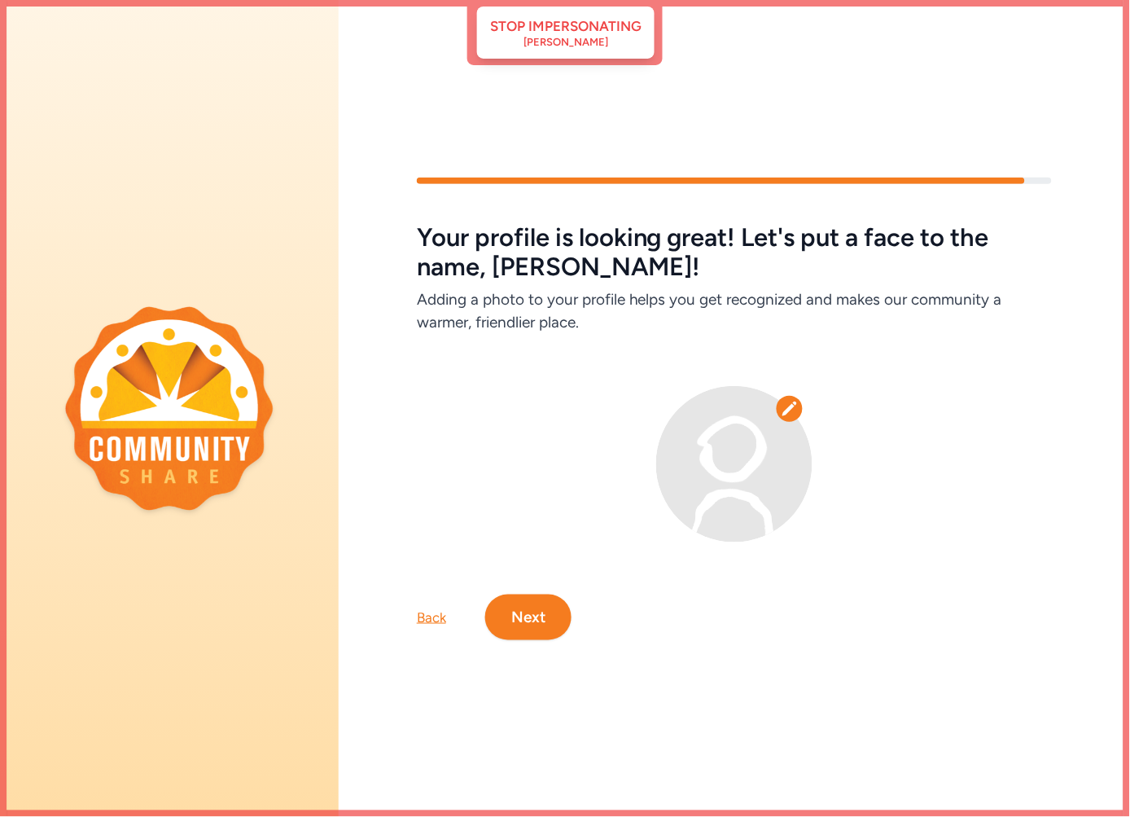
click at [524, 606] on button "Next" at bounding box center [528, 617] width 86 height 46
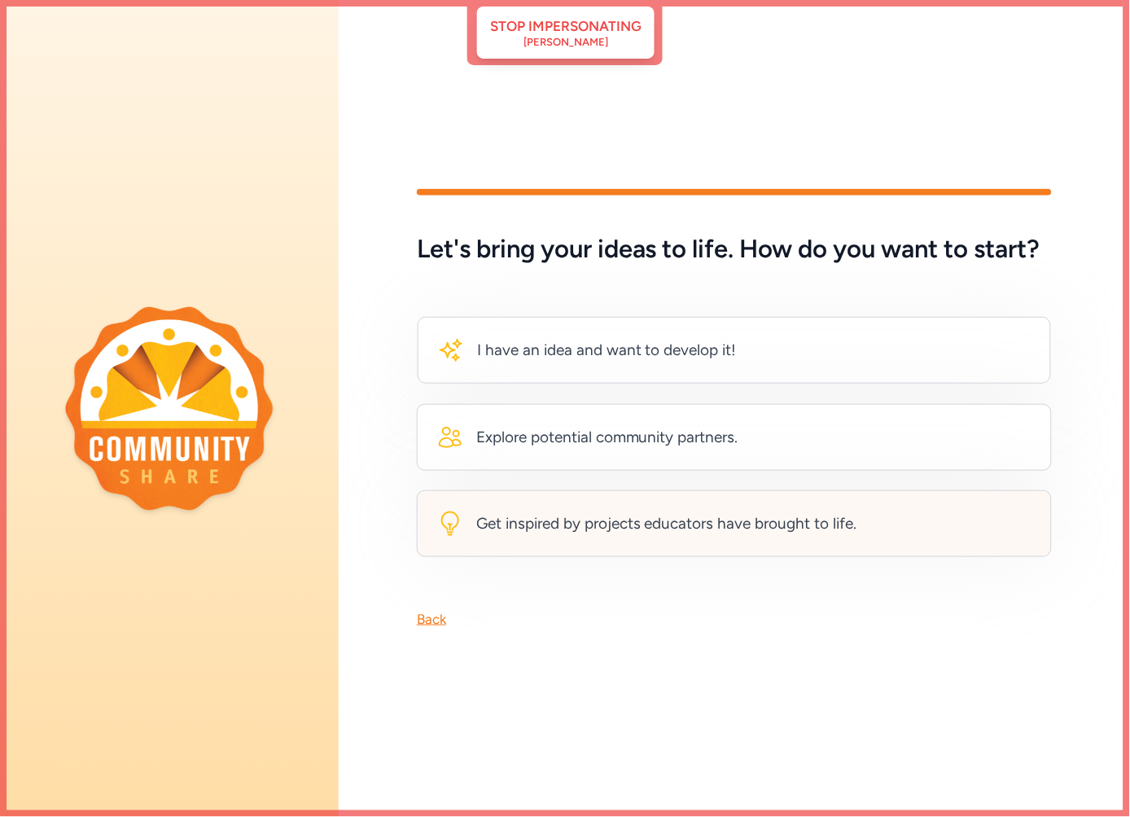
click at [605, 528] on div "Get inspired by projects educators have brought to life." at bounding box center [666, 523] width 381 height 23
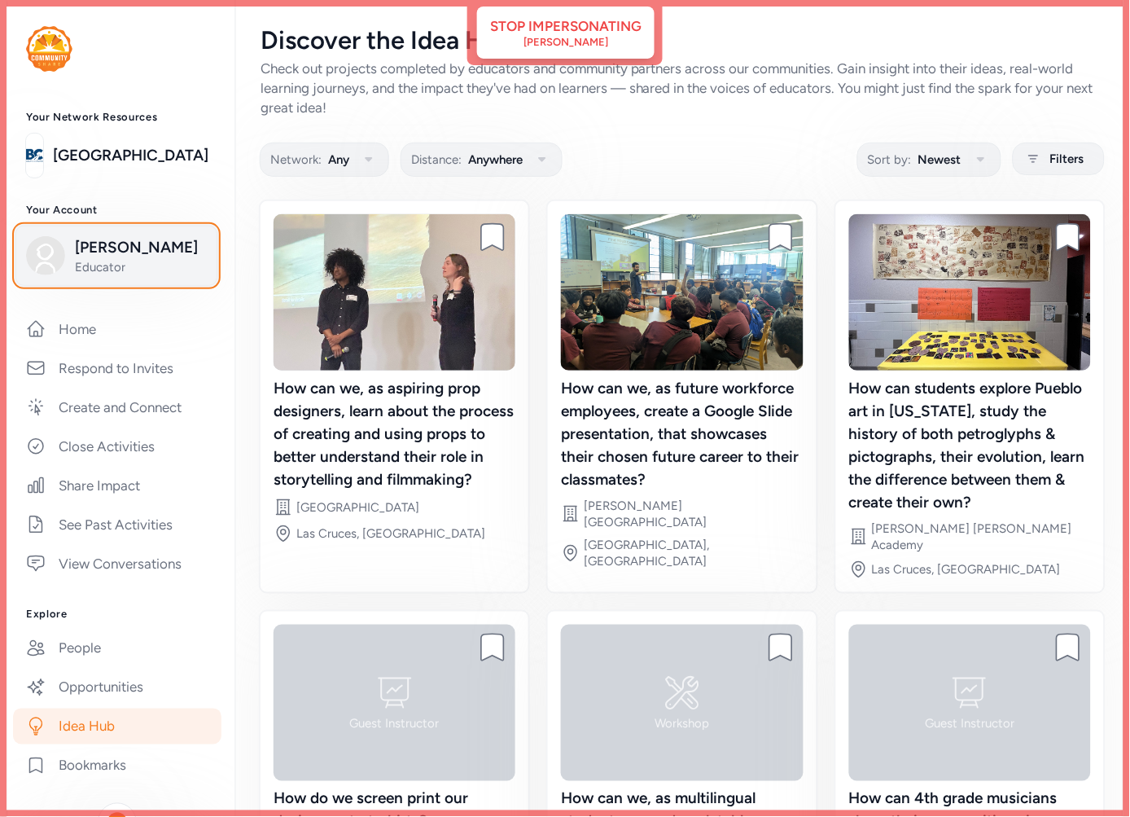
click at [88, 257] on span "kelsey Mattingly" at bounding box center [141, 247] width 132 height 23
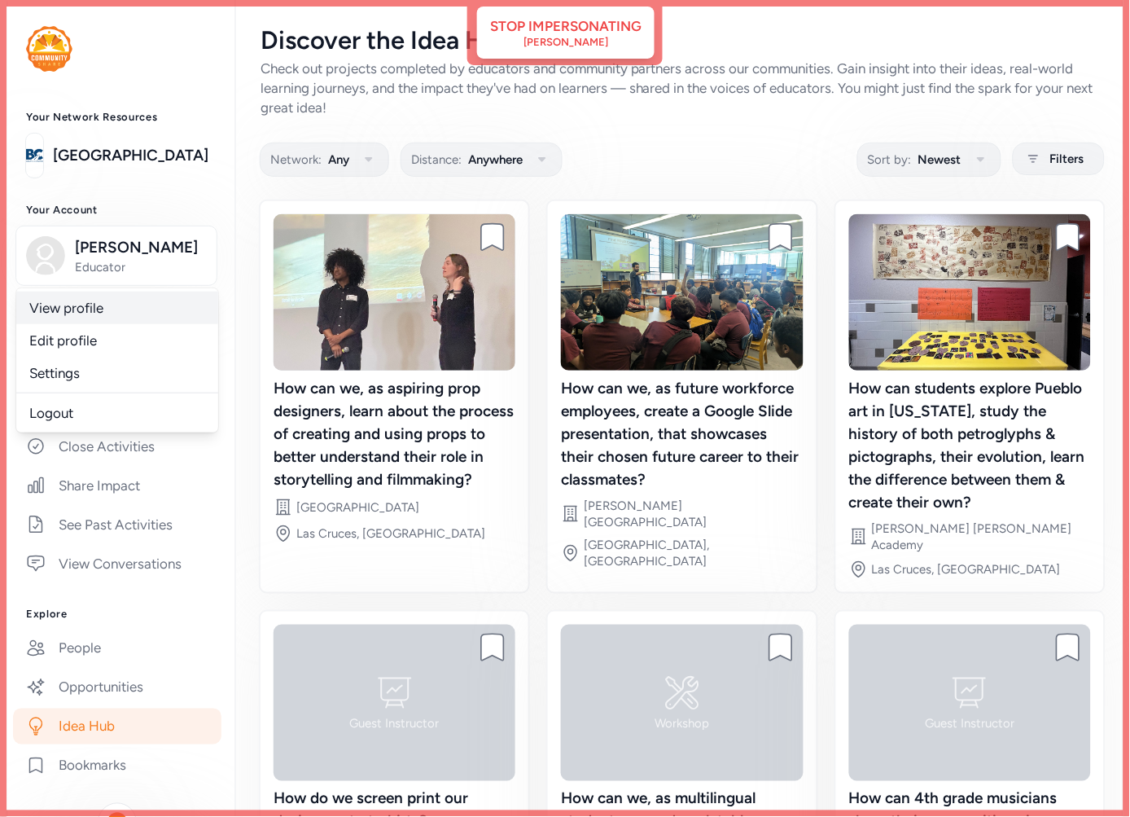
click at [82, 313] on link "View profile" at bounding box center [117, 307] width 202 height 33
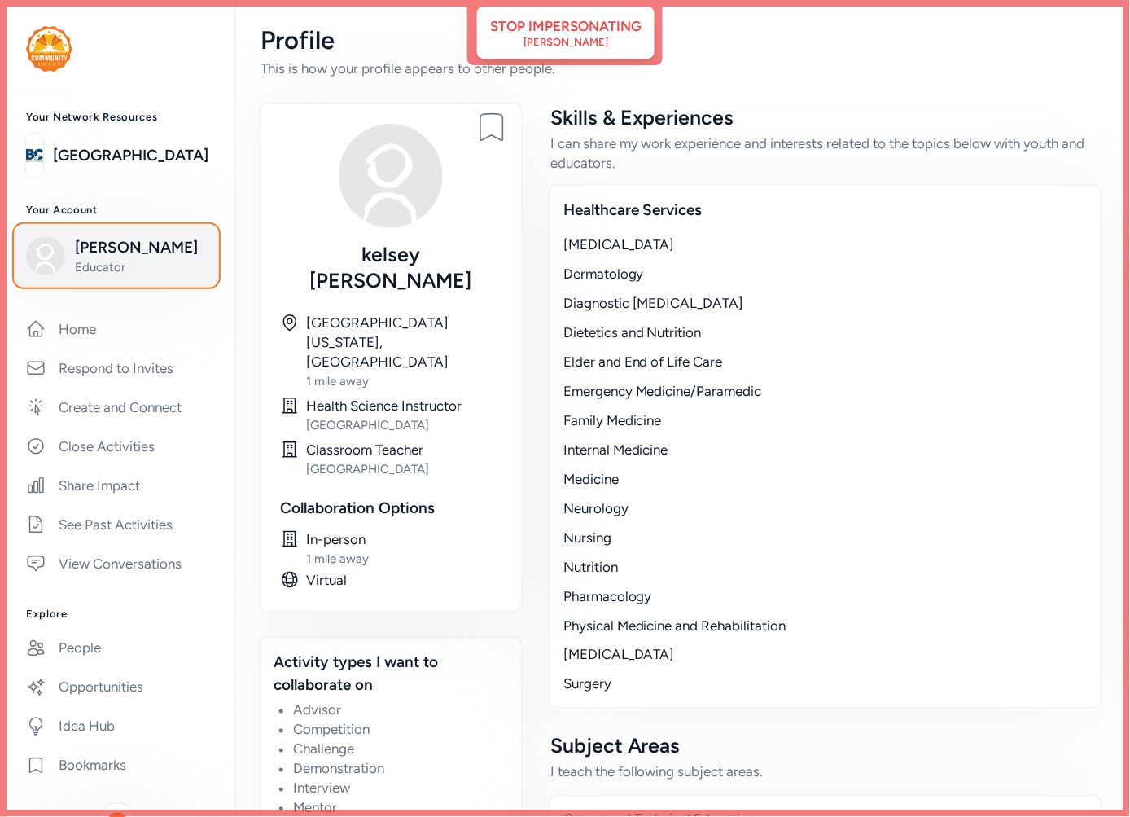
click at [130, 270] on span "Educator" at bounding box center [141, 267] width 132 height 16
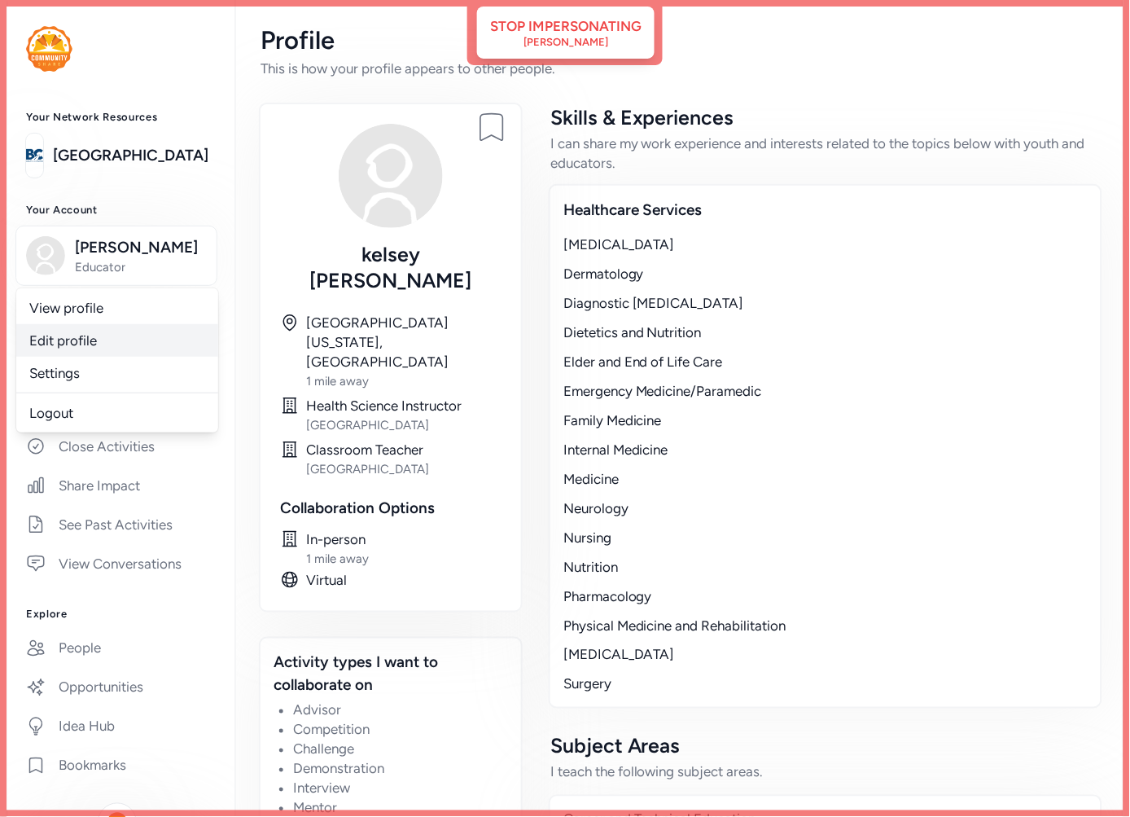
click at [57, 343] on link "Edit profile" at bounding box center [117, 340] width 202 height 33
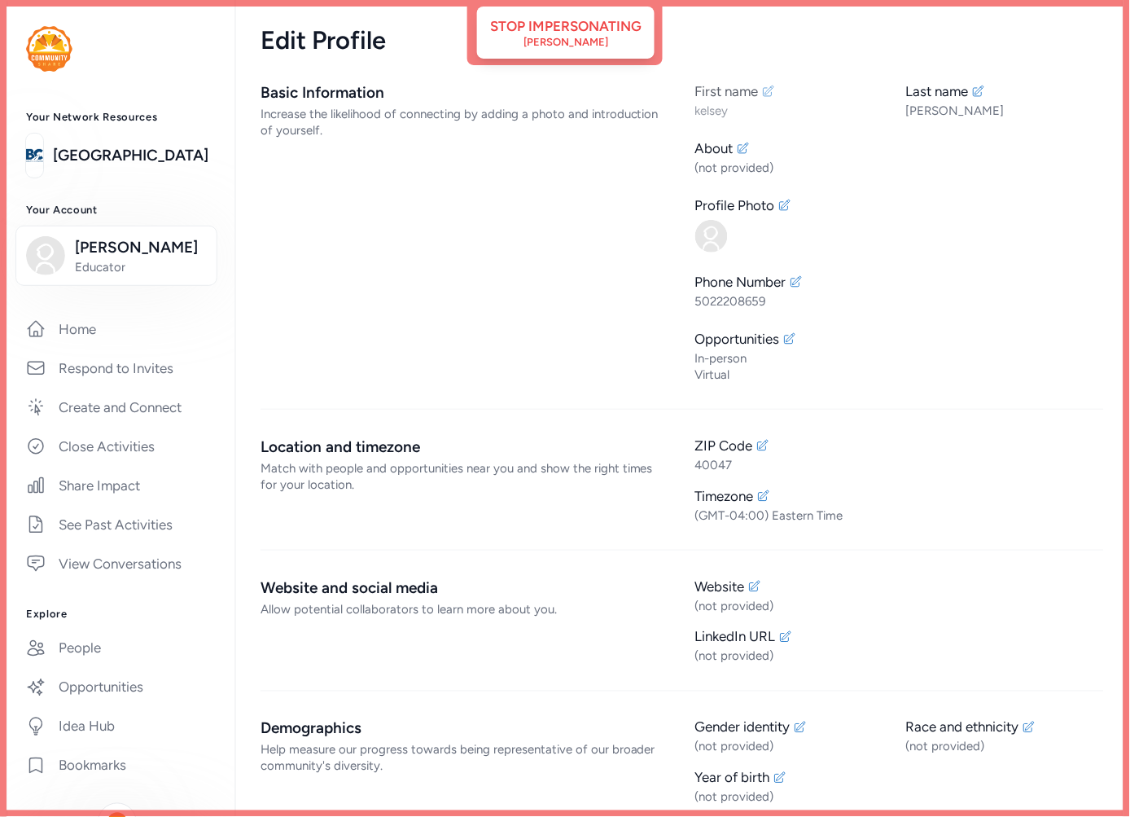
click at [763, 87] on icon at bounding box center [768, 91] width 13 height 13
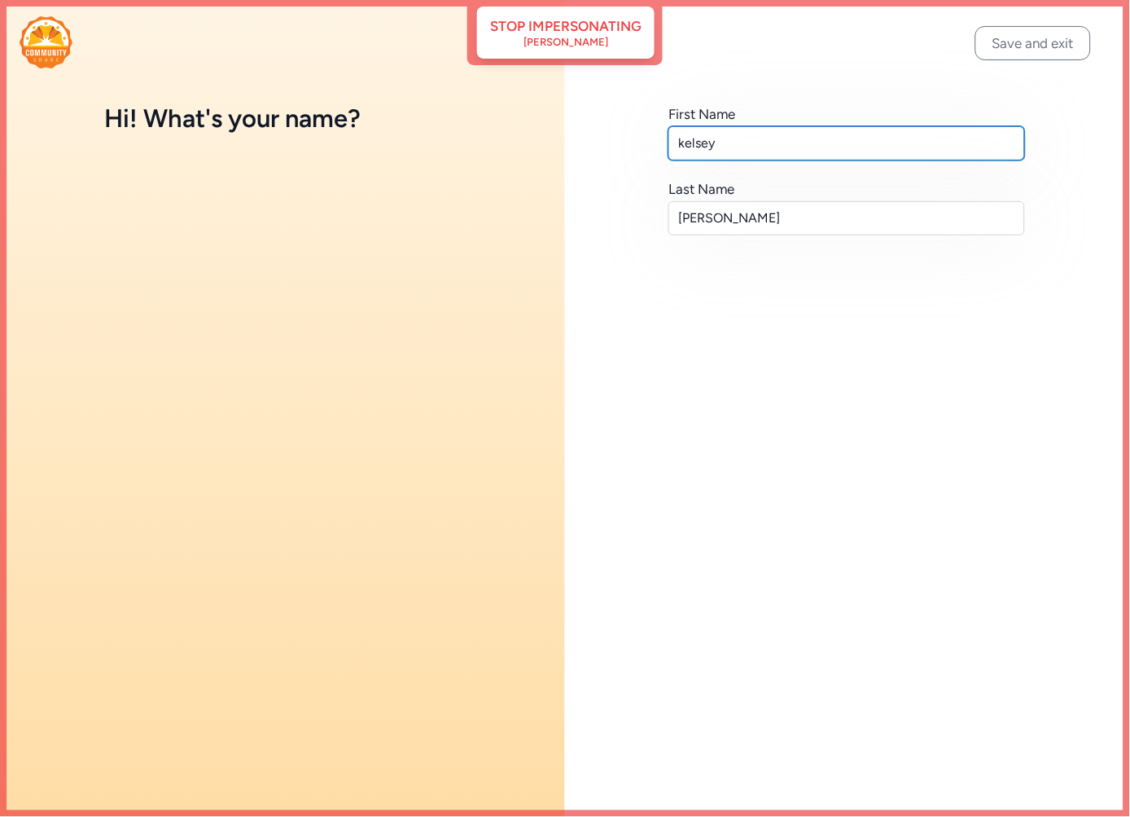
drag, startPoint x: 688, startPoint y: 144, endPoint x: 681, endPoint y: 117, distance: 27.9
click at [677, 147] on input "kelsey" at bounding box center [846, 143] width 357 height 34
type input "Kelsey"
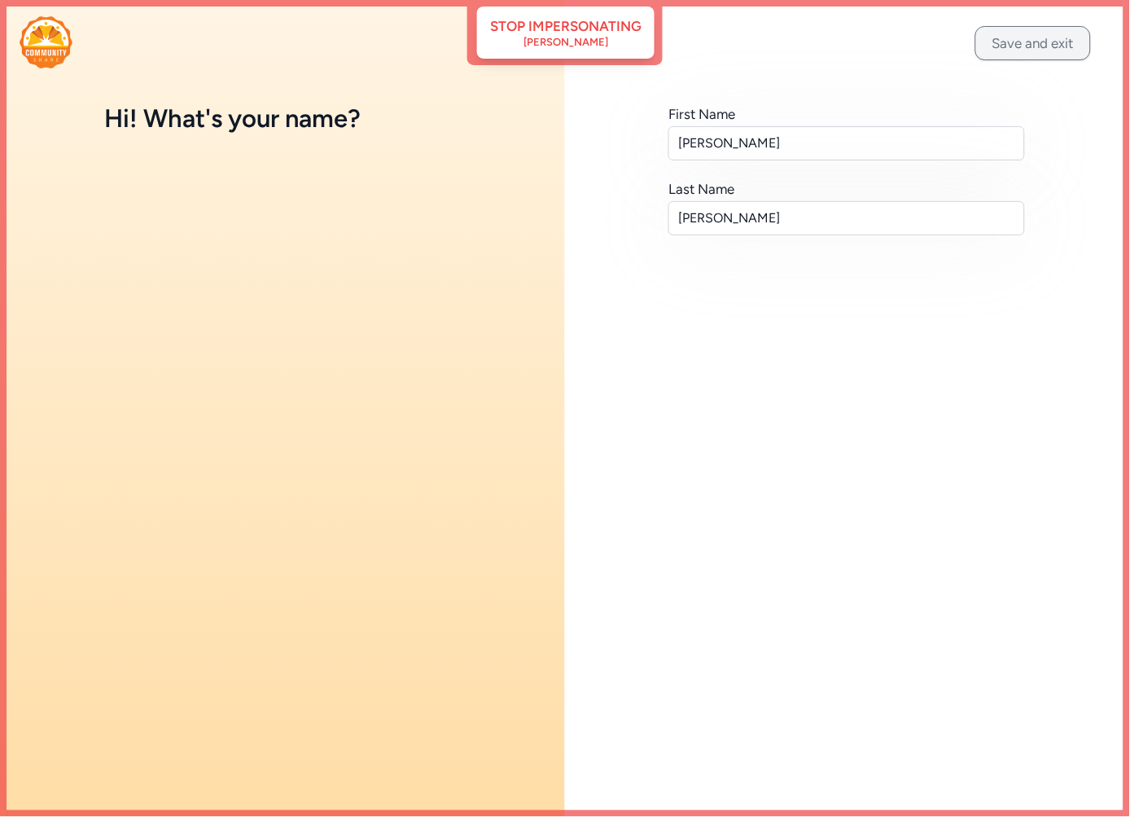
click at [1071, 37] on button "Save and exit" at bounding box center [1033, 43] width 116 height 34
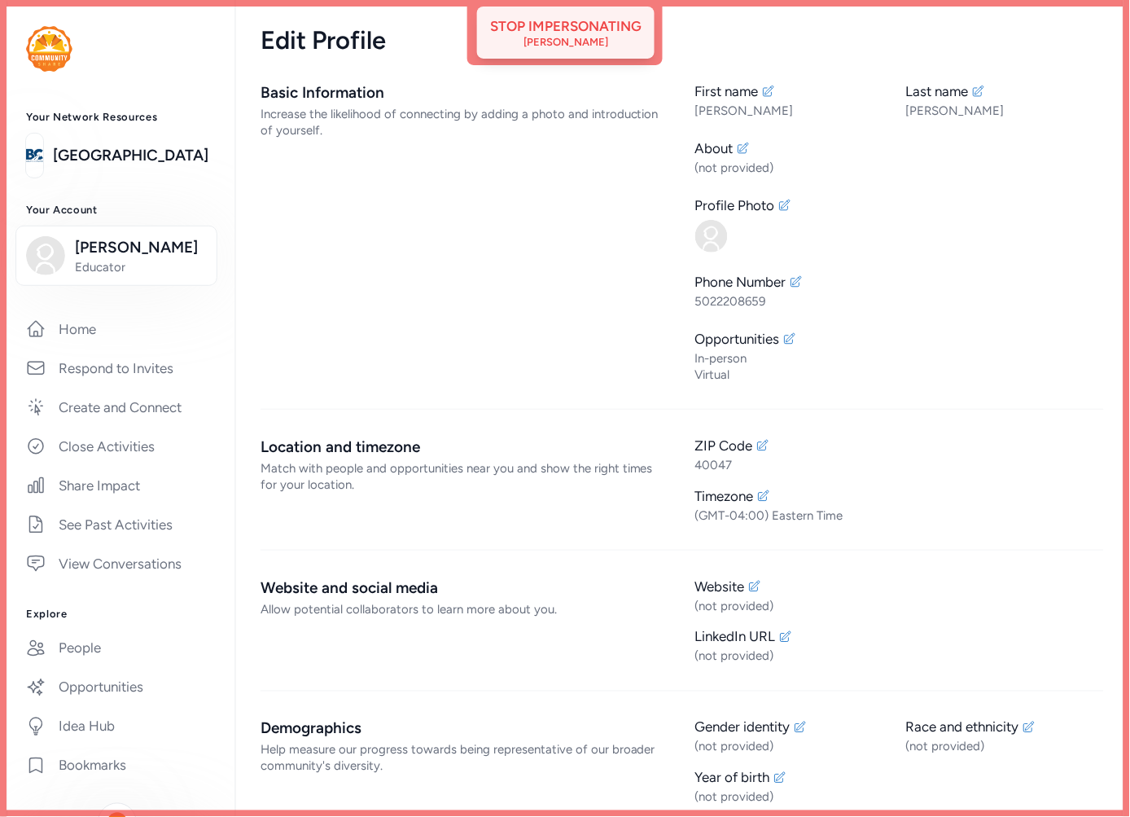
click at [591, 23] on div "Stop impersonating" at bounding box center [565, 26] width 151 height 20
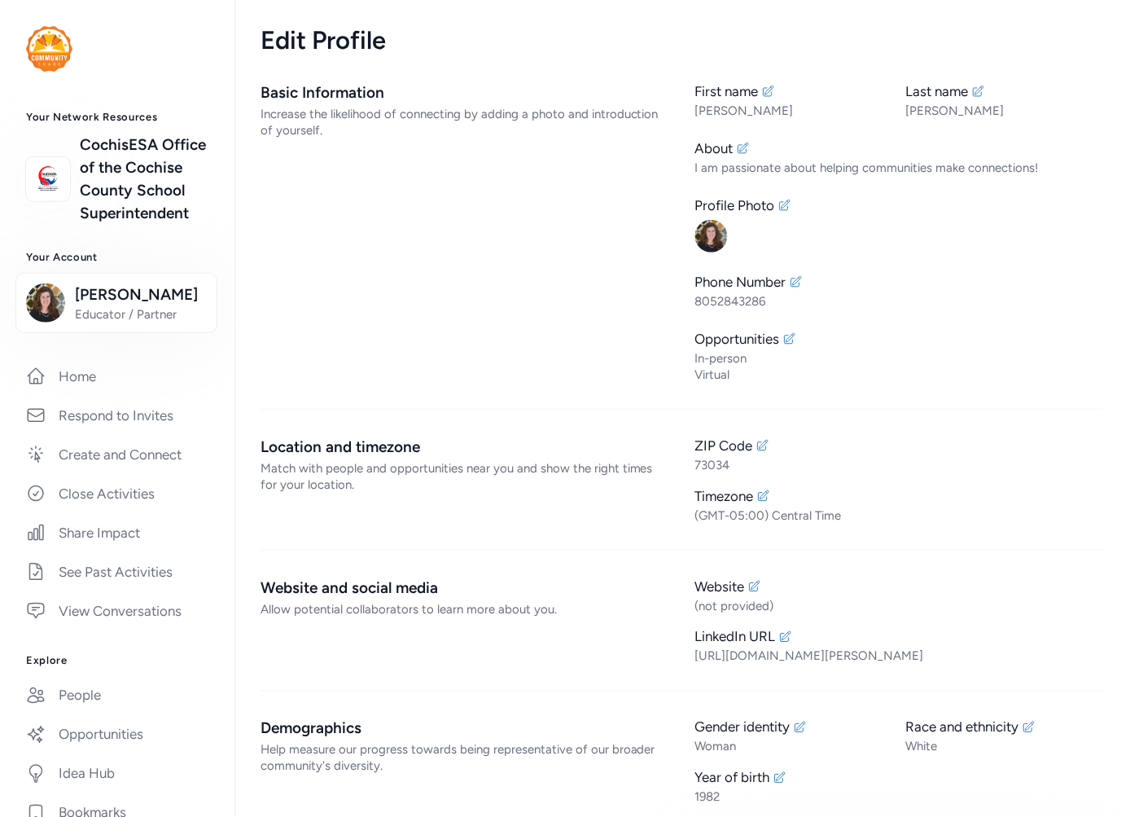
drag, startPoint x: 528, startPoint y: 159, endPoint x: 503, endPoint y: 167, distance: 25.7
click at [528, 159] on div "Basic Information Increase the likelihood of connecting by adding a photo and i…" at bounding box center [465, 231] width 409 height 301
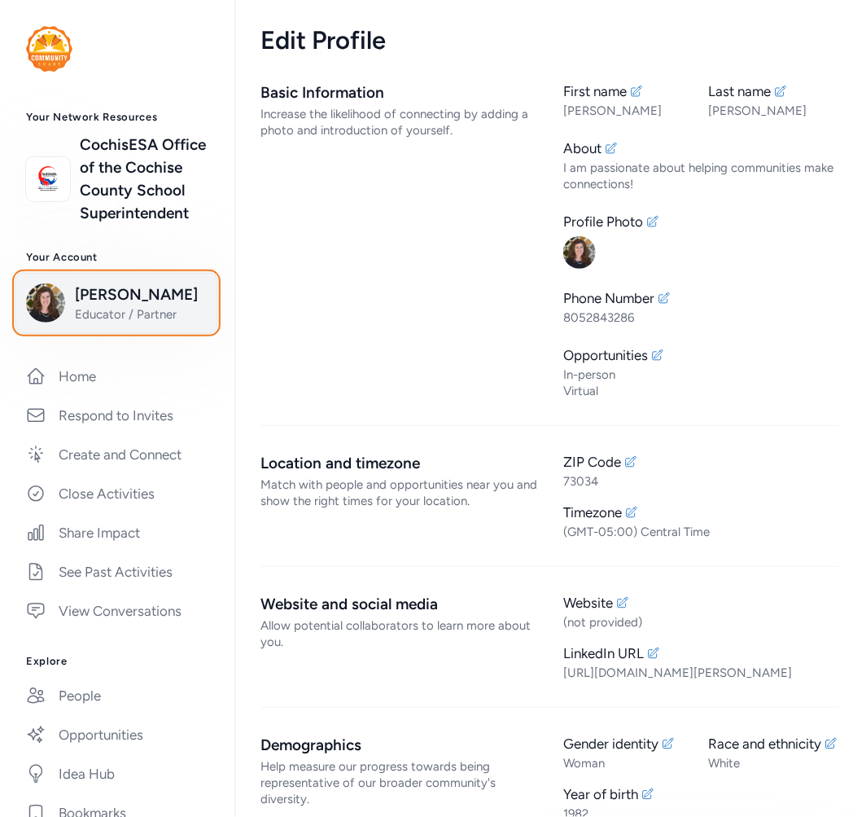
click at [100, 306] on span "Michelle Magnusson" at bounding box center [141, 294] width 132 height 23
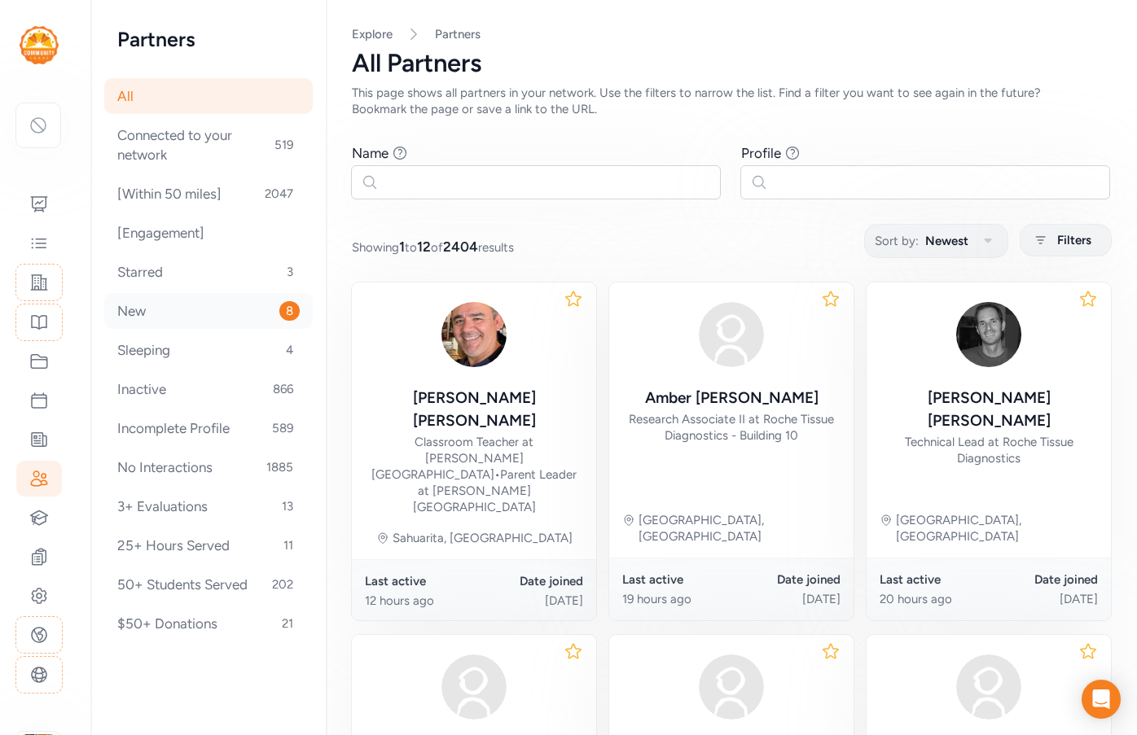
click at [159, 309] on div "New 8" at bounding box center [208, 311] width 208 height 36
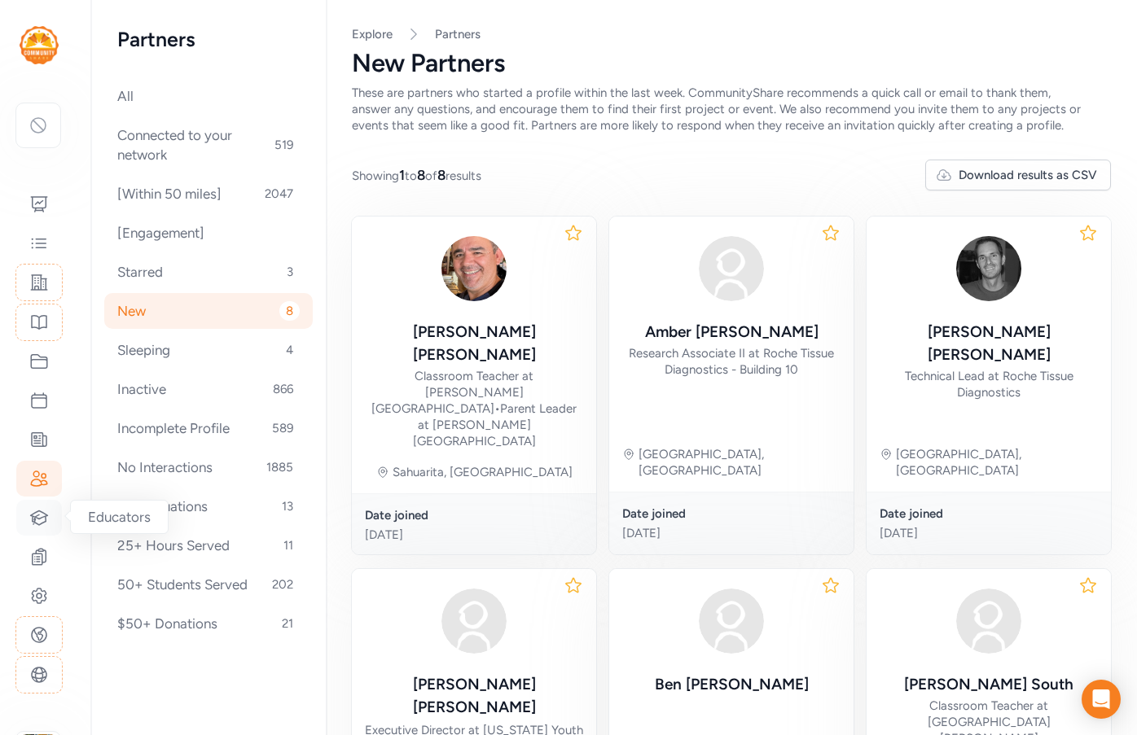
click at [42, 519] on icon at bounding box center [39, 518] width 20 height 20
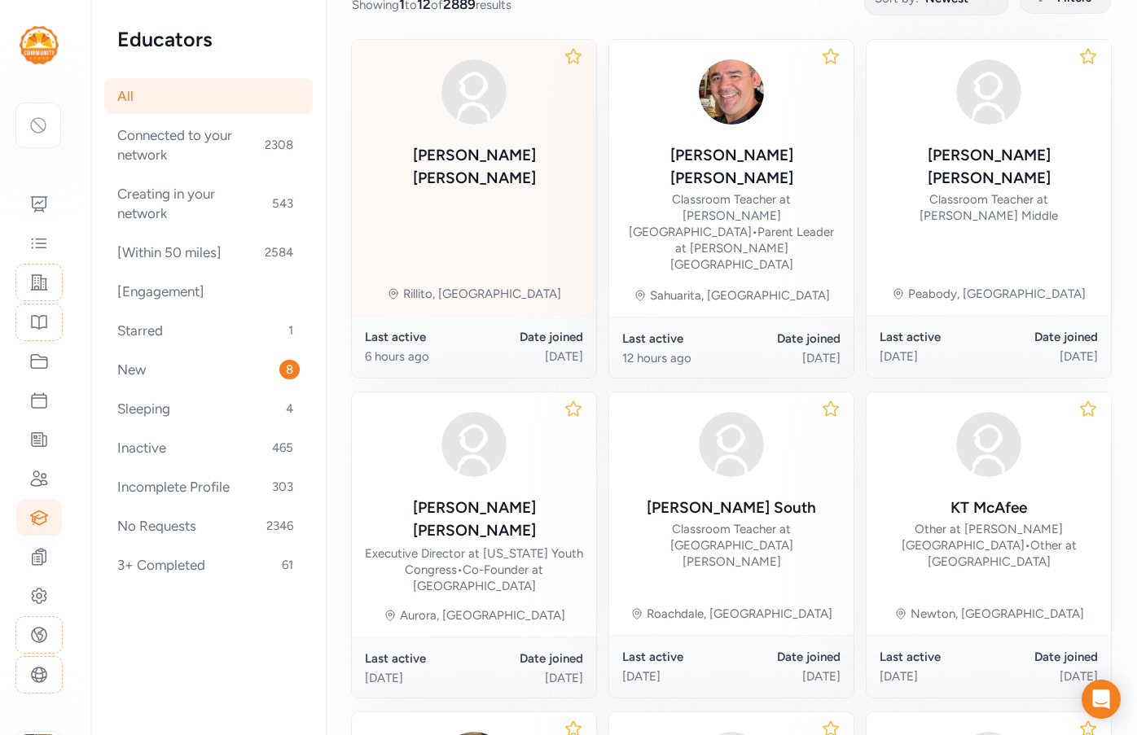
scroll to position [244, 0]
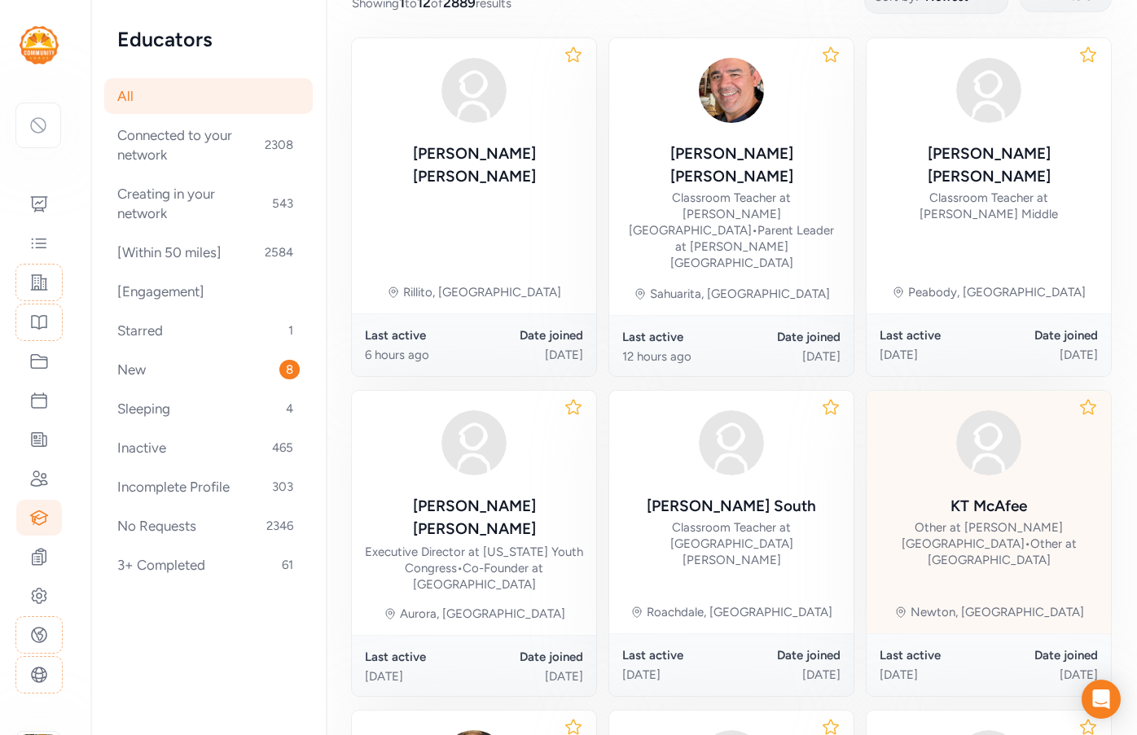
click at [961, 409] on img at bounding box center [988, 443] width 78 height 78
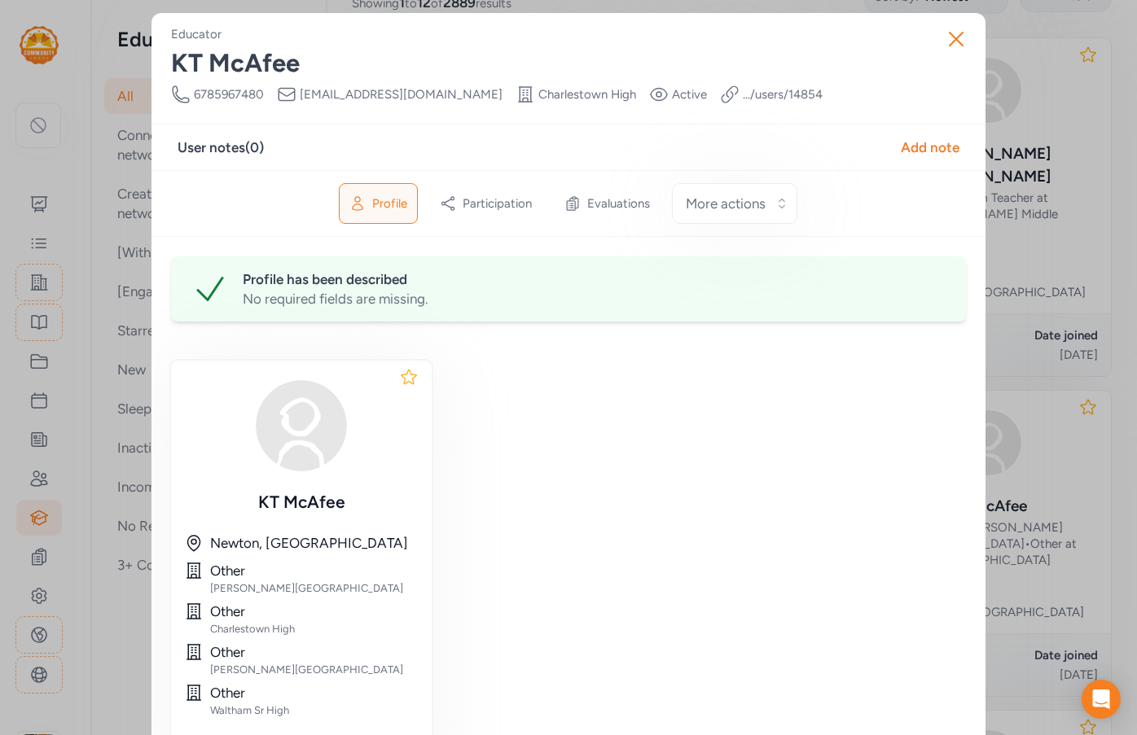
drag, startPoint x: 483, startPoint y: 95, endPoint x: 297, endPoint y: 98, distance: 185.7
click at [300, 98] on span "kateshia.mcafee@wpsinstitute.org" at bounding box center [401, 94] width 203 height 16
copy span "kateshia.mcafee@wpsinstitute.org"
click at [944, 31] on icon "button" at bounding box center [956, 39] width 26 height 26
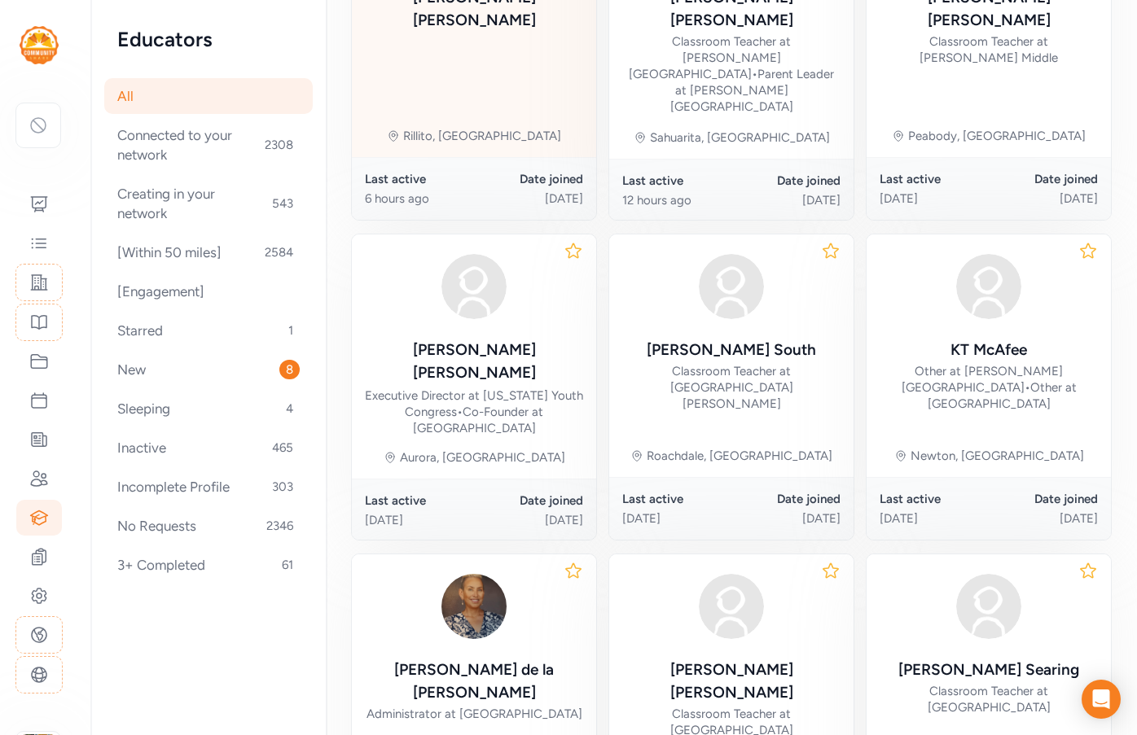
scroll to position [407, 0]
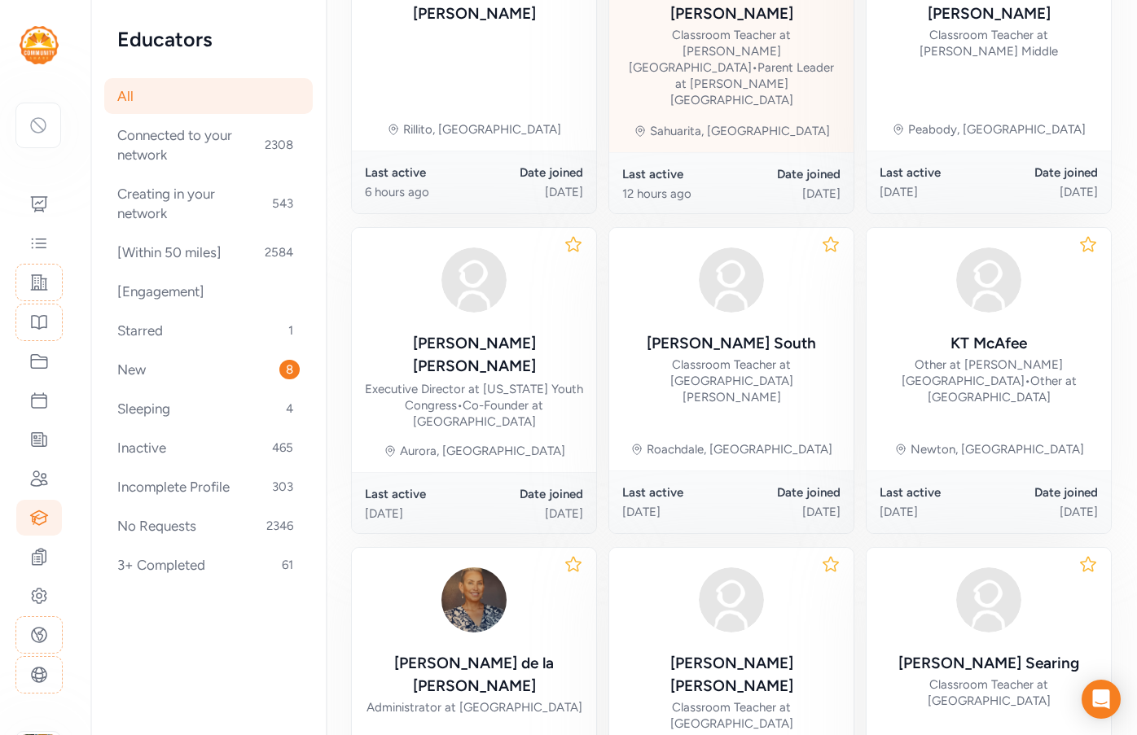
scroll to position [733, 0]
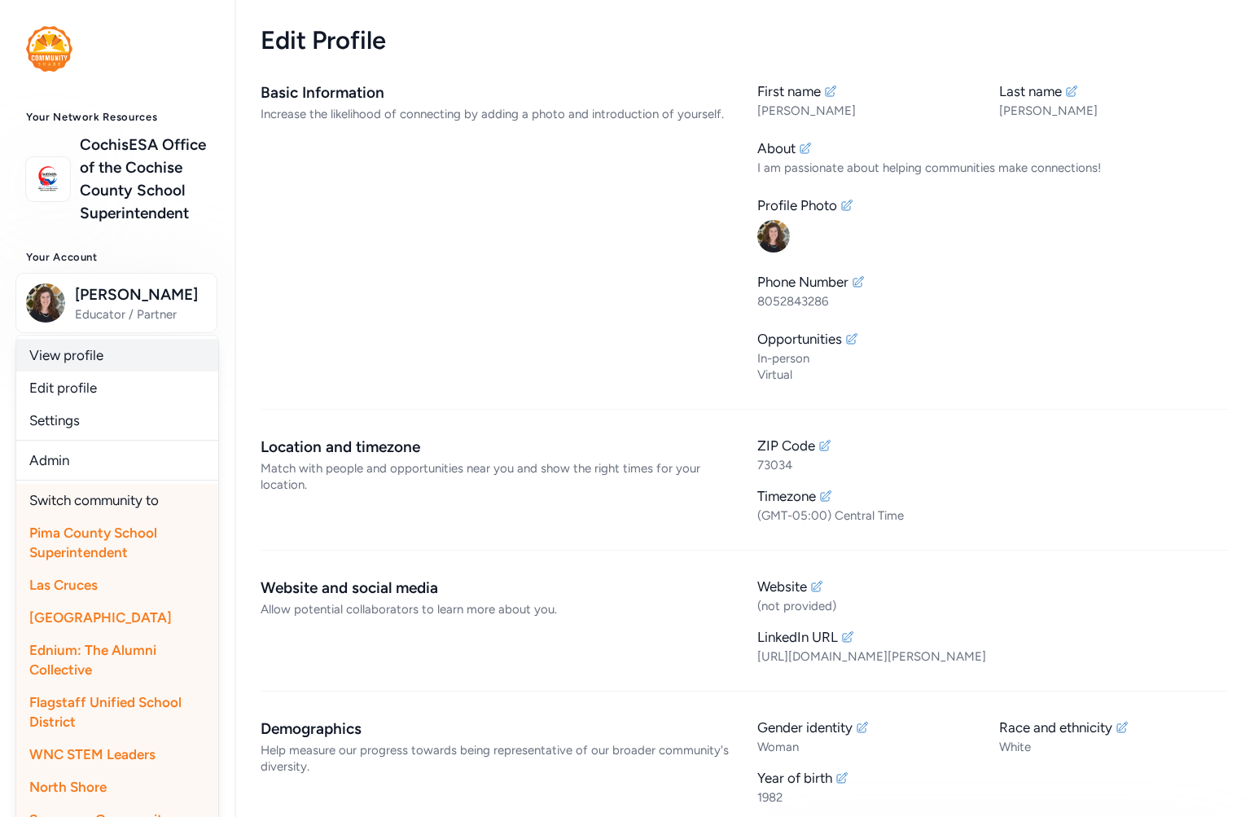
click at [116, 371] on link "View profile" at bounding box center [117, 355] width 202 height 33
